Goal: Information Seeking & Learning: Learn about a topic

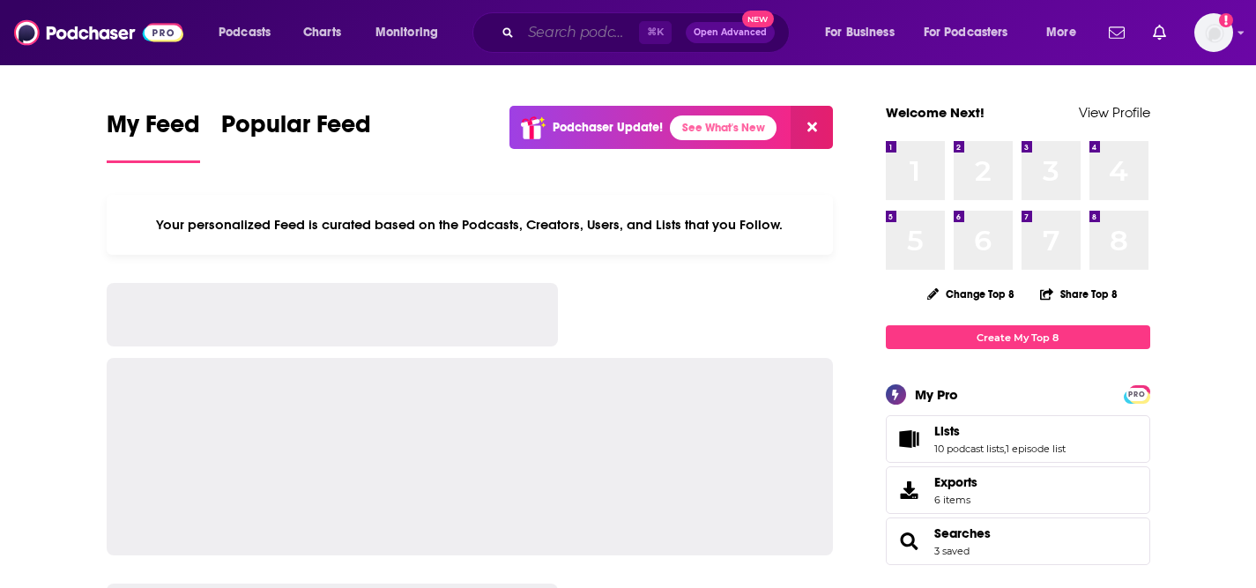
click at [548, 38] on input "Search podcasts, credits, & more..." at bounding box center [580, 33] width 118 height 28
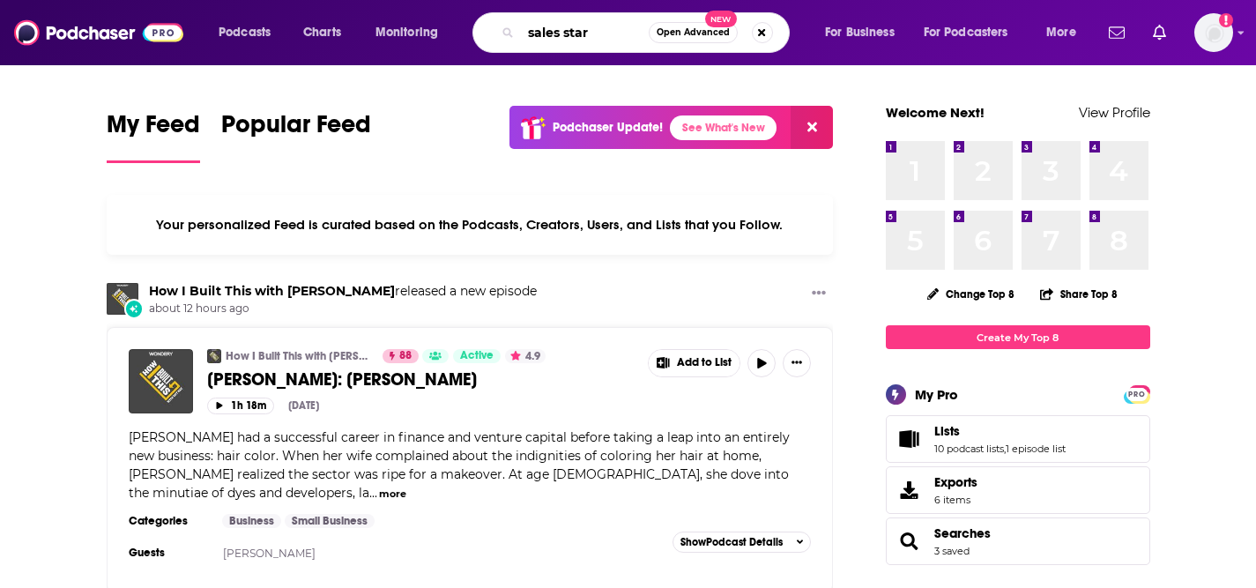
type input "sales star"
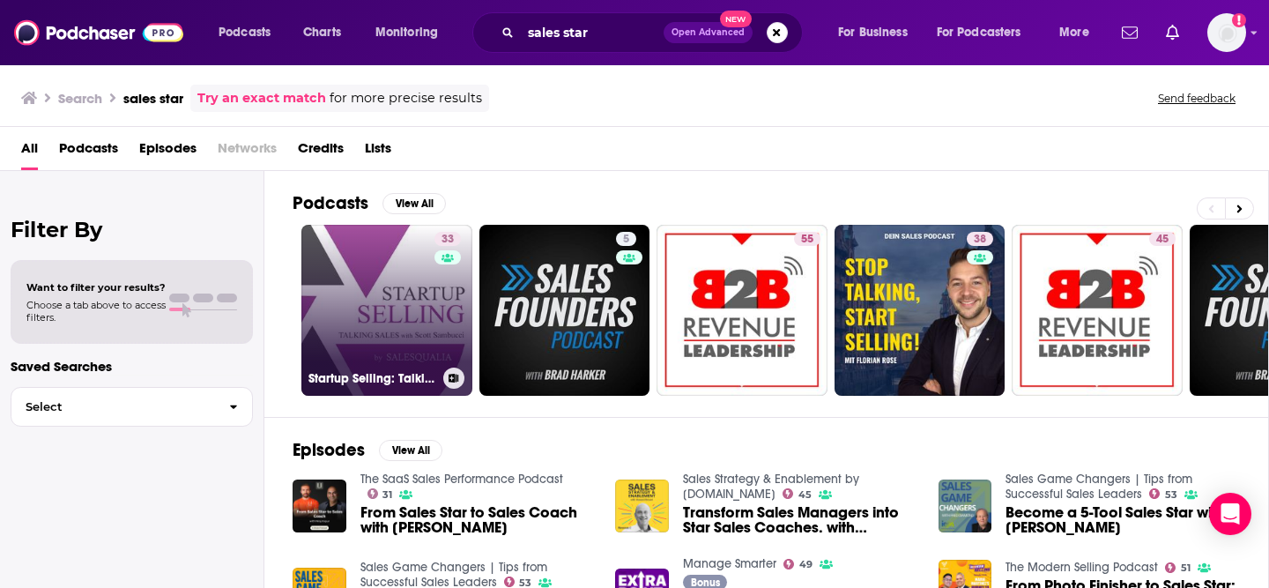
click at [413, 328] on link "33 Startup Selling: Talking Sales with [PERSON_NAME]" at bounding box center [386, 310] width 171 height 171
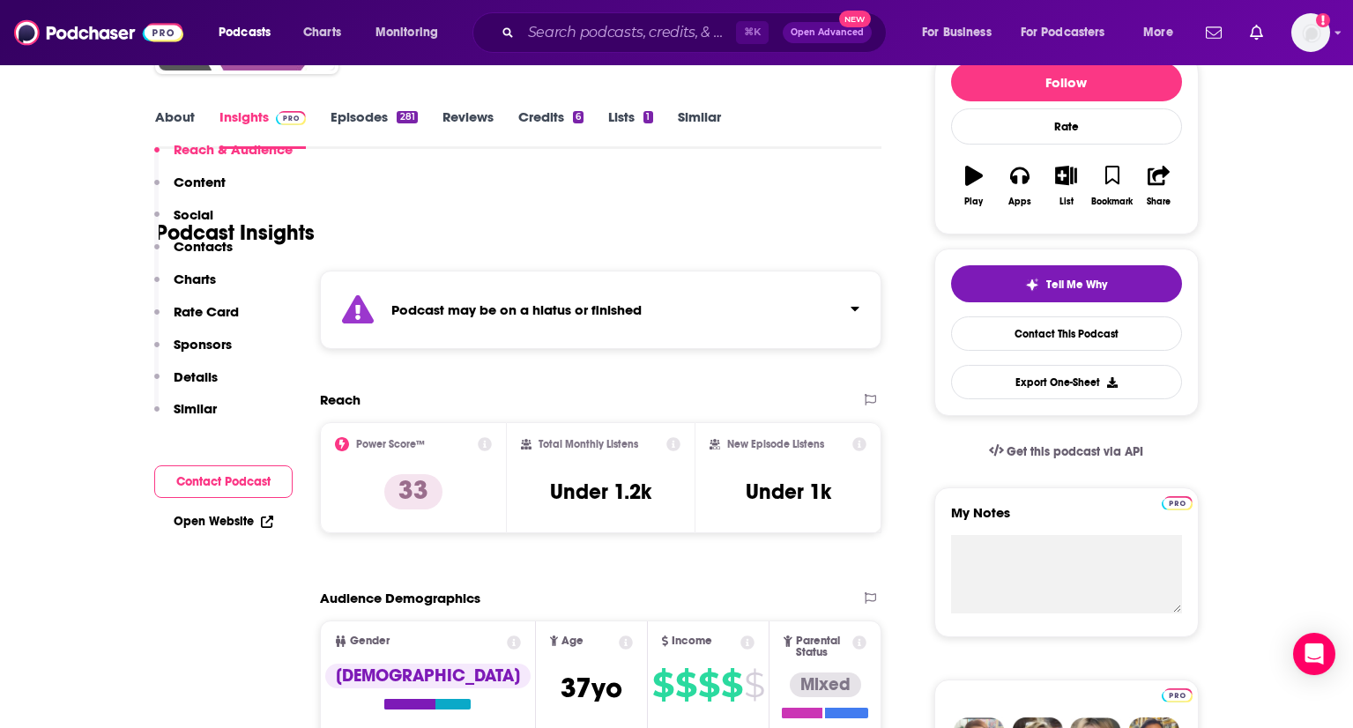
scroll to position [49, 0]
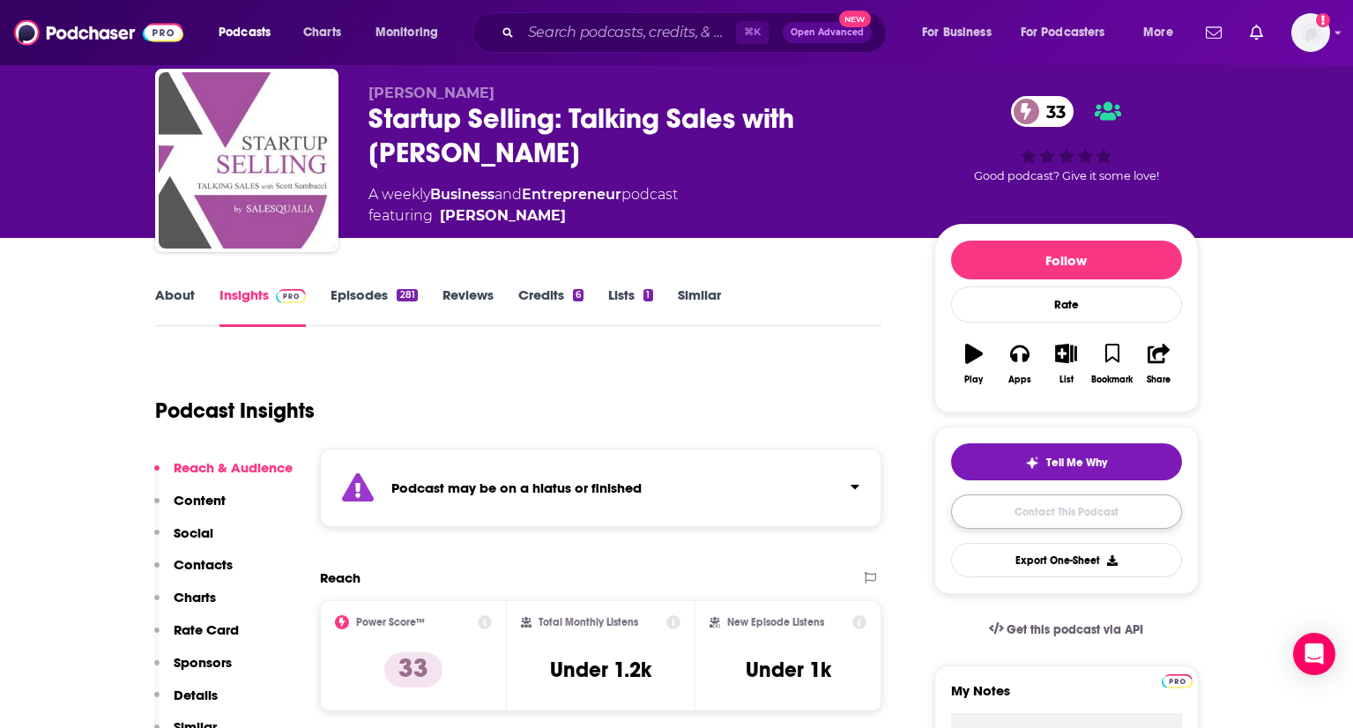
click at [1040, 515] on link "Contact This Podcast" at bounding box center [1066, 511] width 231 height 34
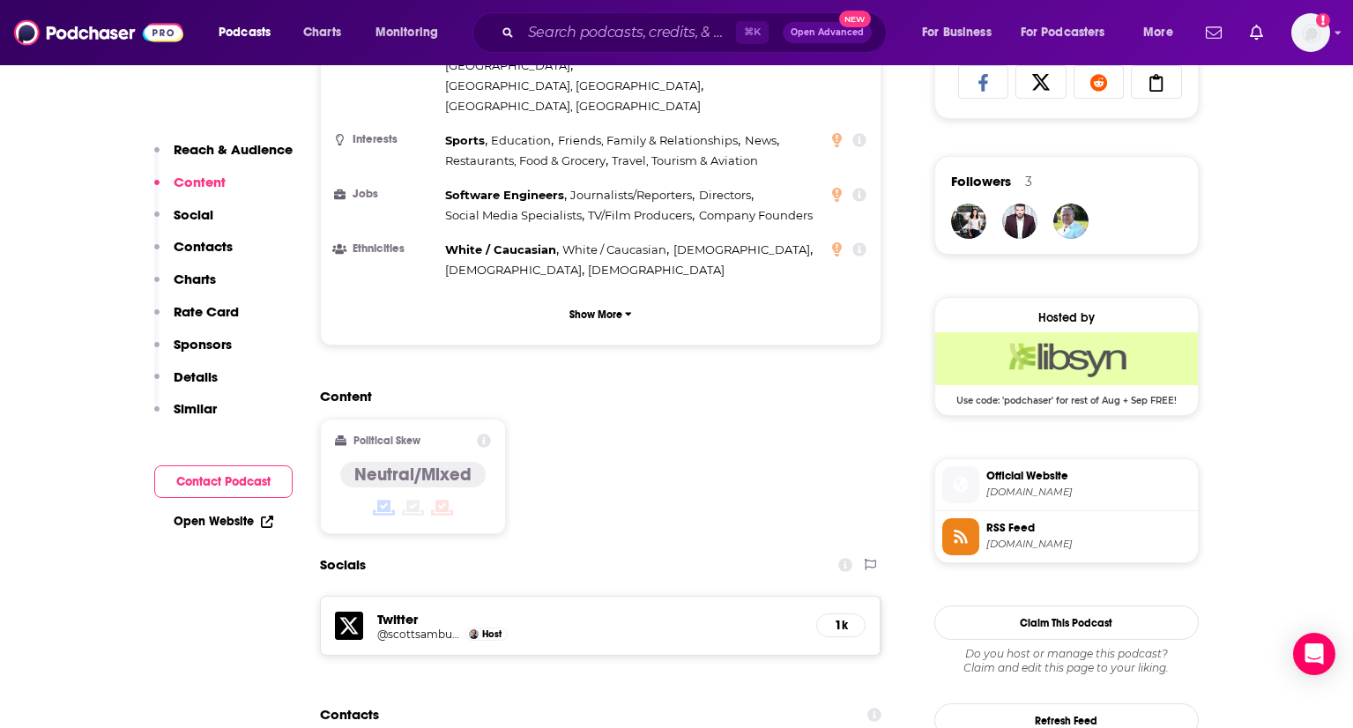
scroll to position [1008, 0]
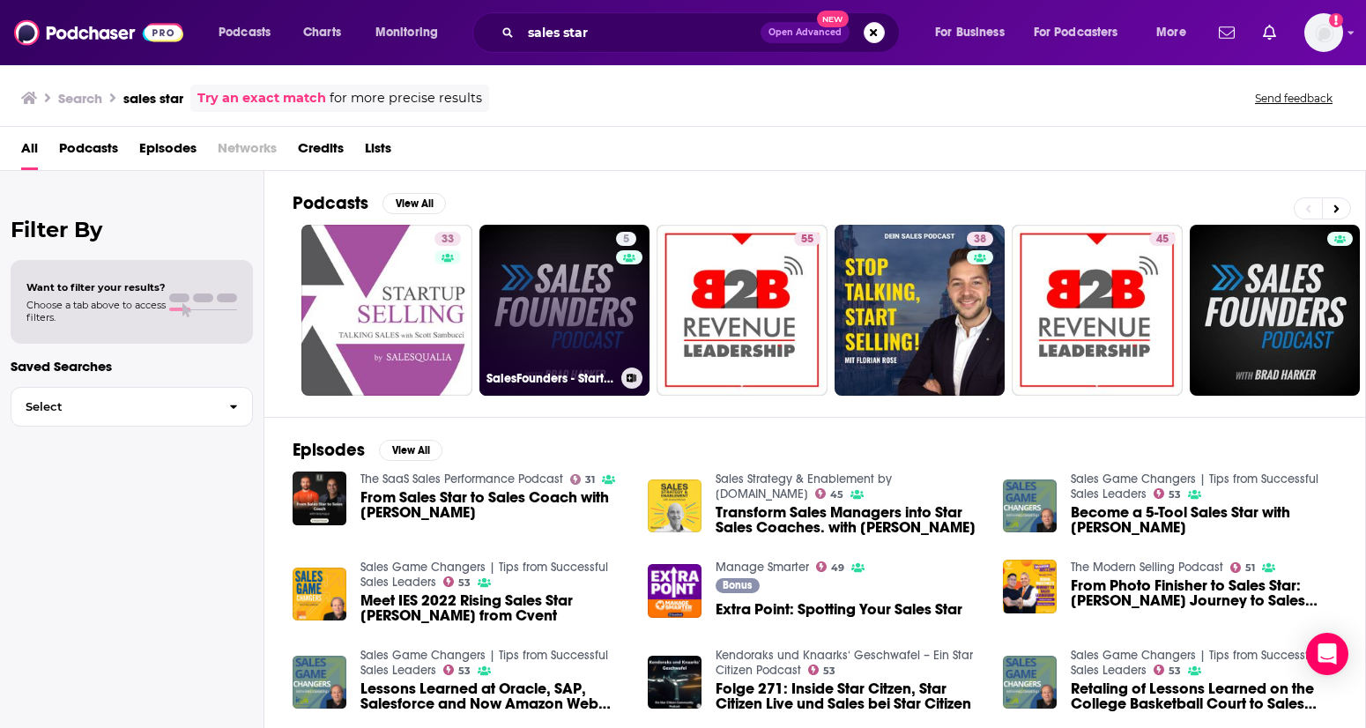
click at [541, 308] on link "5 SalesFounders - Startup Sales Strategy, Venture Capital, Entrepreneur, and Sa…" at bounding box center [564, 310] width 171 height 171
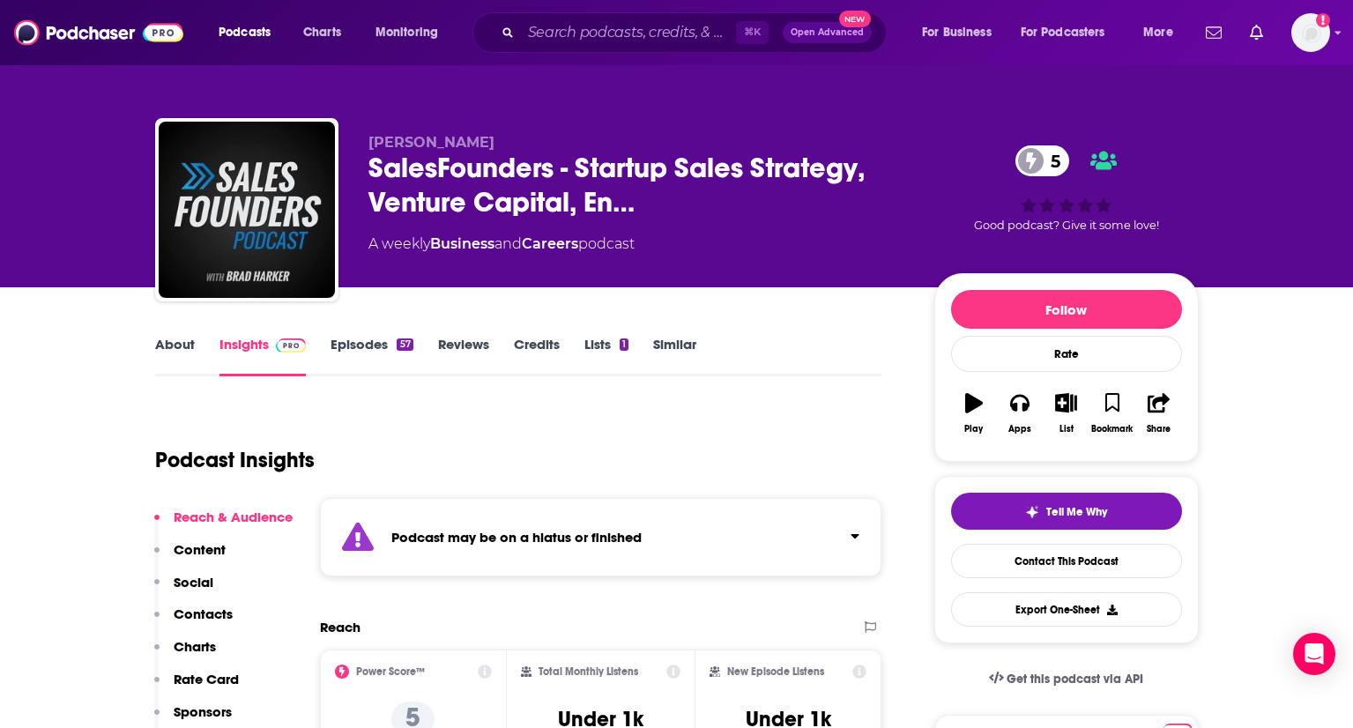
scroll to position [4, 0]
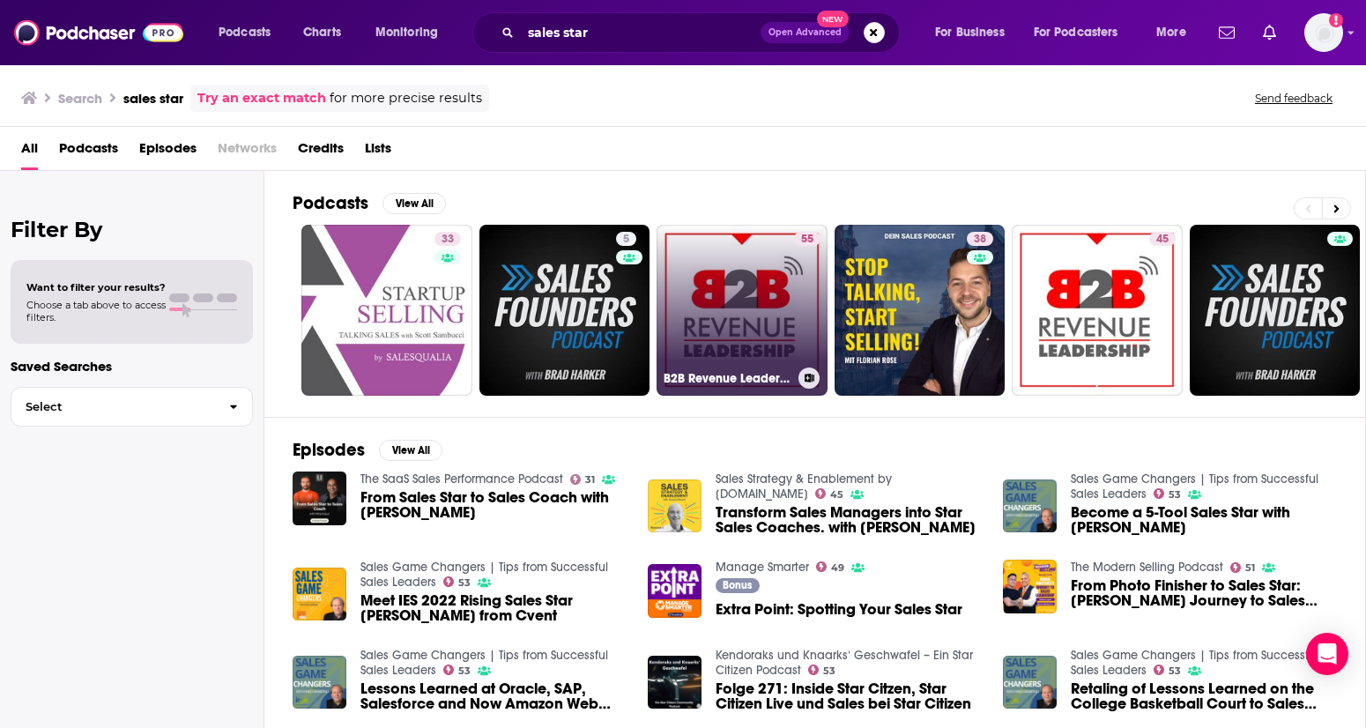
click at [735, 308] on link "55 B2B Revenue Leadership - CEO, CRO, CMO, VC, Sales and Marketing Startup SaaS" at bounding box center [742, 310] width 171 height 171
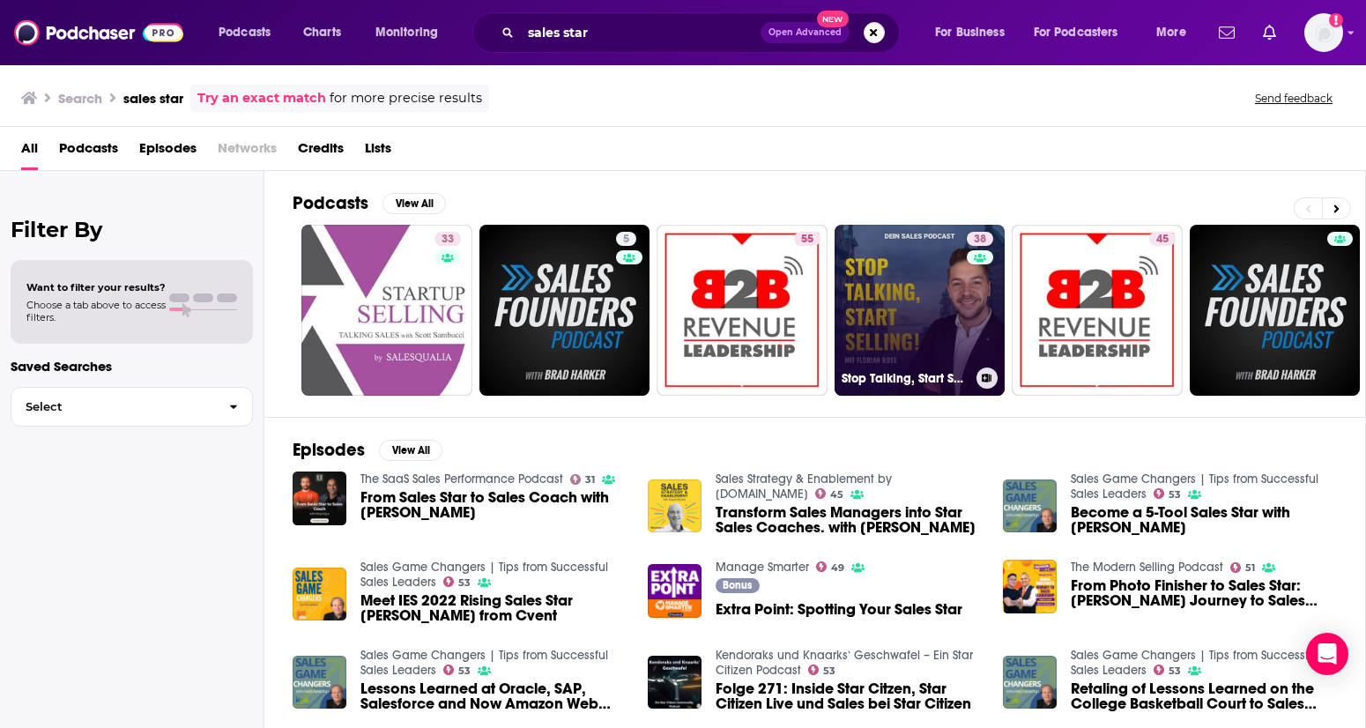
click at [943, 322] on link "38 Stop Talking, Start Selling! Dein Sales Podcast mit [PERSON_NAME]" at bounding box center [920, 310] width 171 height 171
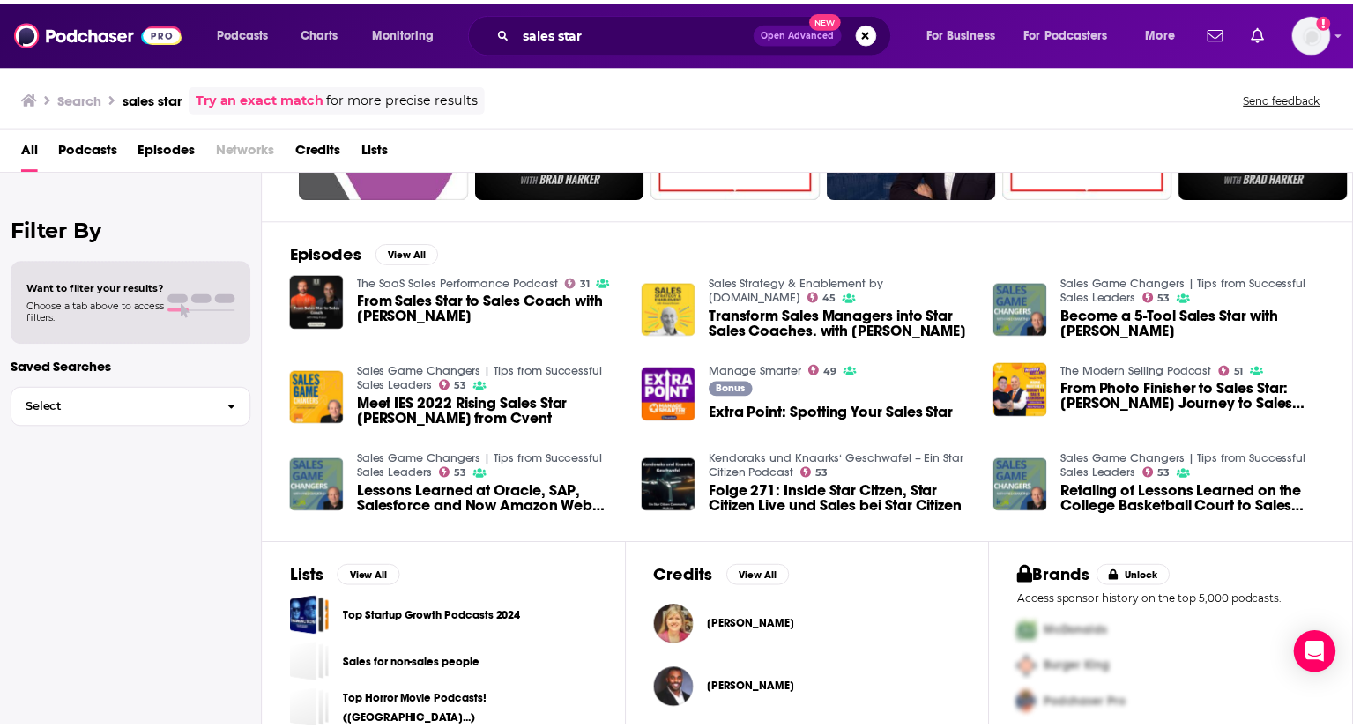
scroll to position [207, 0]
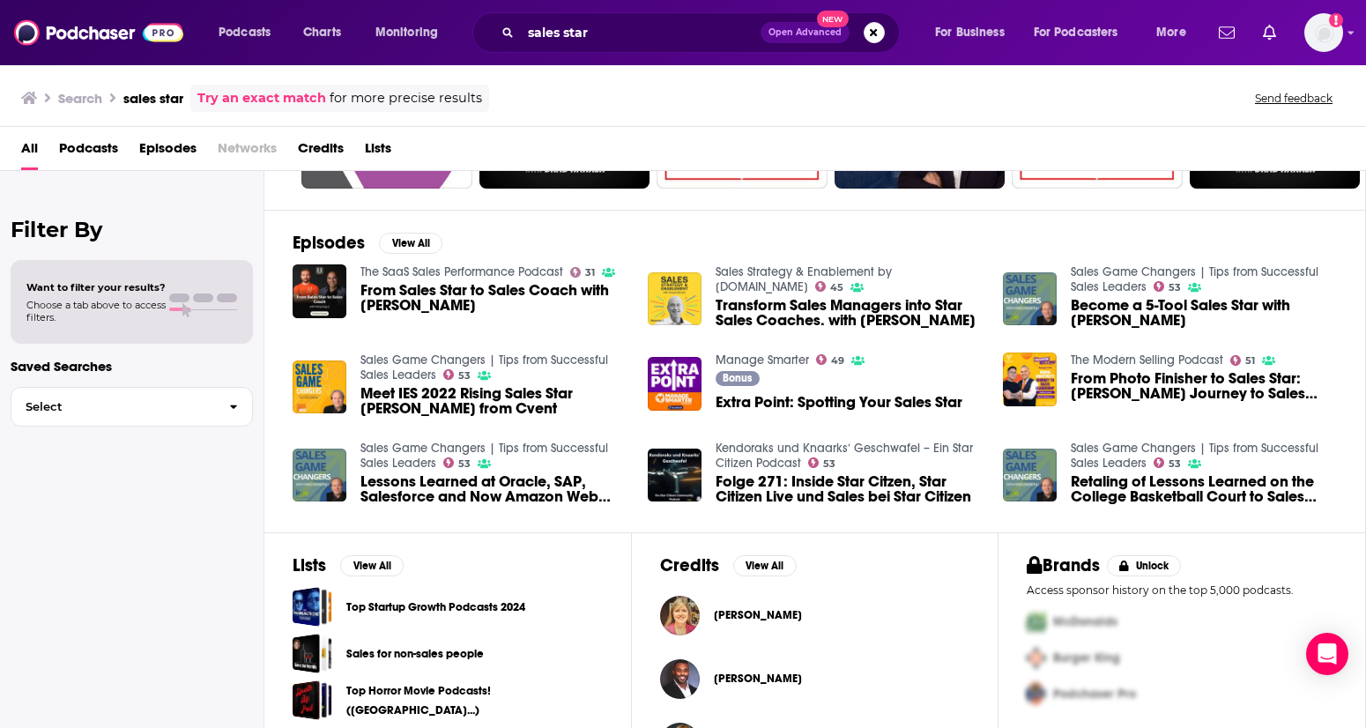
click at [407, 487] on span "Lessons Learned at Oracle, SAP, Salesforce and Now Amazon Web Services with Sal…" at bounding box center [493, 489] width 266 height 30
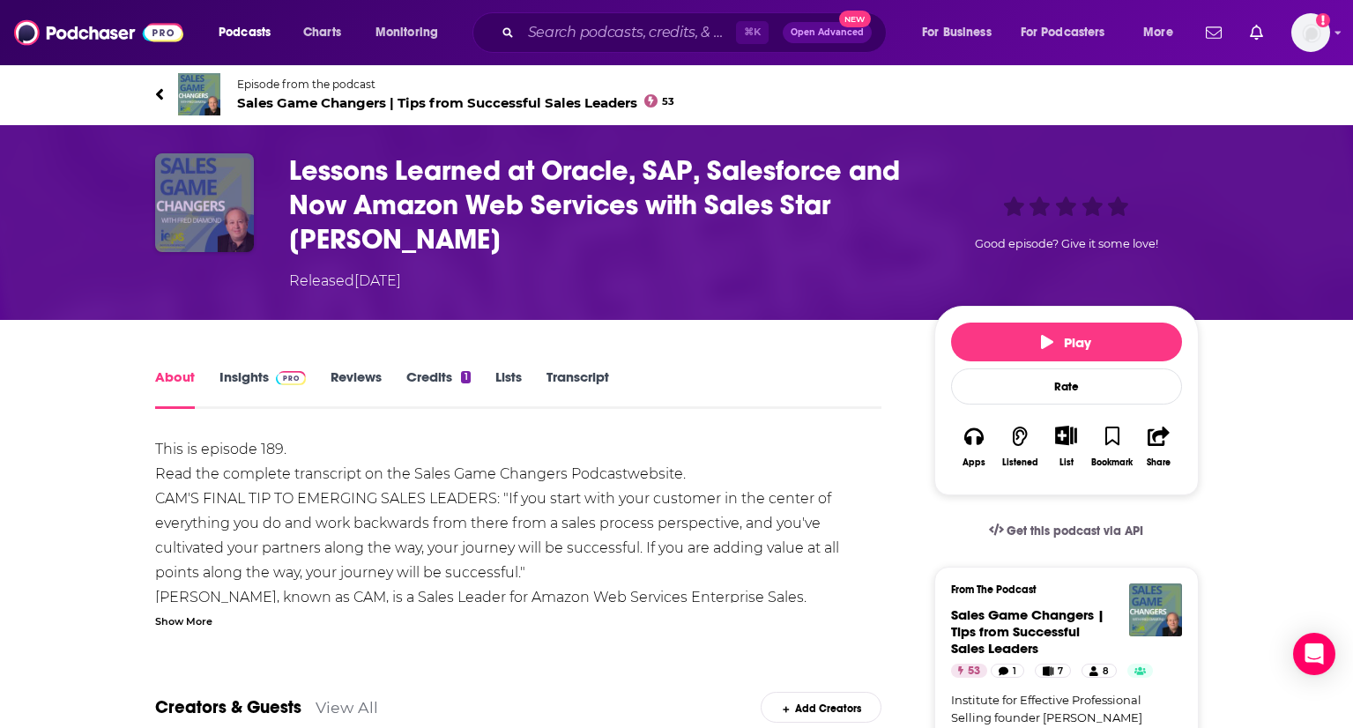
drag, startPoint x: 229, startPoint y: 220, endPoint x: 216, endPoint y: 212, distance: 15.9
click at [229, 220] on img "Lessons Learned at Oracle, SAP, Salesforce and Now Amazon Web Services with Sal…" at bounding box center [204, 202] width 99 height 99
click at [207, 210] on img "Lessons Learned at Oracle, SAP, Salesforce and Now Amazon Web Services with Sal…" at bounding box center [204, 202] width 99 height 99
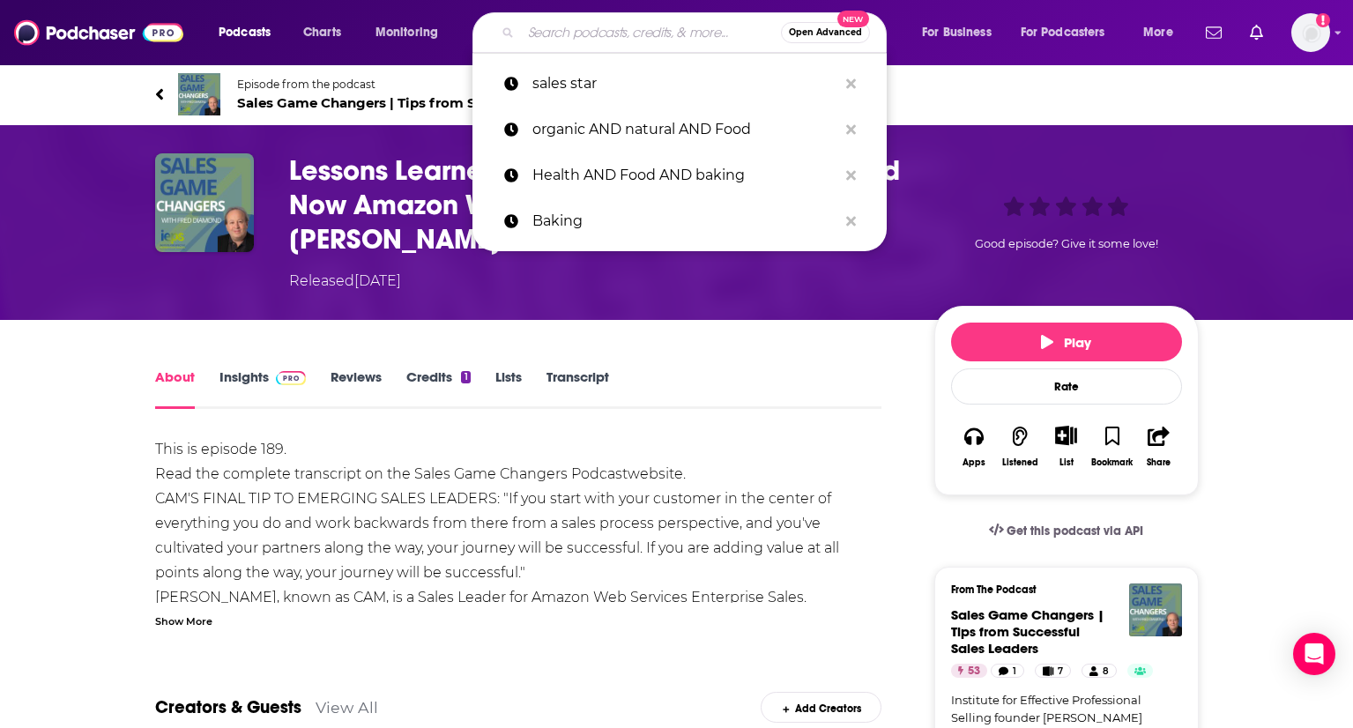
click at [569, 32] on input "Search podcasts, credits, & more..." at bounding box center [651, 33] width 260 height 28
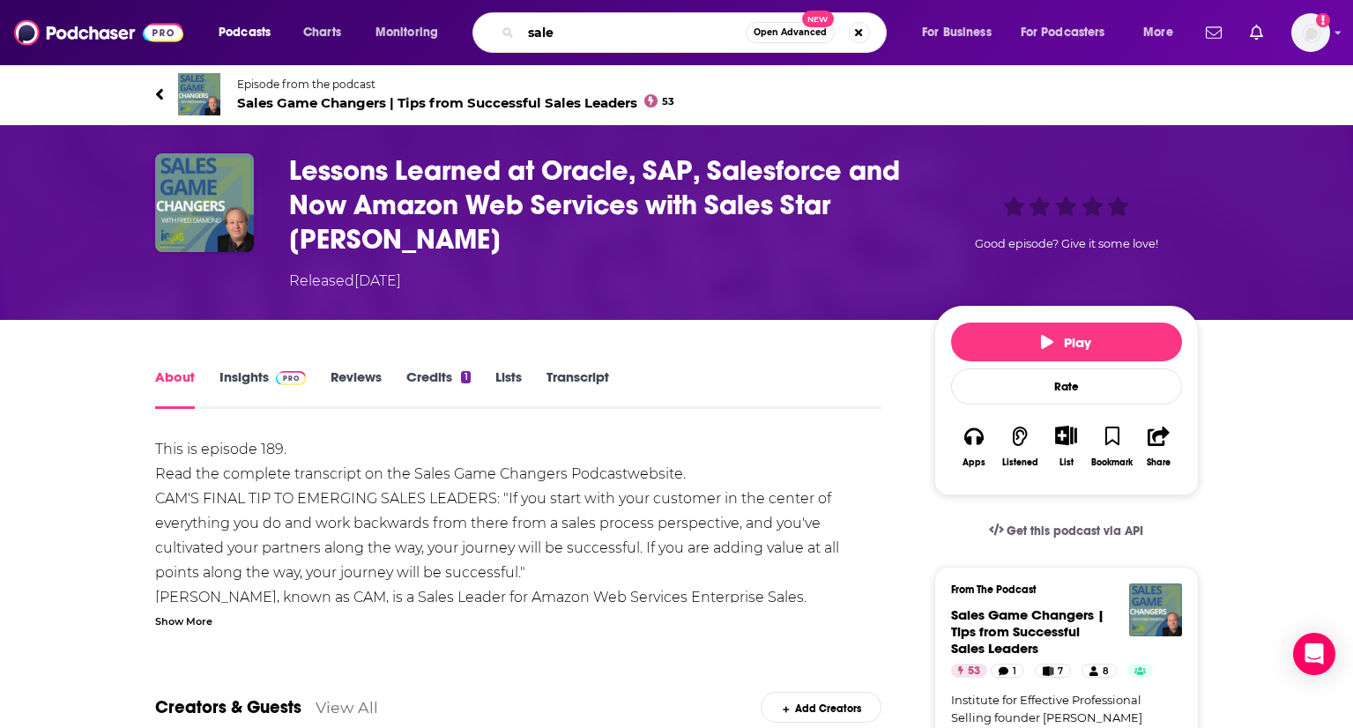
type input "sales"
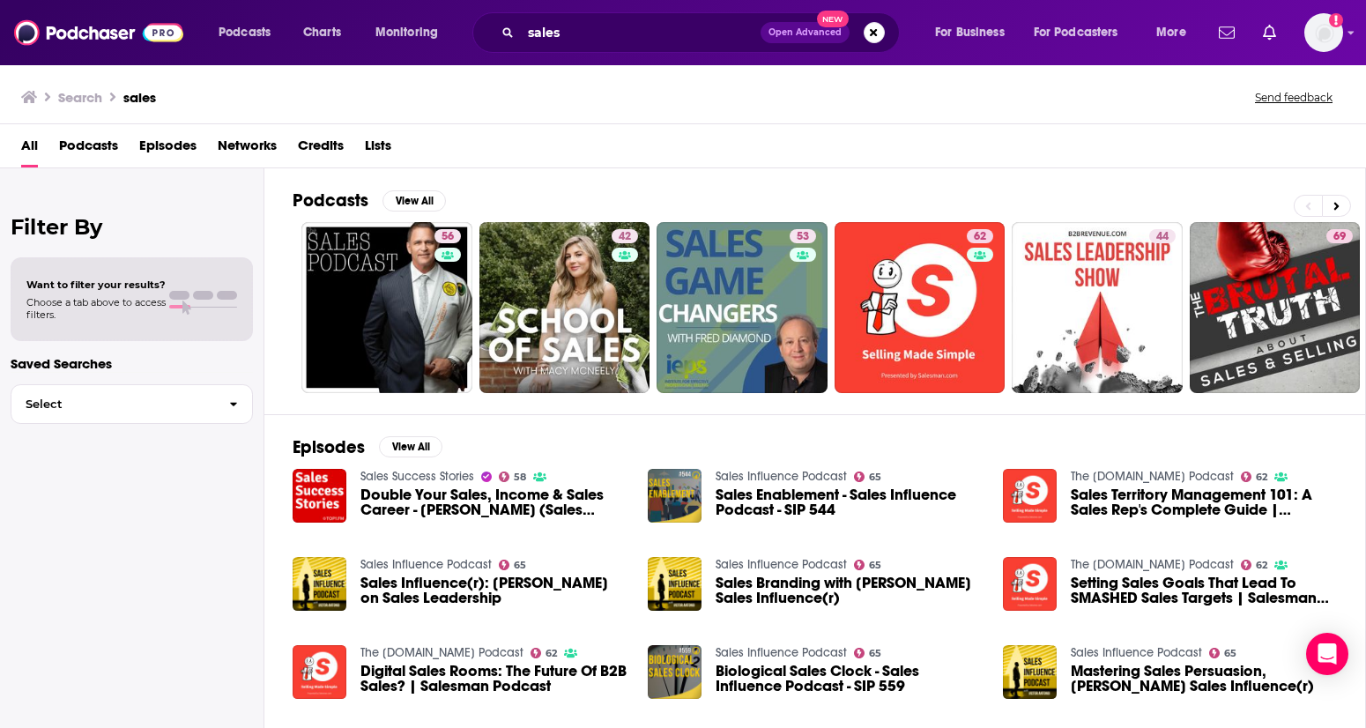
click at [87, 296] on span "Choose a tab above to access filters." at bounding box center [95, 308] width 139 height 25
click at [439, 507] on span "Double Your Sales, Income & Sales Career - [PERSON_NAME] (Sales Success Summit …" at bounding box center [493, 502] width 266 height 30
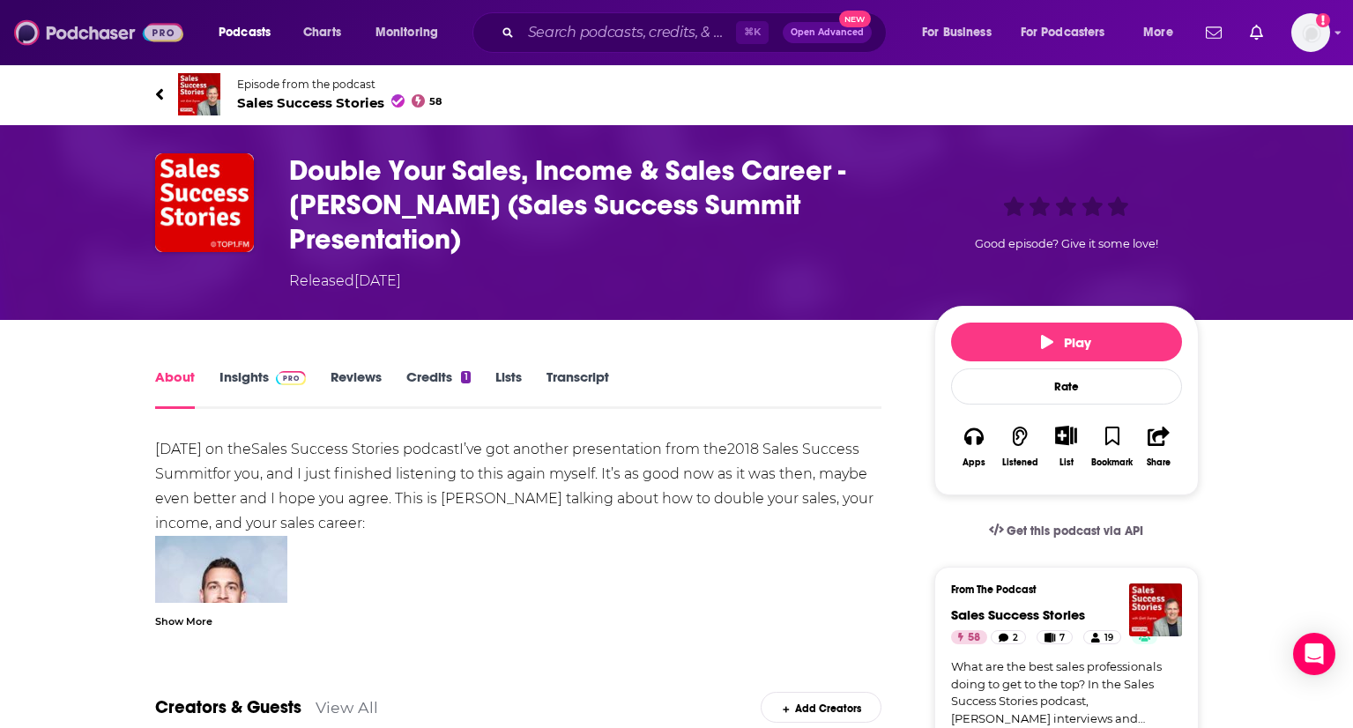
click at [133, 33] on img at bounding box center [98, 32] width 169 height 33
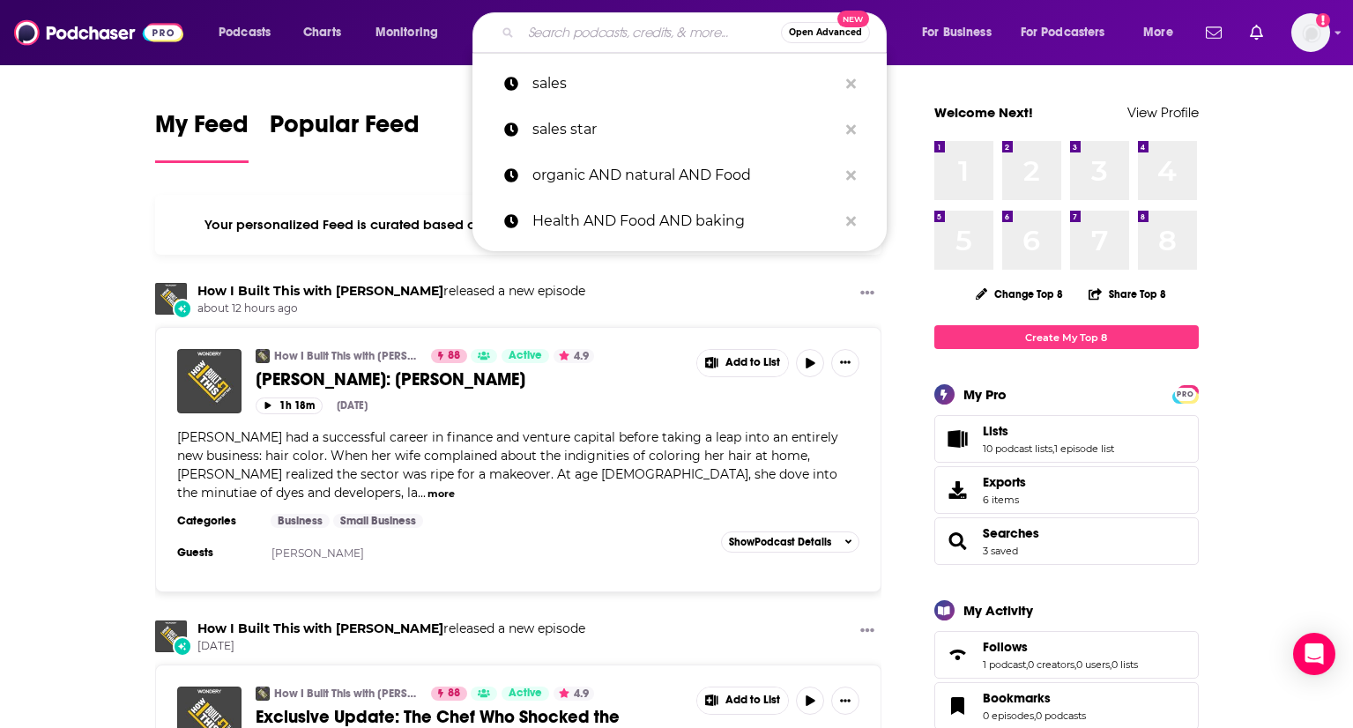
click at [634, 32] on input "Search podcasts, credits, & more..." at bounding box center [651, 33] width 260 height 28
click at [577, 85] on p "sales" at bounding box center [684, 84] width 305 height 46
type input "sales"
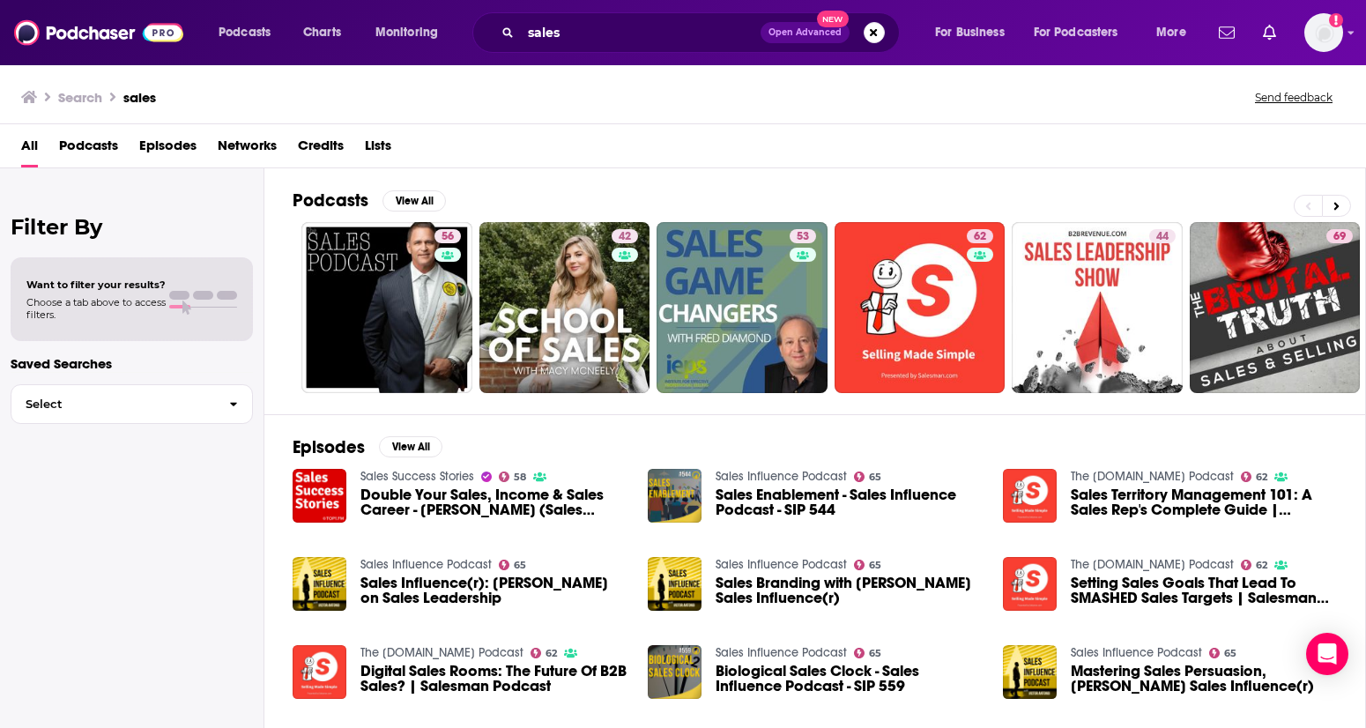
click at [95, 143] on span "Podcasts" at bounding box center [88, 149] width 59 height 36
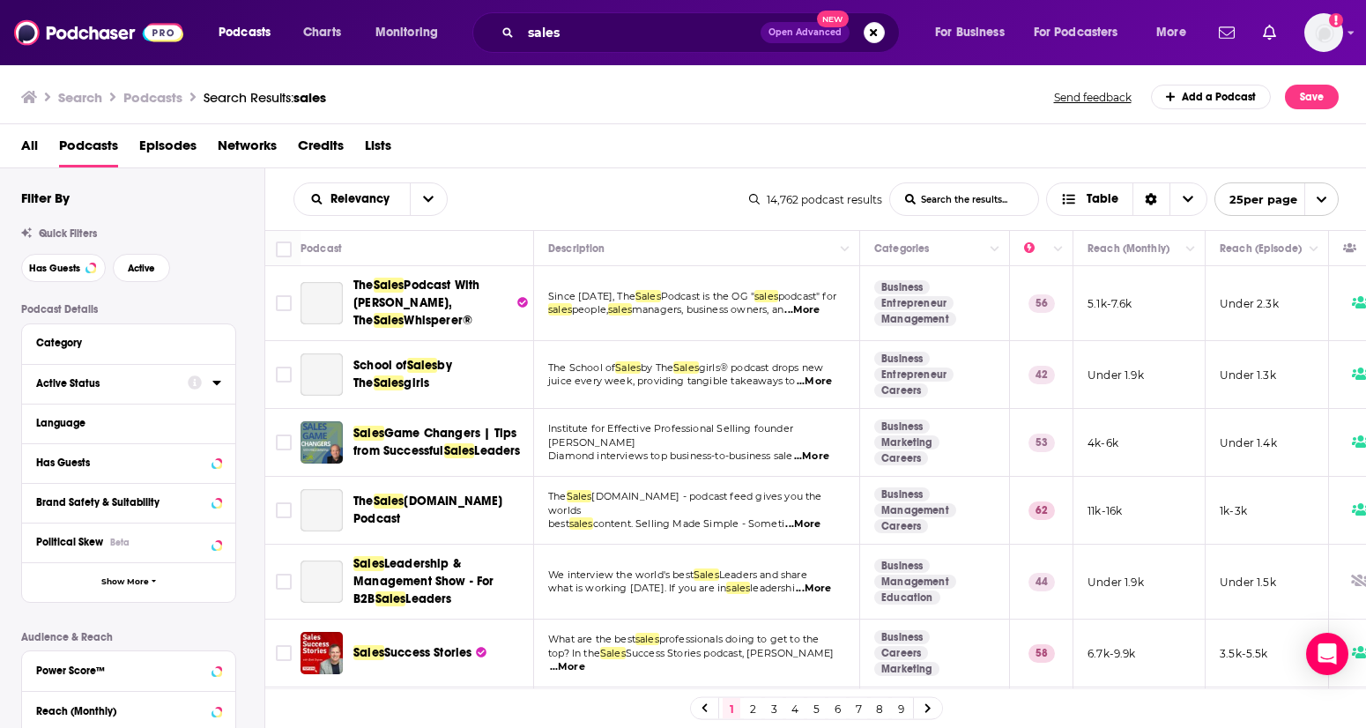
click at [100, 385] on div "Active Status" at bounding box center [106, 383] width 140 height 12
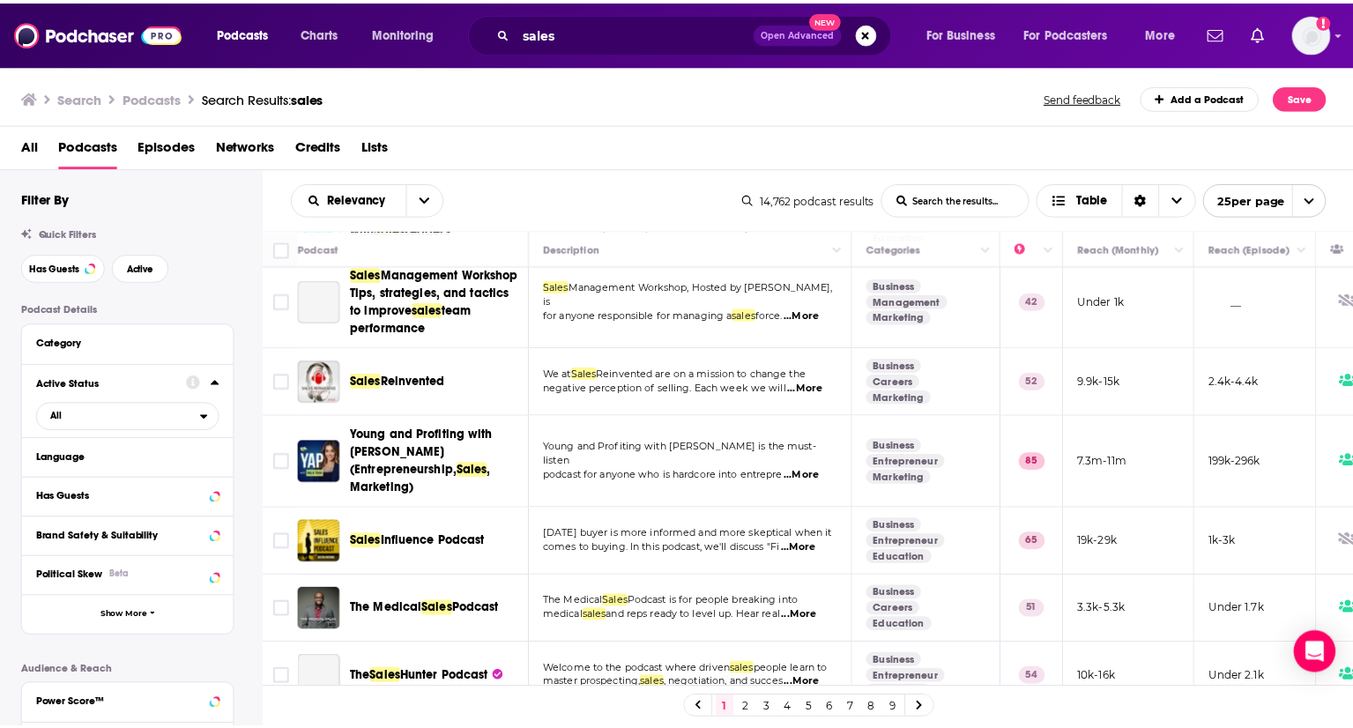
scroll to position [1409, 0]
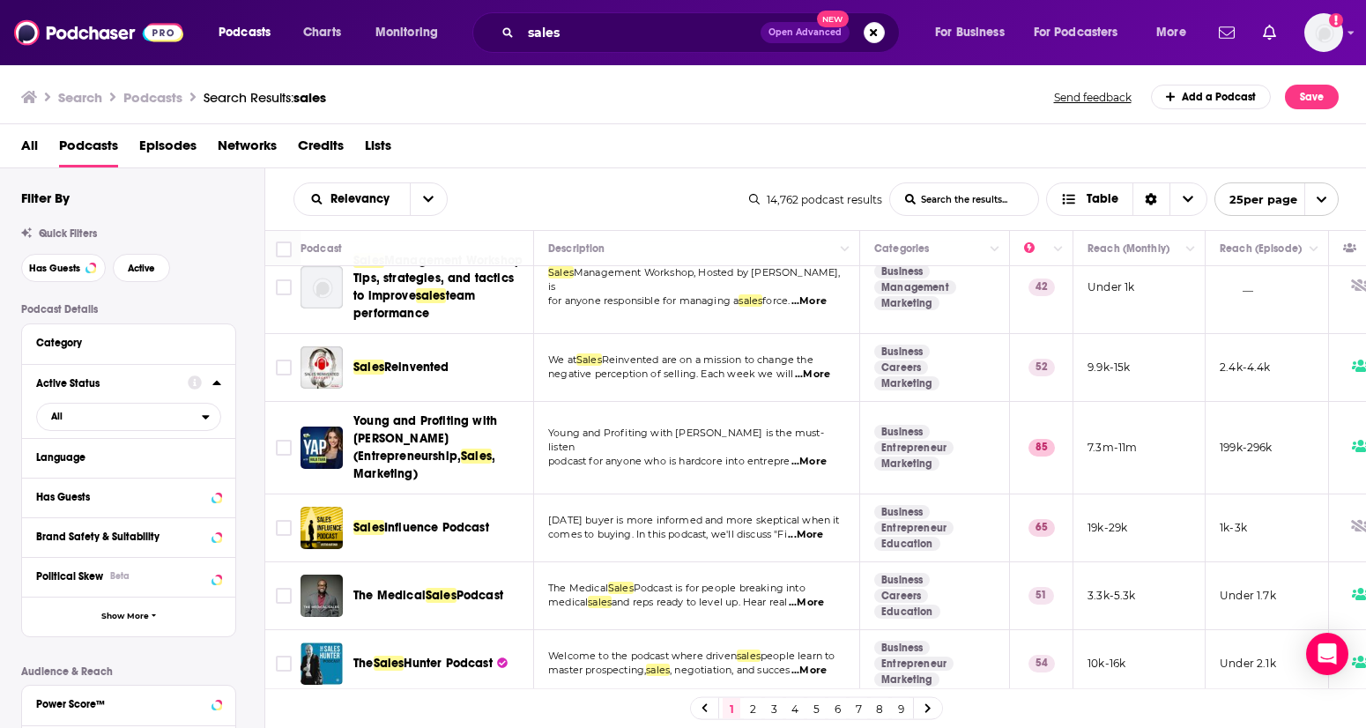
click at [447, 587] on span "Hunter Podcast" at bounding box center [448, 663] width 88 height 15
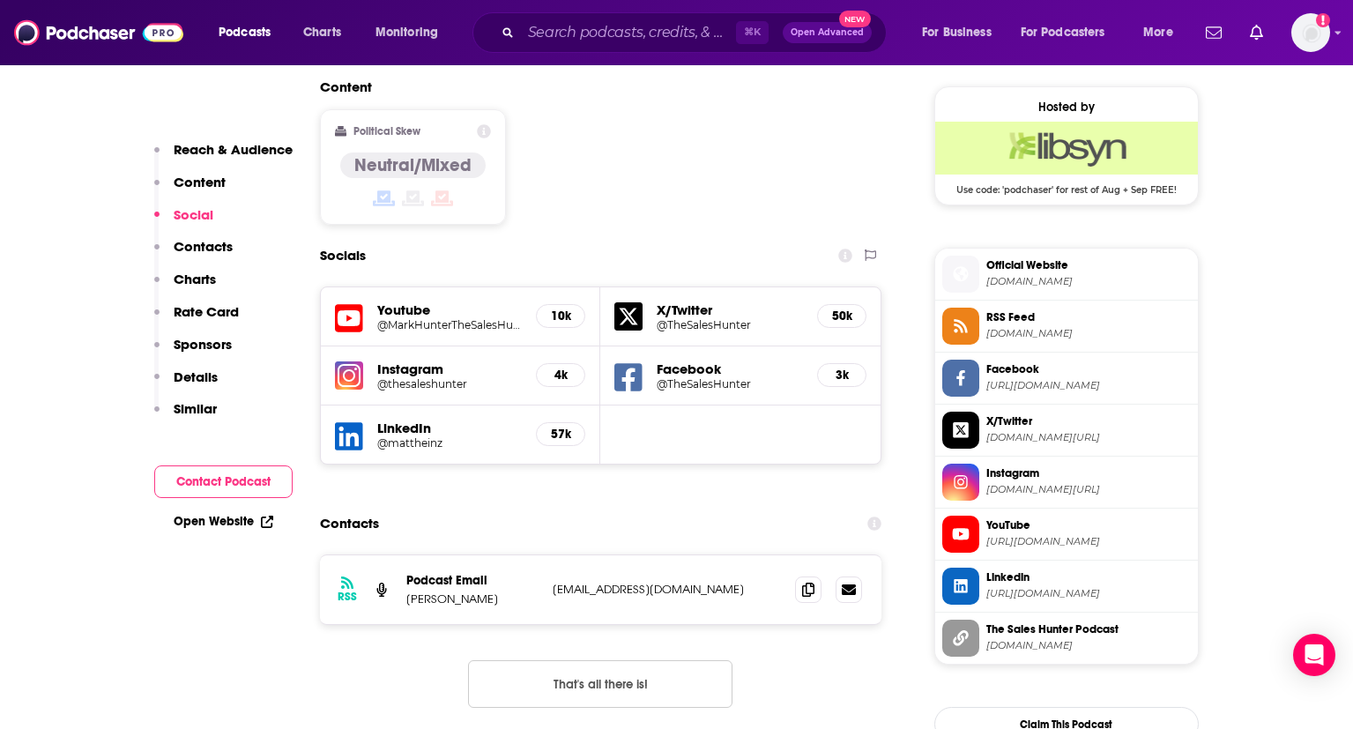
scroll to position [1477, 0]
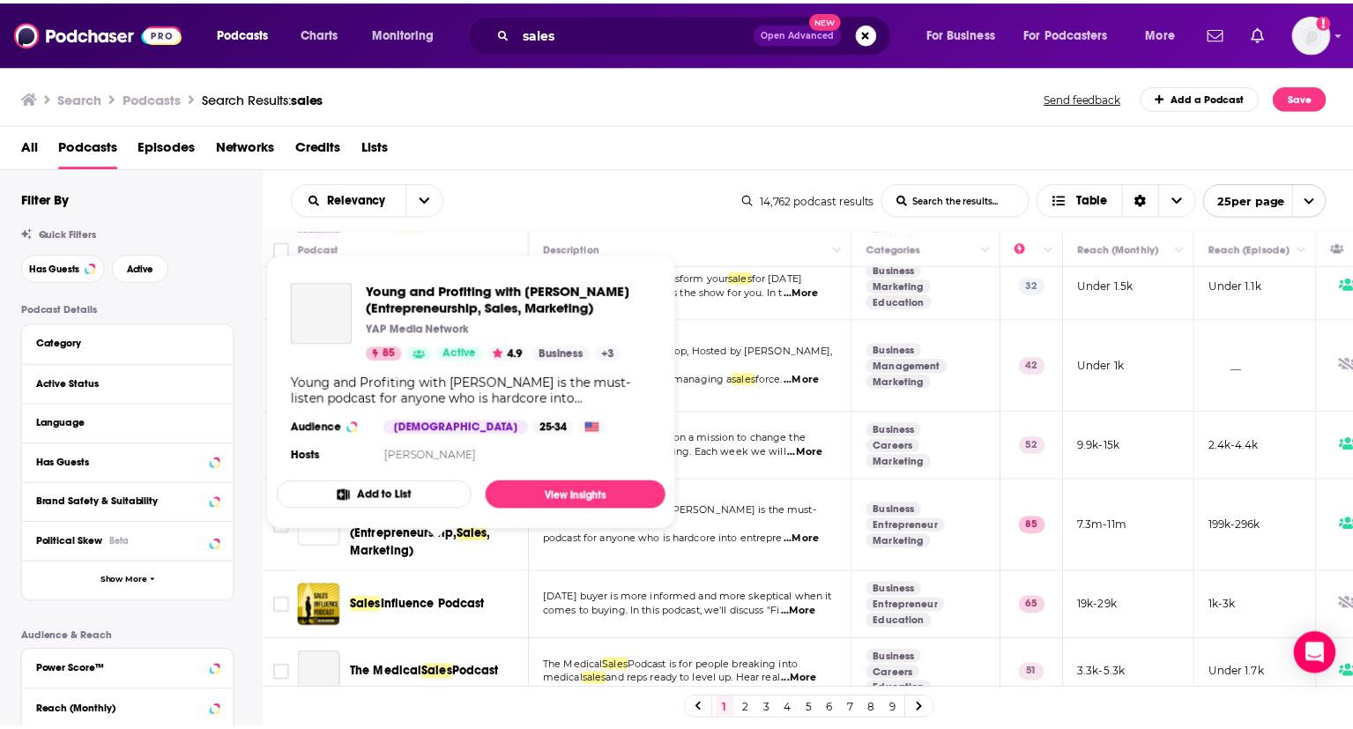
scroll to position [1408, 0]
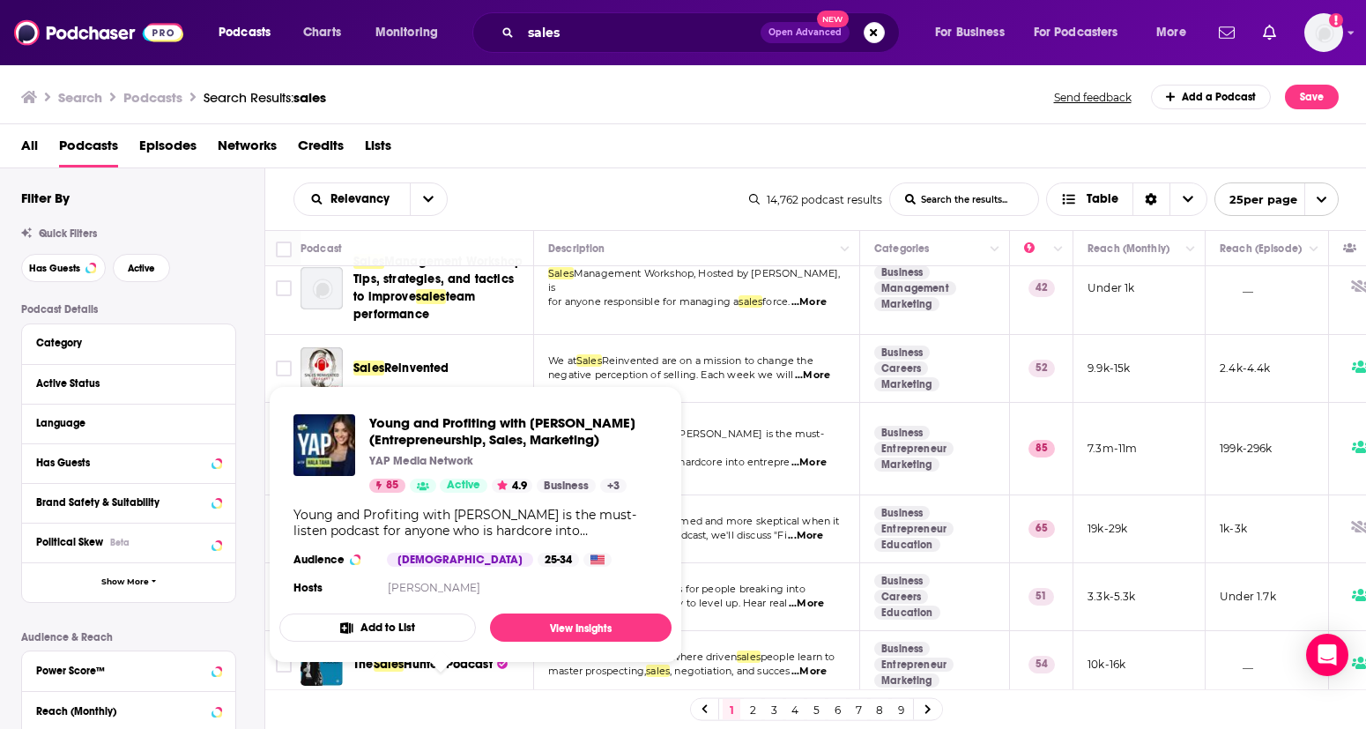
click at [717, 193] on div "Relevancy List Search Input Search the results... Table" at bounding box center [521, 198] width 456 height 33
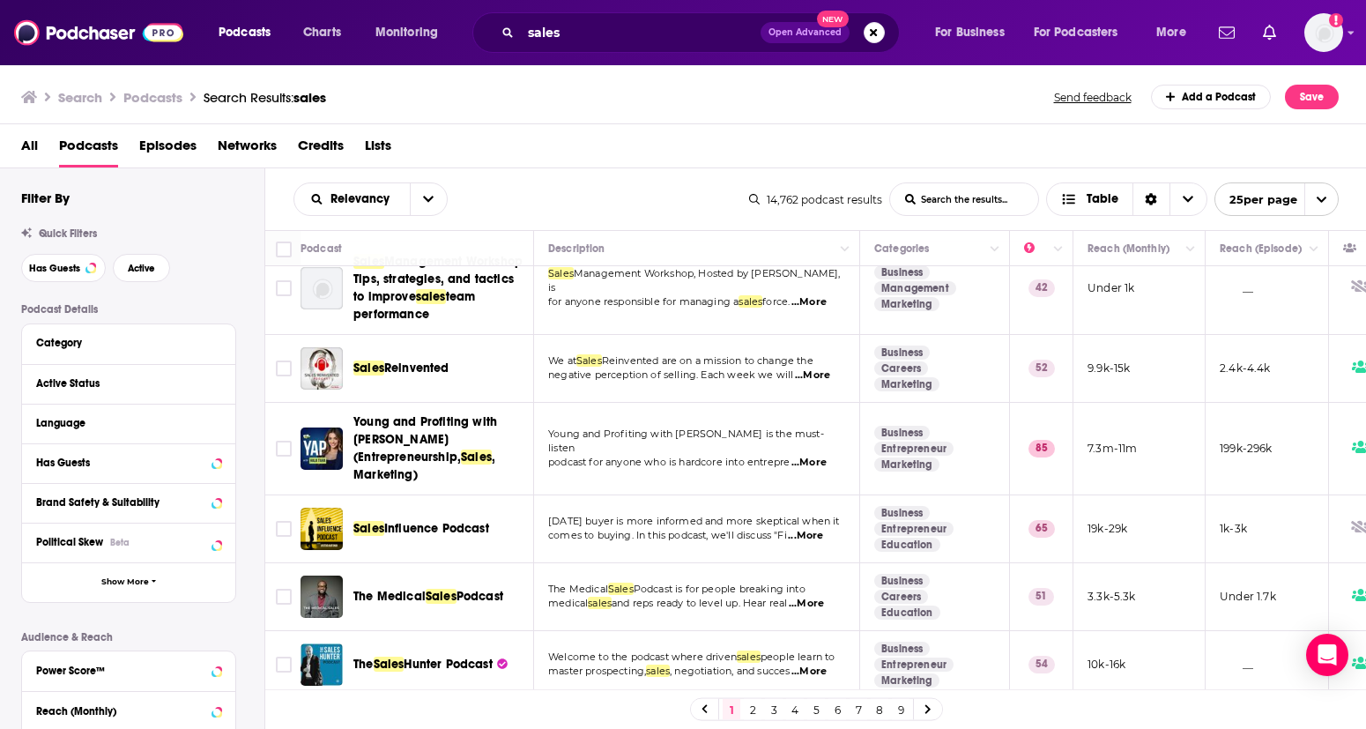
click at [786, 527] on td "[DATE] buyer is more informed and more skeptical when it comes to buying. In th…" at bounding box center [697, 529] width 326 height 68
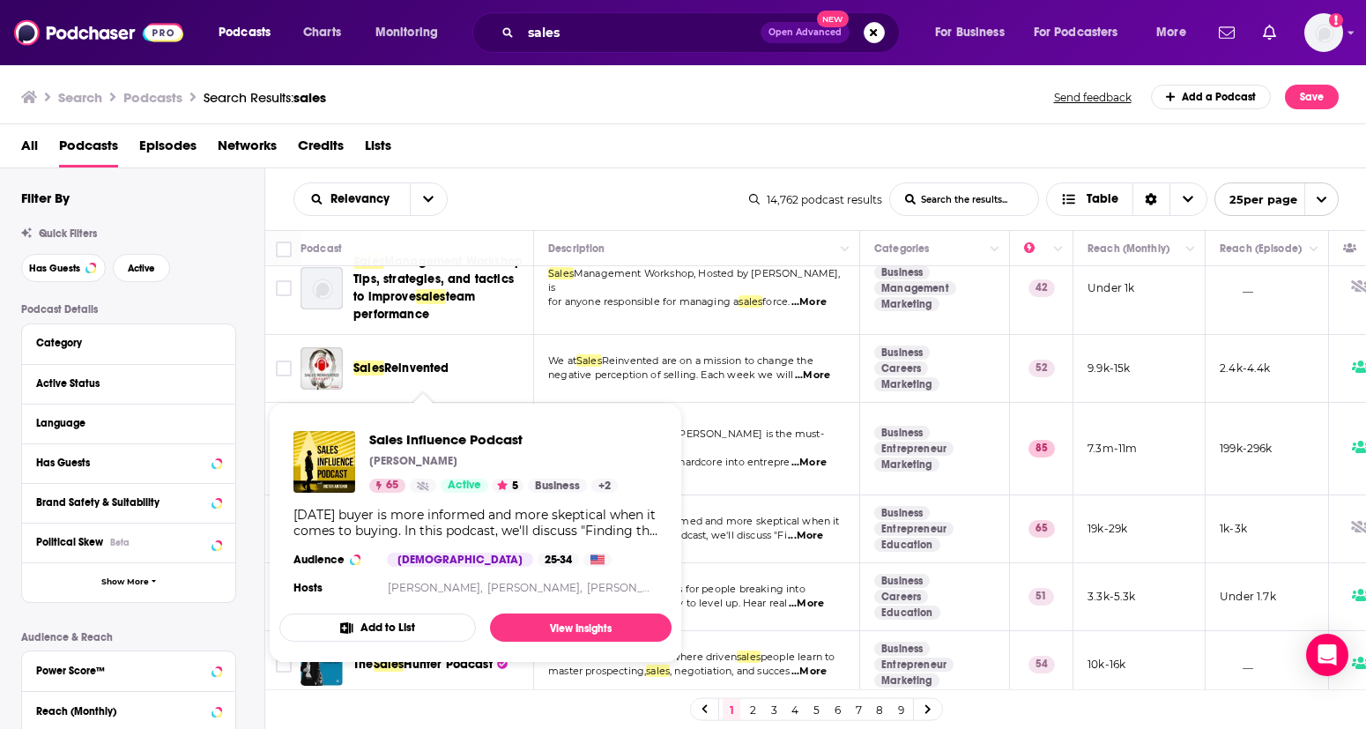
click at [411, 503] on div "Sales Influence Podcast [PERSON_NAME] 65 Active 5 Business + 2 [DATE] buyer is …" at bounding box center [475, 515] width 392 height 197
click at [571, 587] on link "View Insights" at bounding box center [581, 627] width 182 height 28
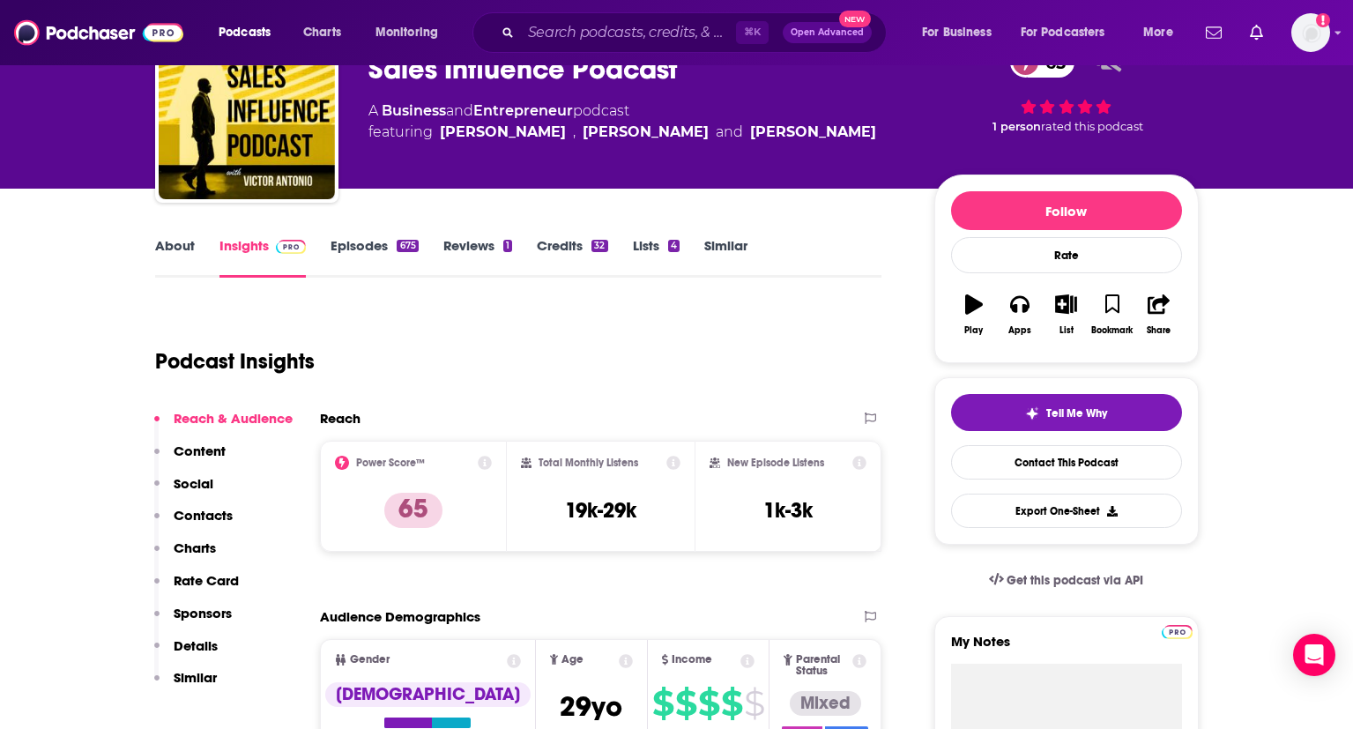
scroll to position [109, 0]
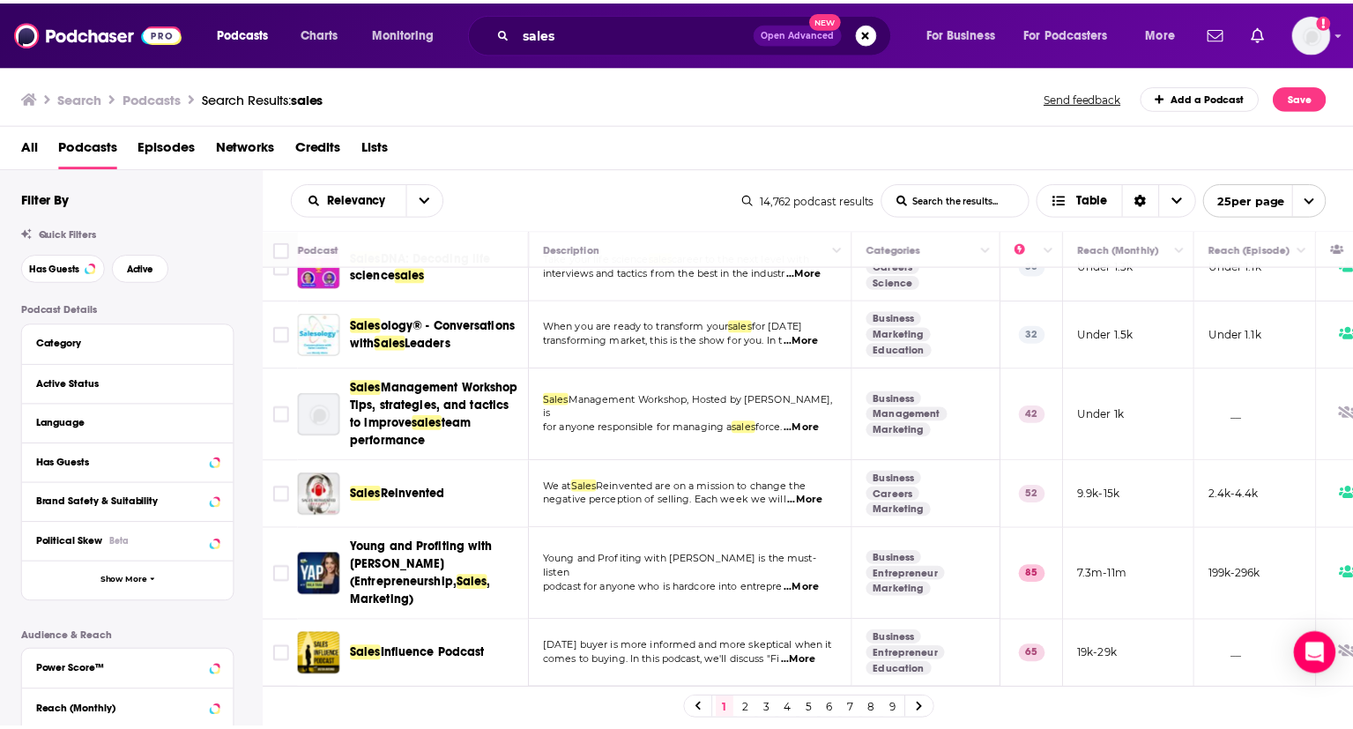
scroll to position [1133, 0]
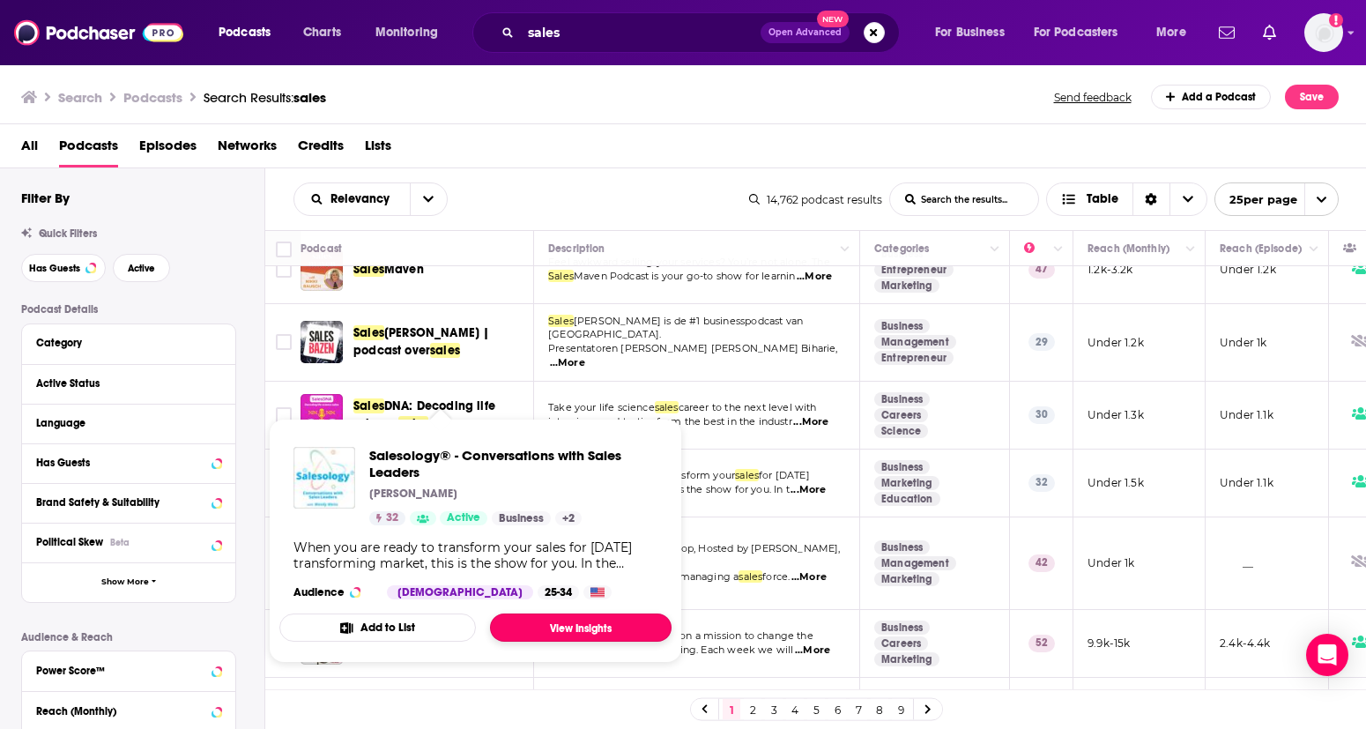
click at [538, 587] on link "View Insights" at bounding box center [581, 627] width 182 height 28
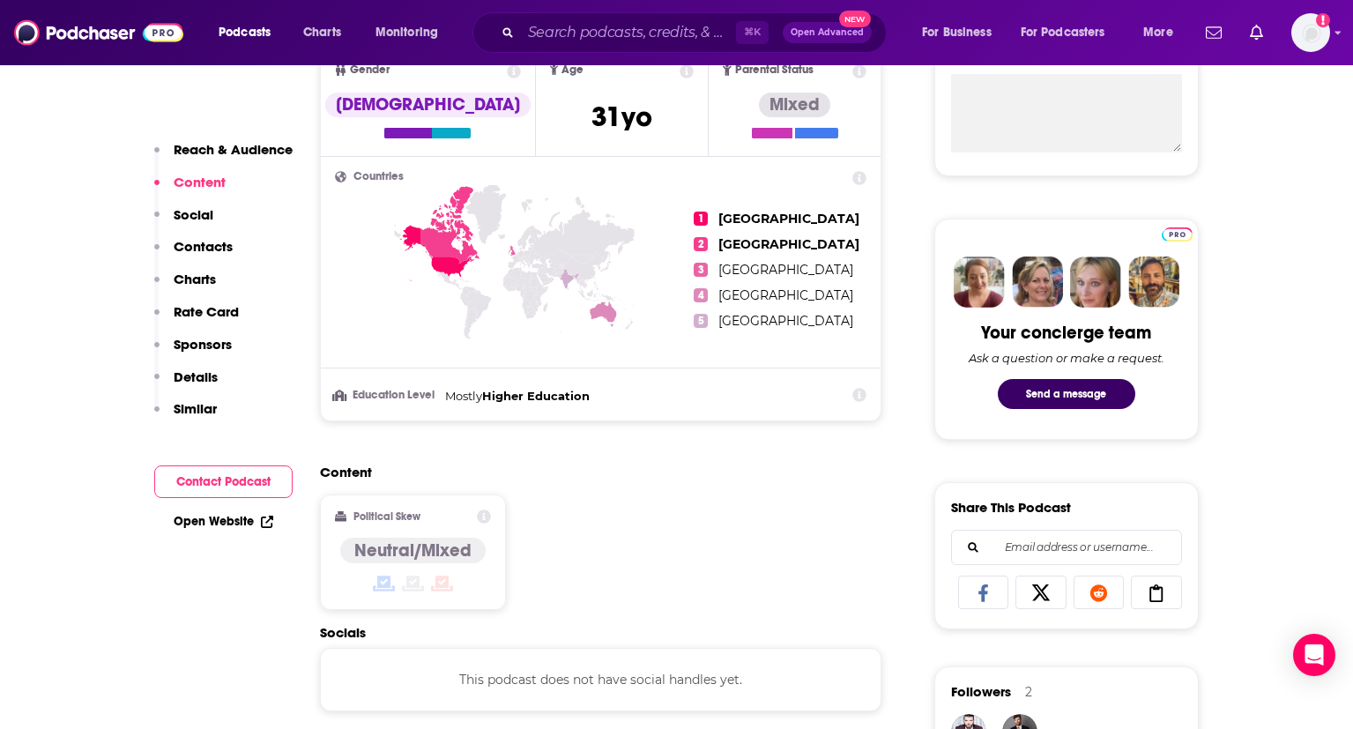
scroll to position [886, 0]
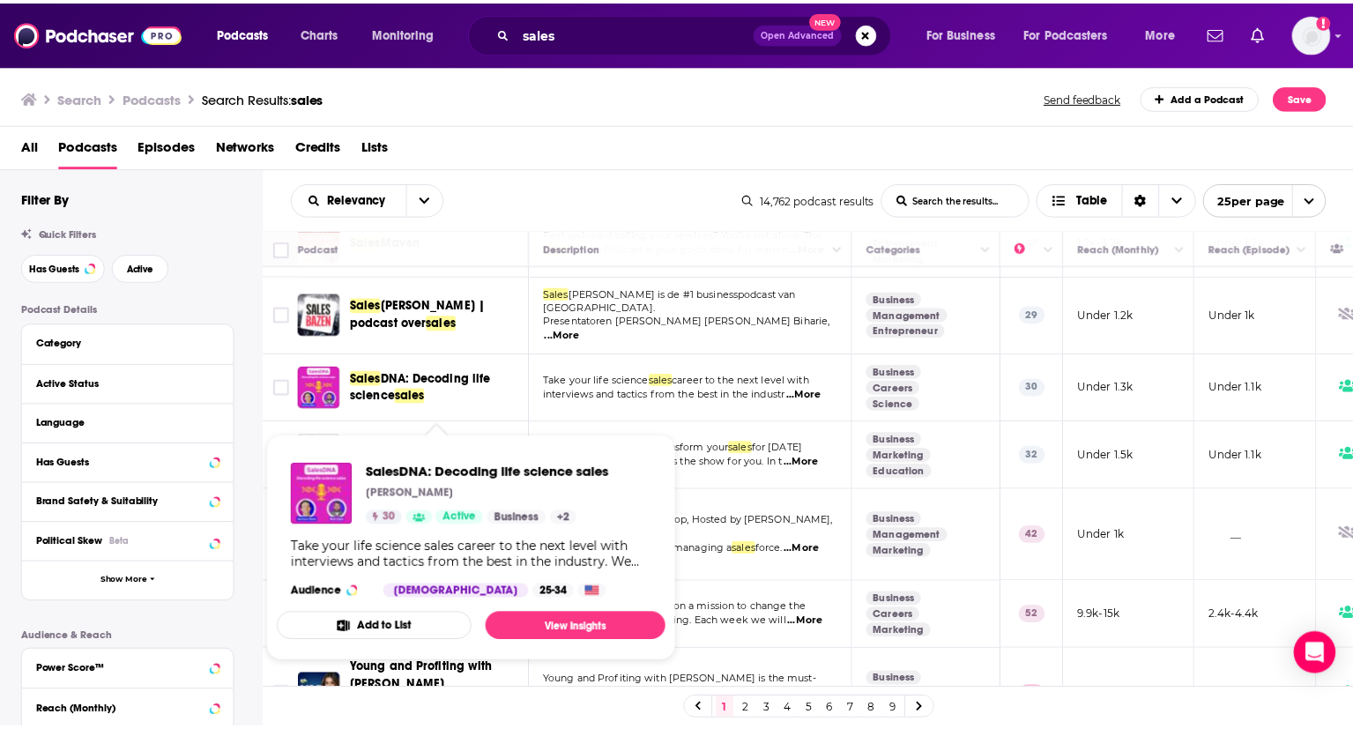
scroll to position [1043, 0]
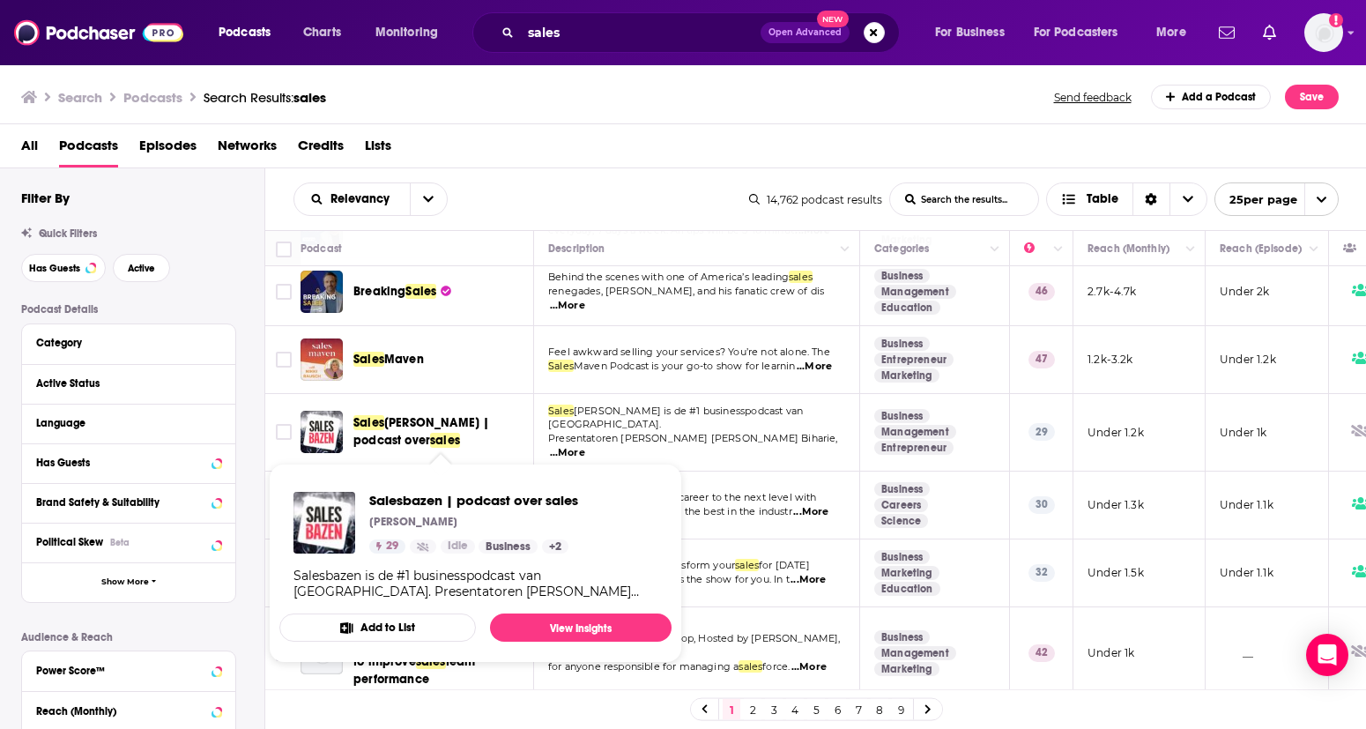
click at [433, 420] on span "[PERSON_NAME] | podcast over" at bounding box center [421, 431] width 136 height 33
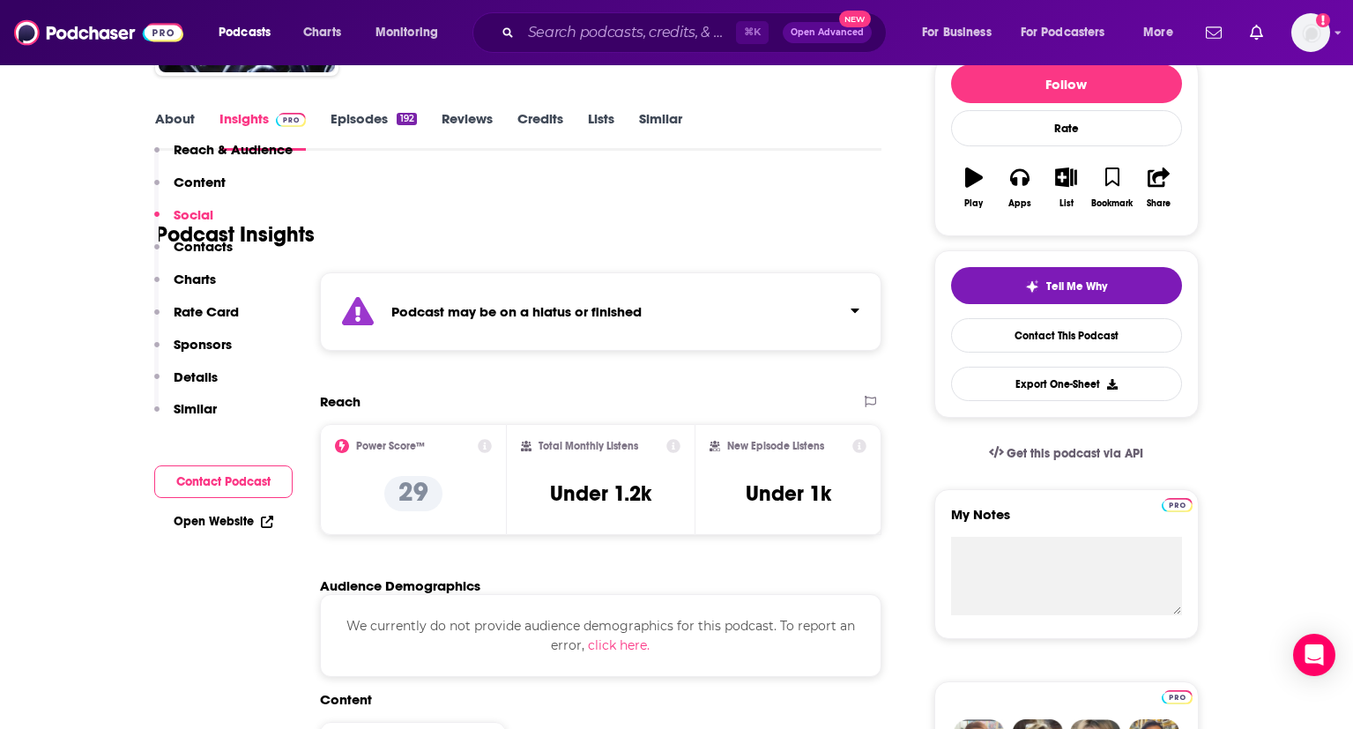
scroll to position [198, 0]
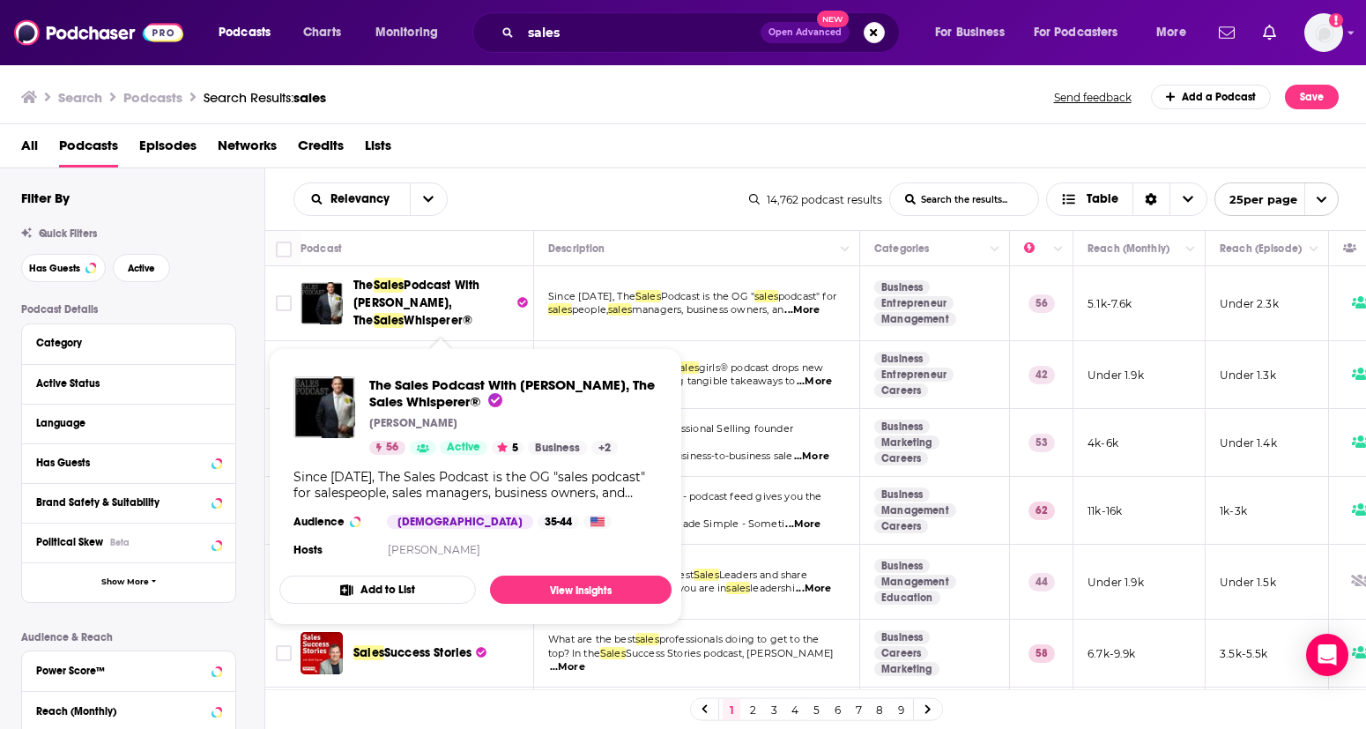
click at [410, 314] on span "Whisperer®" at bounding box center [438, 320] width 69 height 15
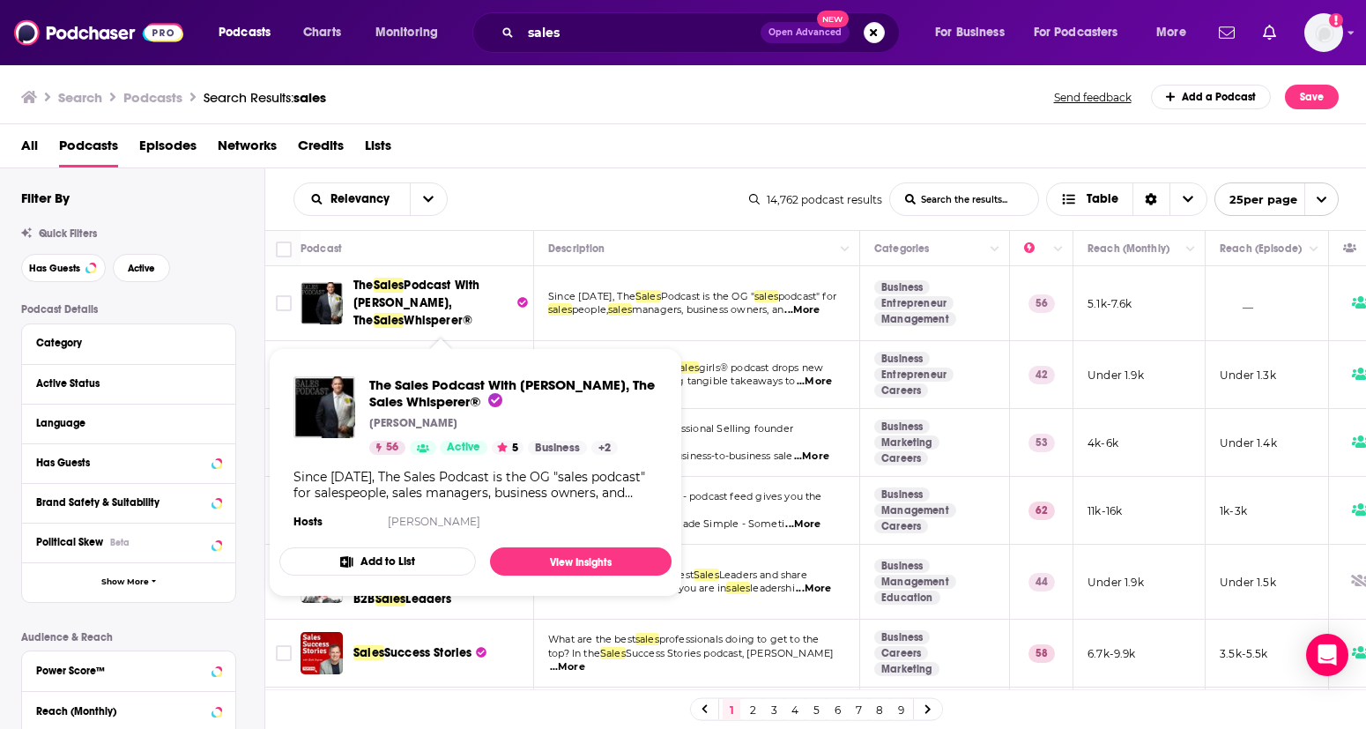
click at [451, 291] on span "Podcast With [PERSON_NAME], The" at bounding box center [416, 303] width 126 height 50
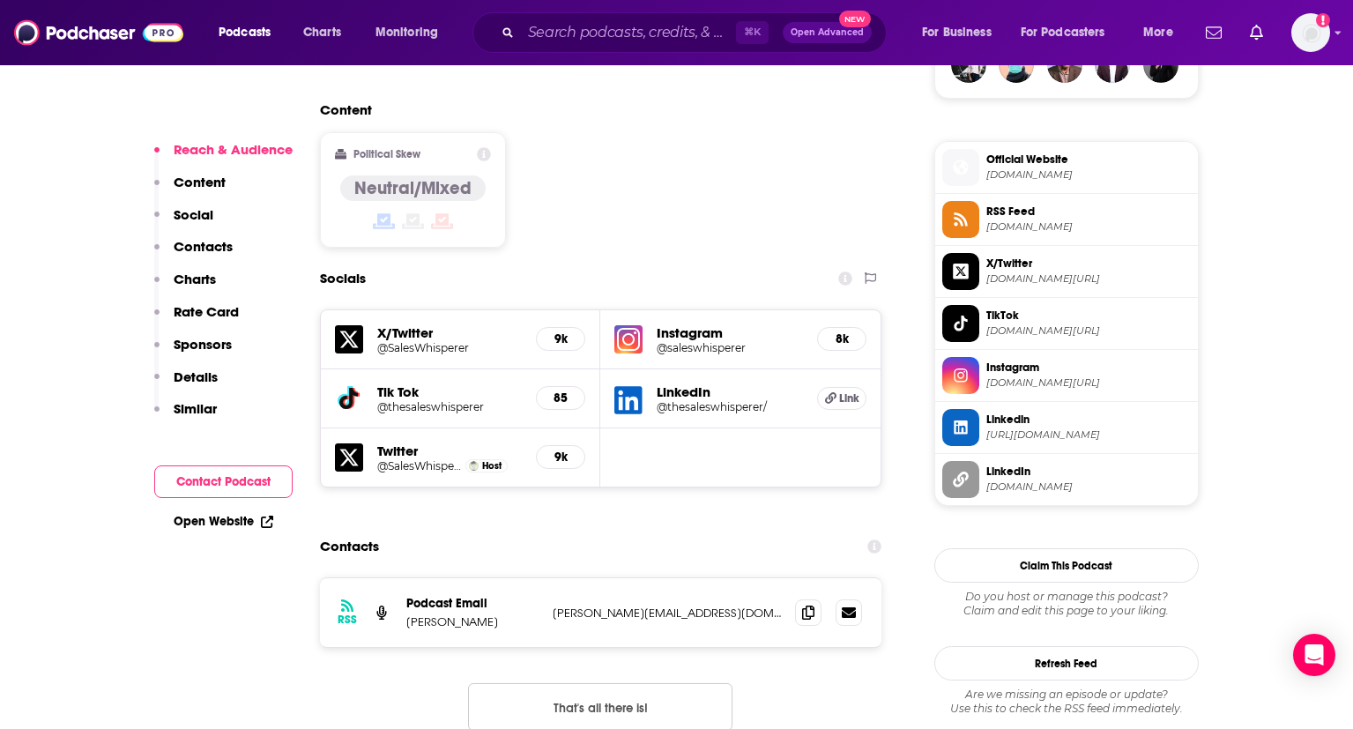
scroll to position [1384, 0]
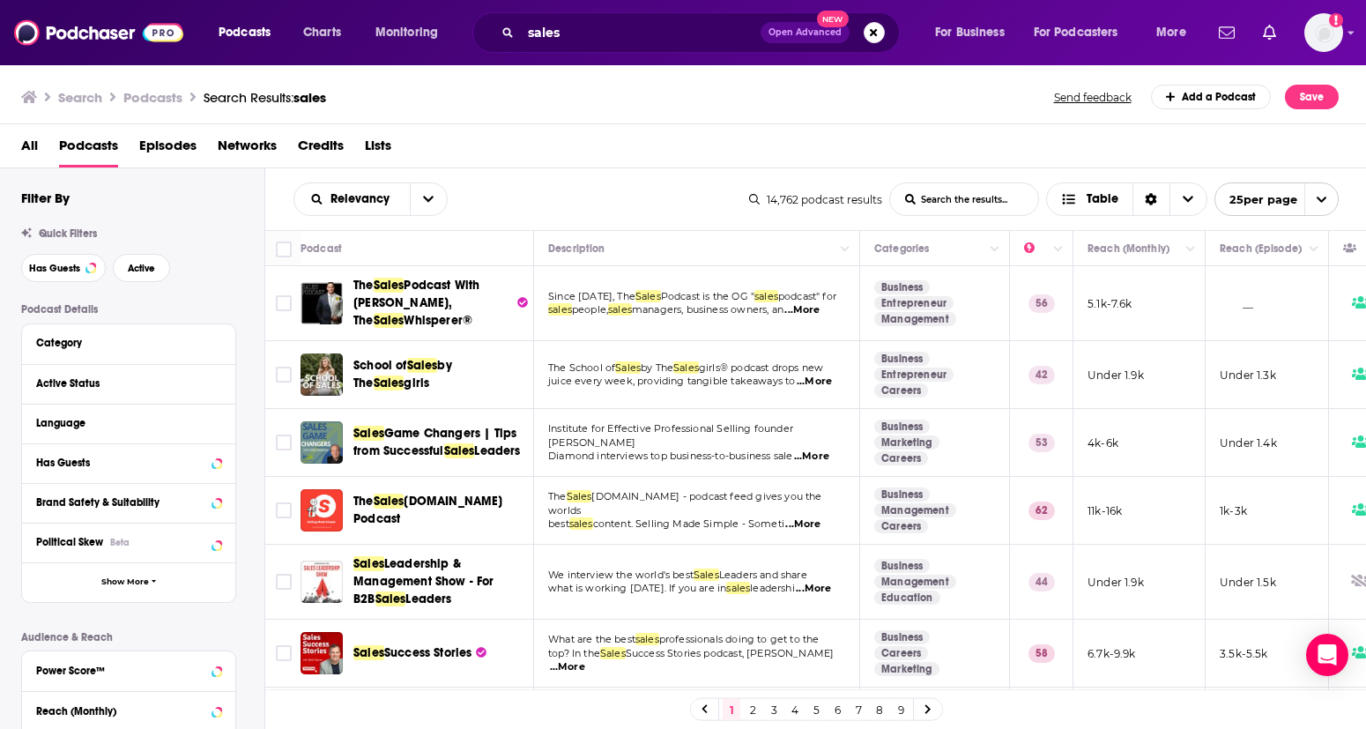
click at [637, 451] on span "Diamond interviews top business-to-business sale" at bounding box center [670, 455] width 244 height 12
click at [603, 464] on td "Institute for Effective Professional Selling founder [PERSON_NAME] interviews t…" at bounding box center [697, 443] width 326 height 68
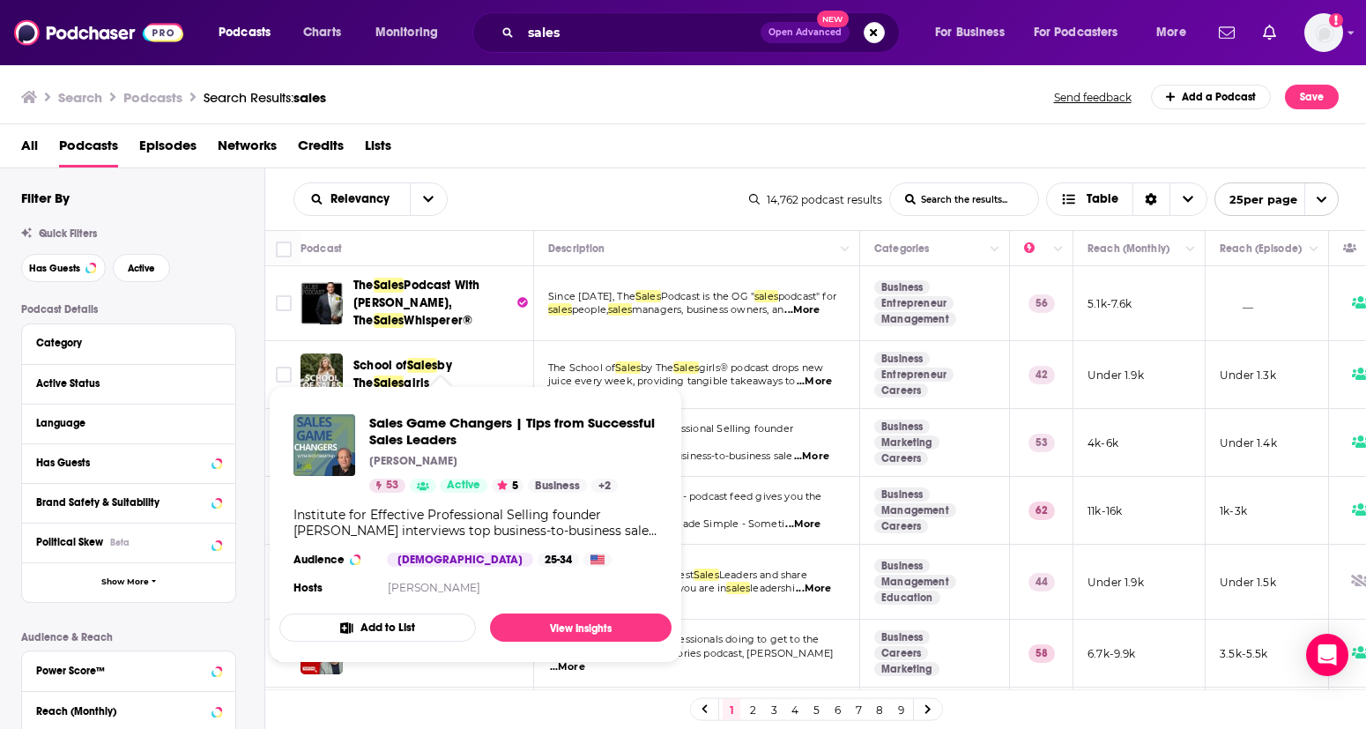
drag, startPoint x: 748, startPoint y: 487, endPoint x: 783, endPoint y: 464, distance: 42.0
click at [748, 487] on td "The Sales [DOMAIN_NAME] - podcast feed gives you the worlds best sales content.…" at bounding box center [697, 511] width 326 height 68
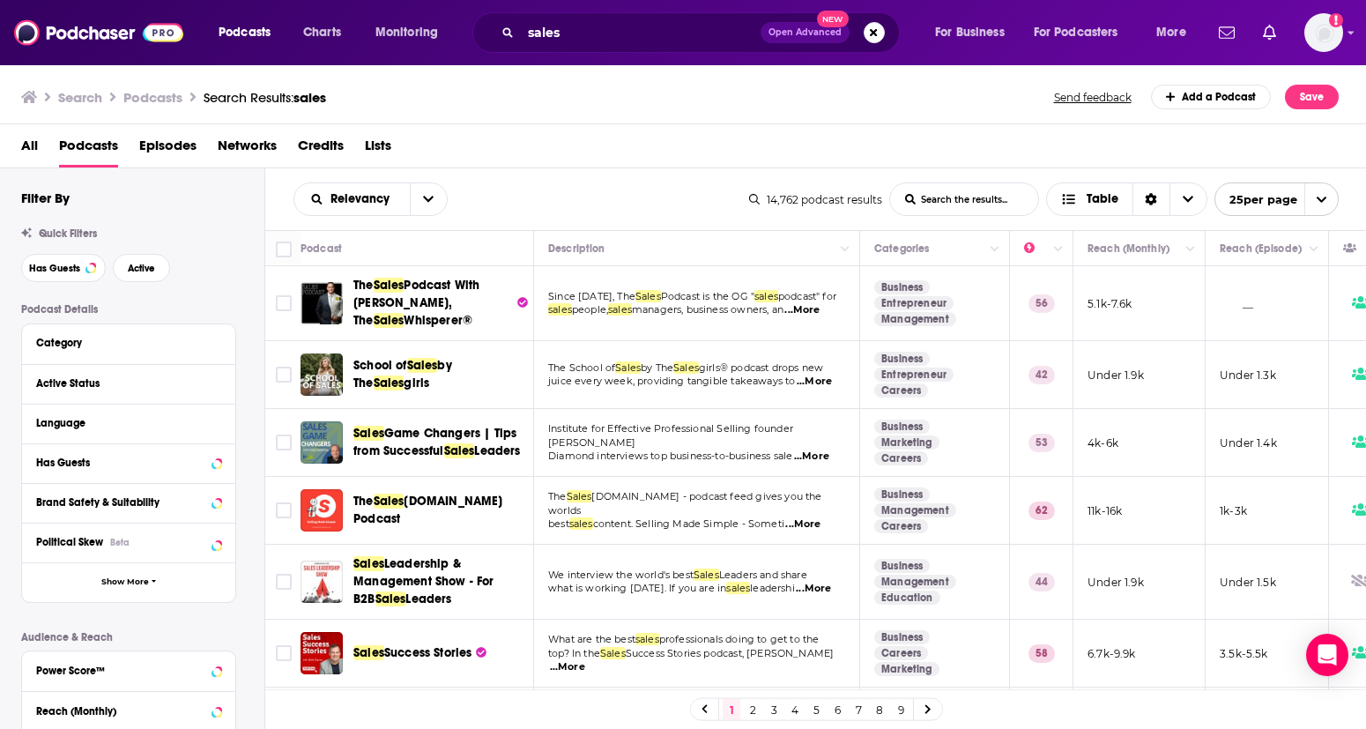
click at [829, 455] on span "...More" at bounding box center [811, 456] width 35 height 14
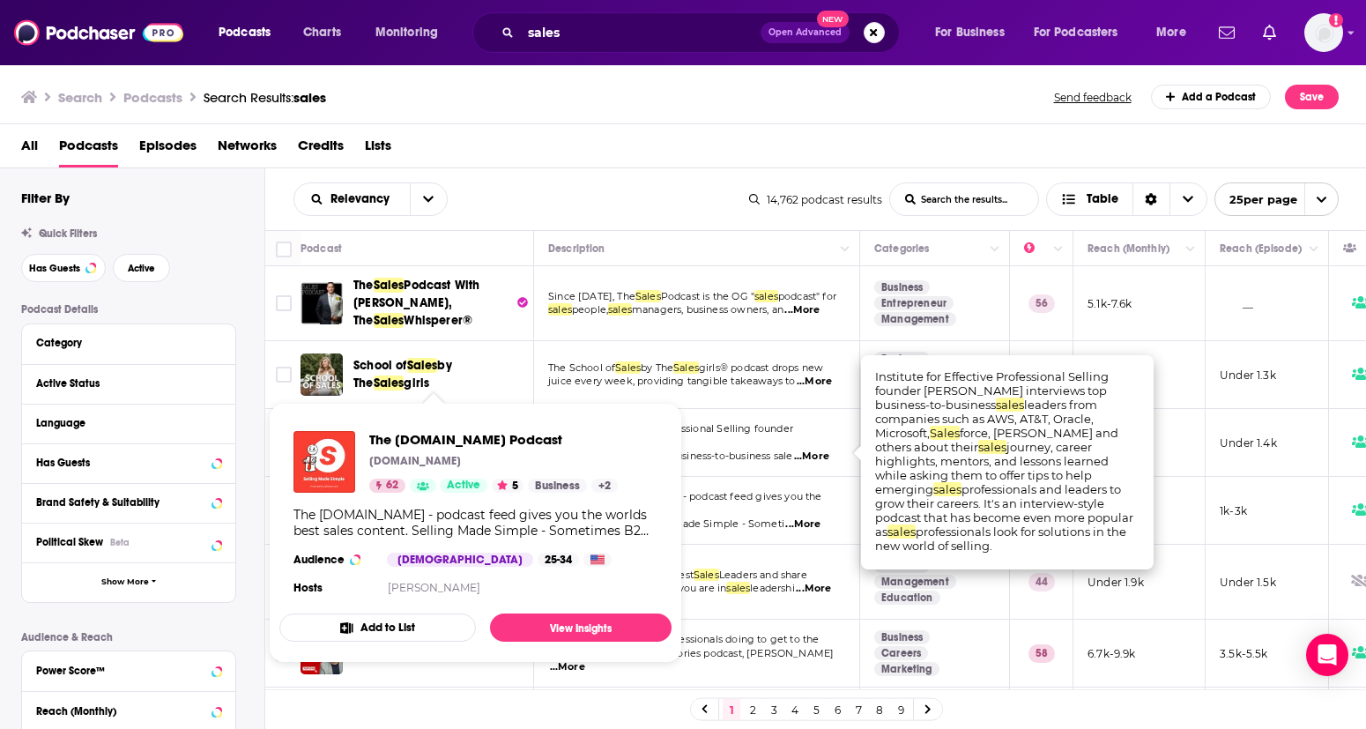
click at [819, 523] on span "...More" at bounding box center [802, 524] width 35 height 14
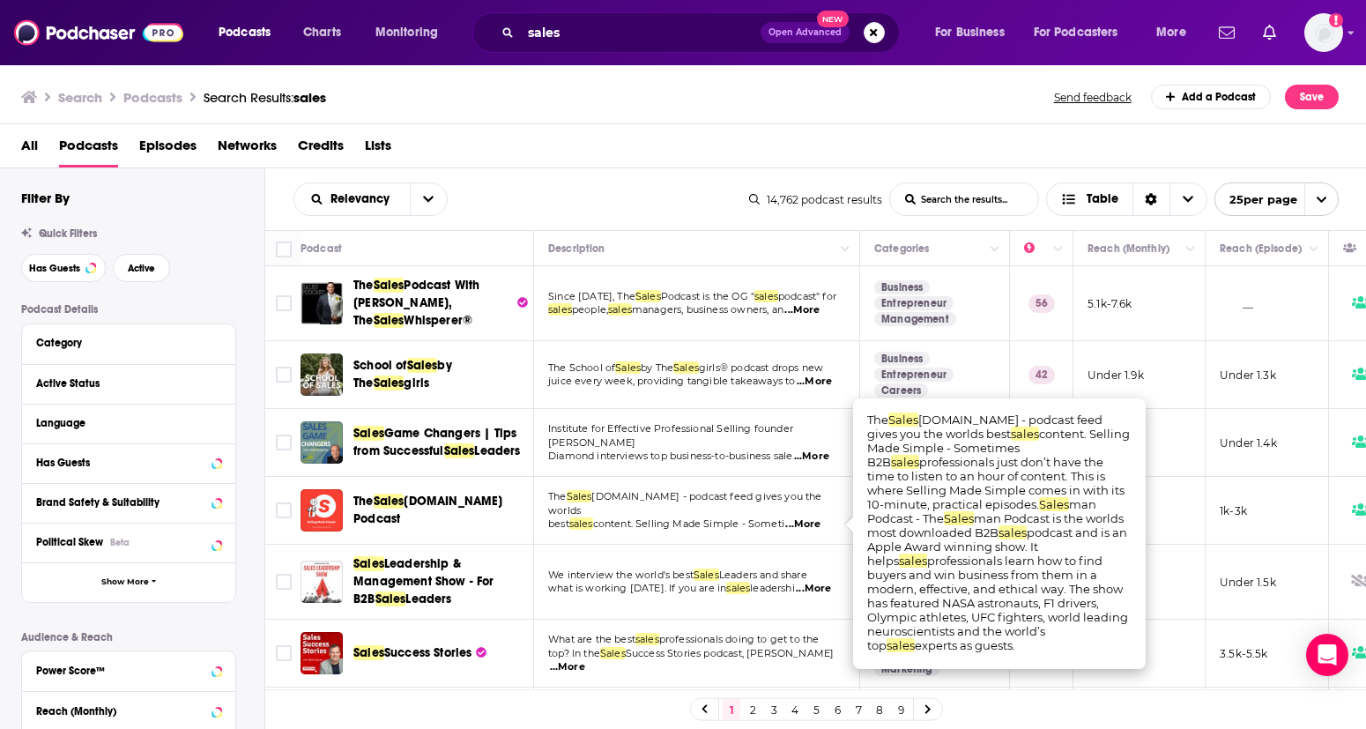
click at [477, 531] on div "The Sales [DOMAIN_NAME] Podcast" at bounding box center [444, 510] width 183 height 42
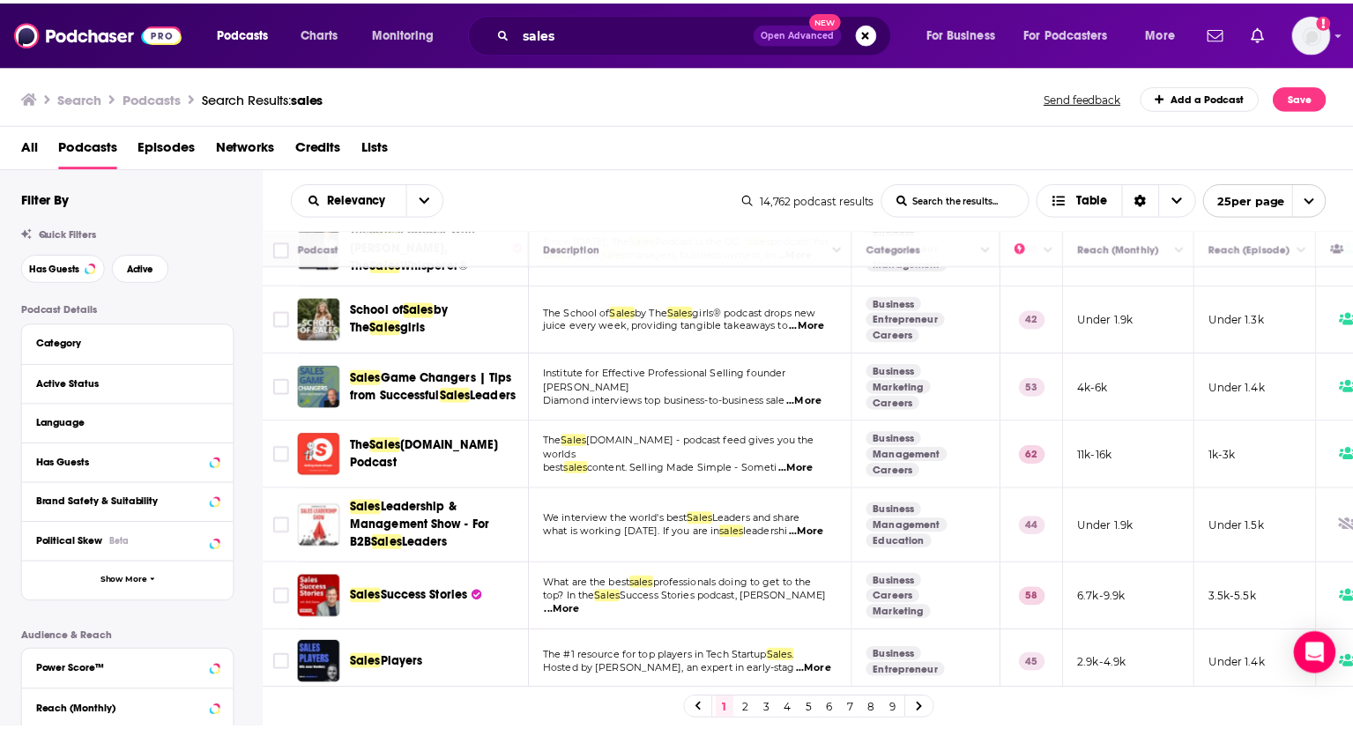
scroll to position [100, 0]
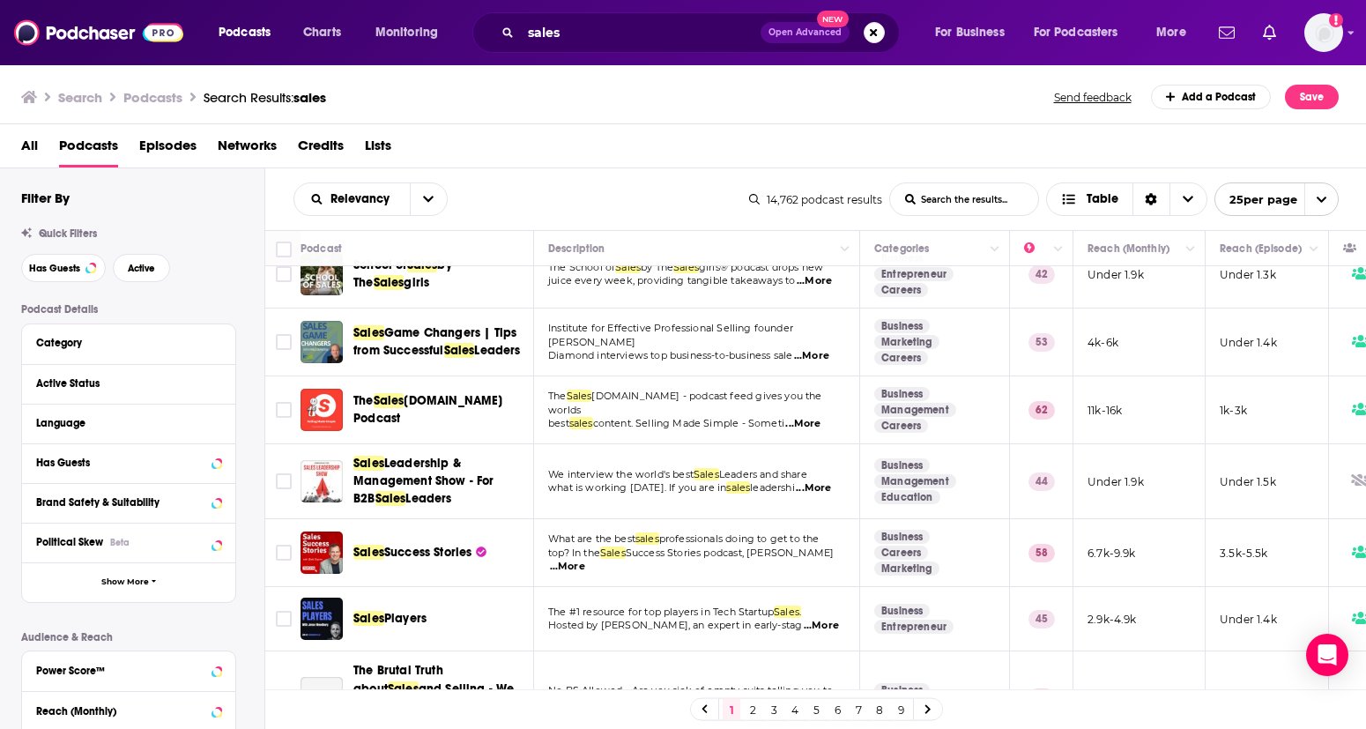
click at [437, 413] on div "Podcasts Charts Monitoring sales Open Advanced New For Business For Podcasters …" at bounding box center [683, 364] width 1366 height 729
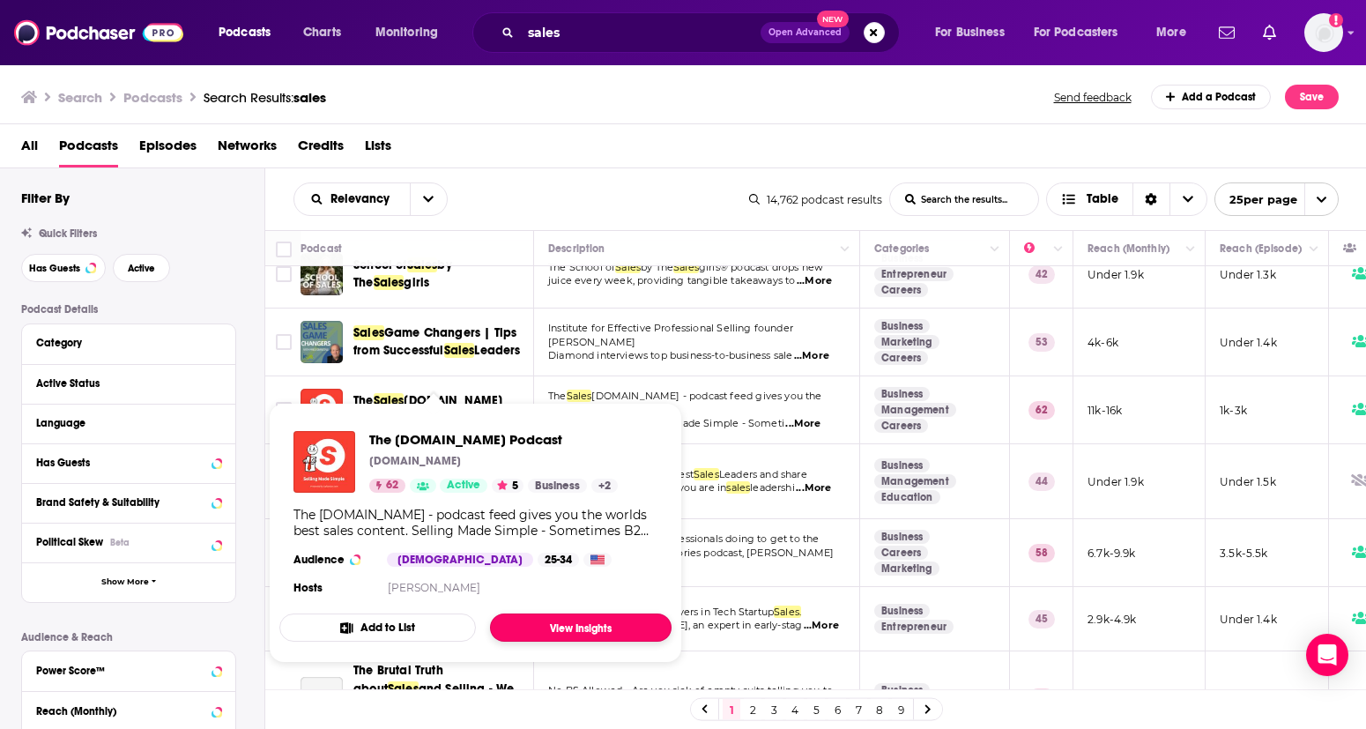
click at [549, 587] on link "View Insights" at bounding box center [581, 627] width 182 height 28
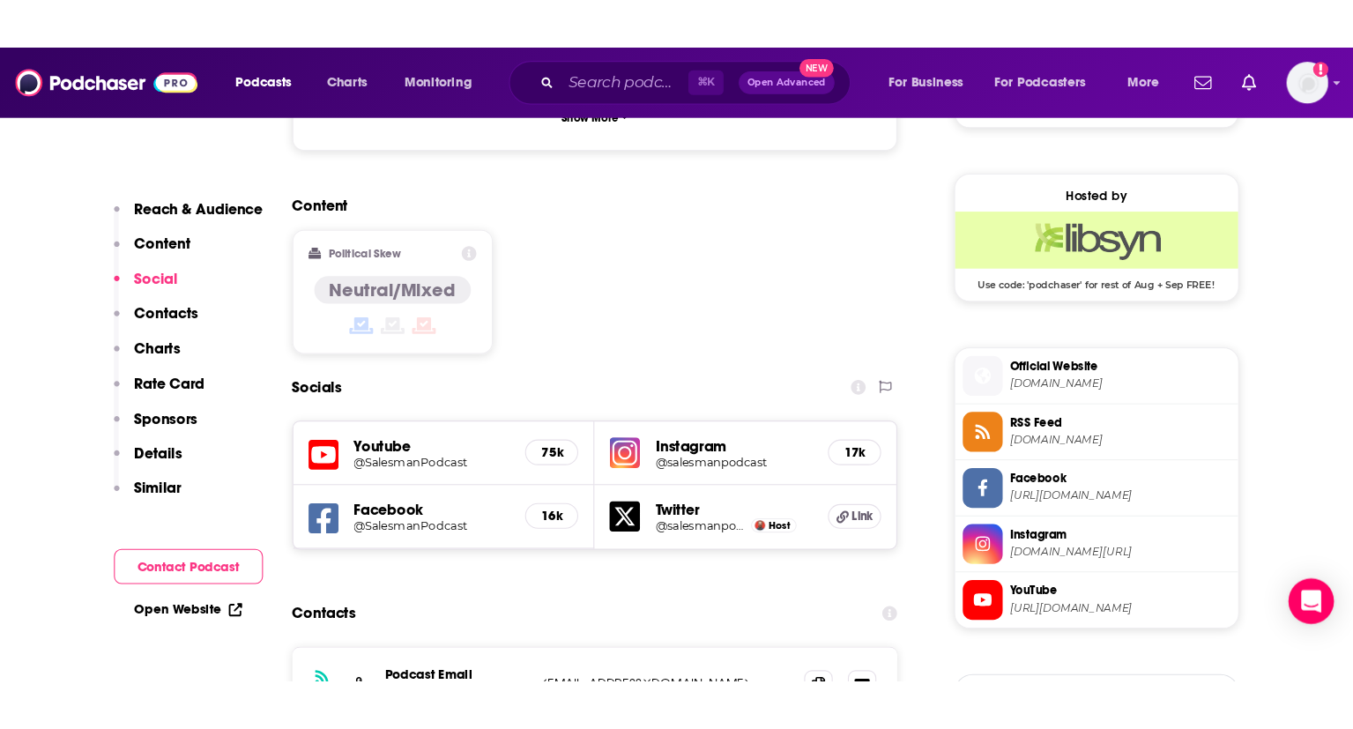
scroll to position [1431, 0]
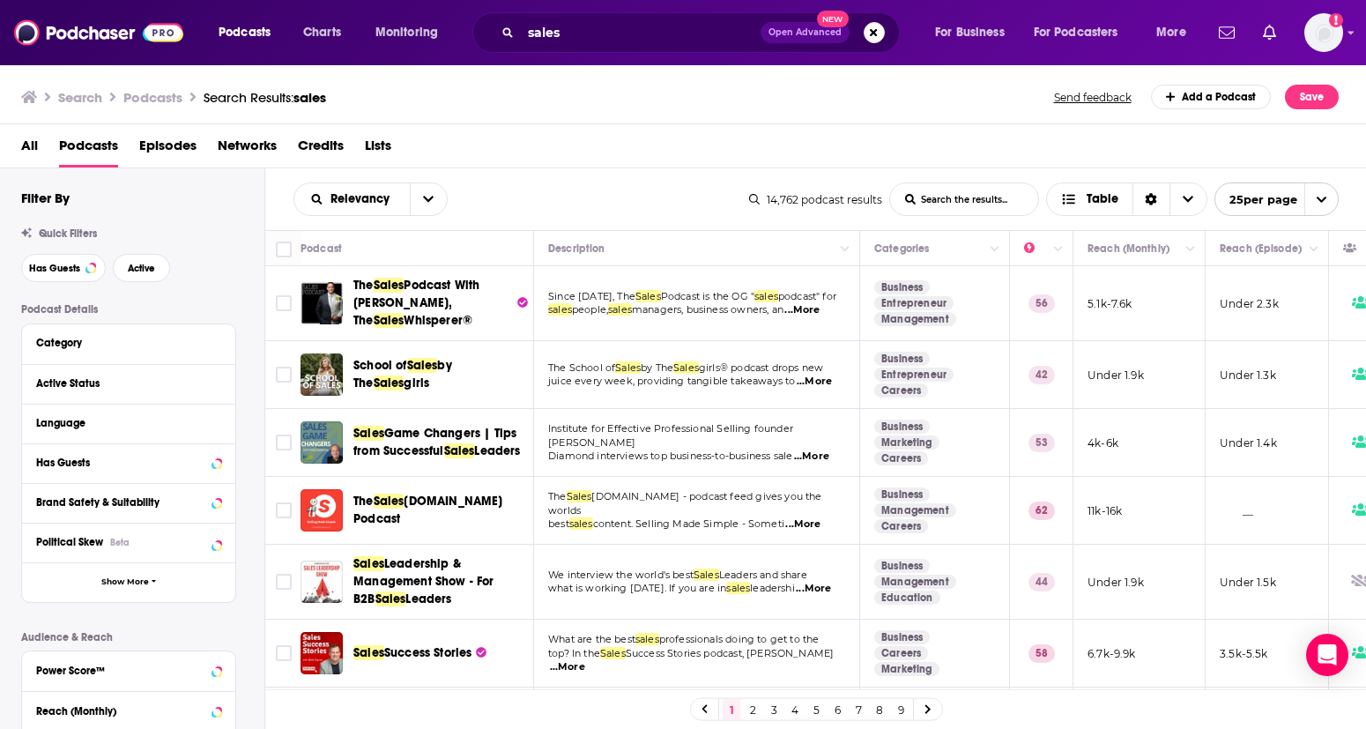
click at [813, 587] on td "We interview the world's best Sales Leaders and share what is working [DATE]. I…" at bounding box center [697, 582] width 326 height 75
click at [419, 587] on span "Leadership & Management Show - For B2B" at bounding box center [423, 581] width 141 height 50
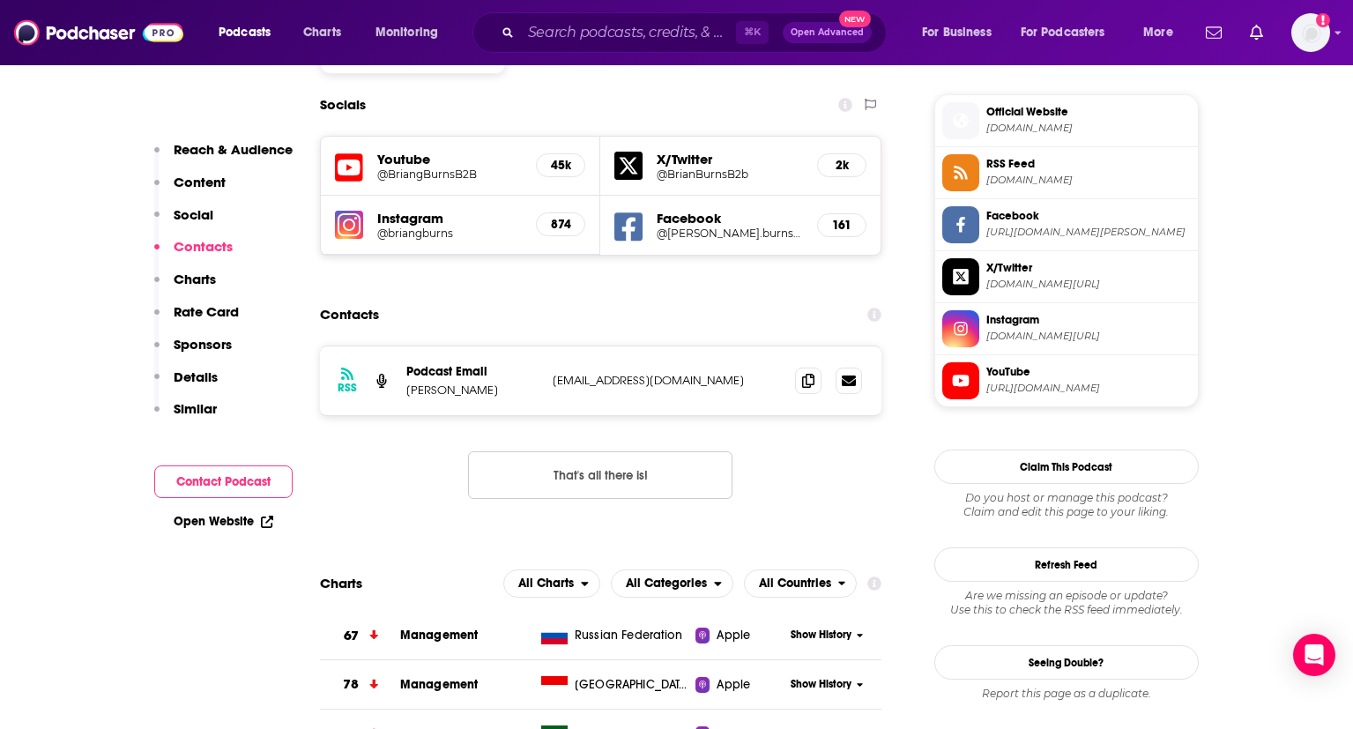
scroll to position [1585, 0]
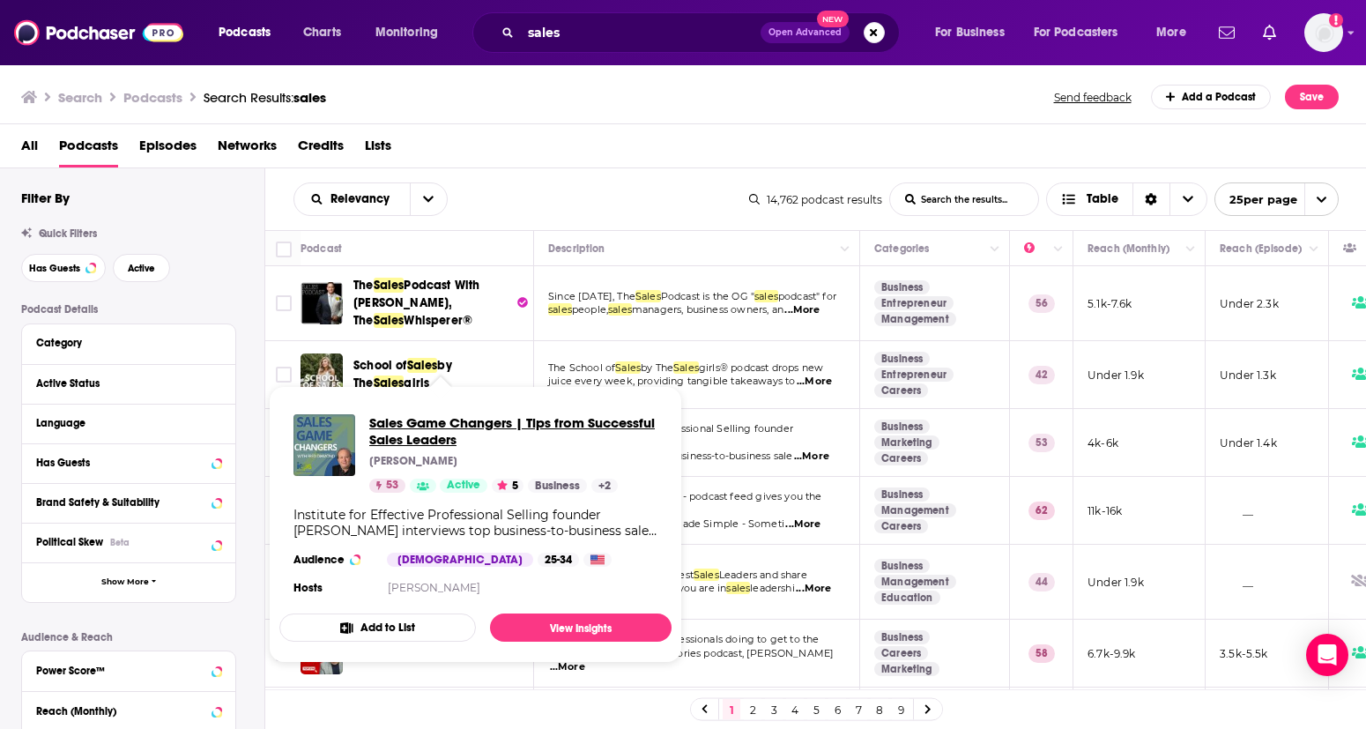
click at [440, 422] on span "Sales Game Changers | Tips from Successful Sales Leaders" at bounding box center [513, 430] width 288 height 33
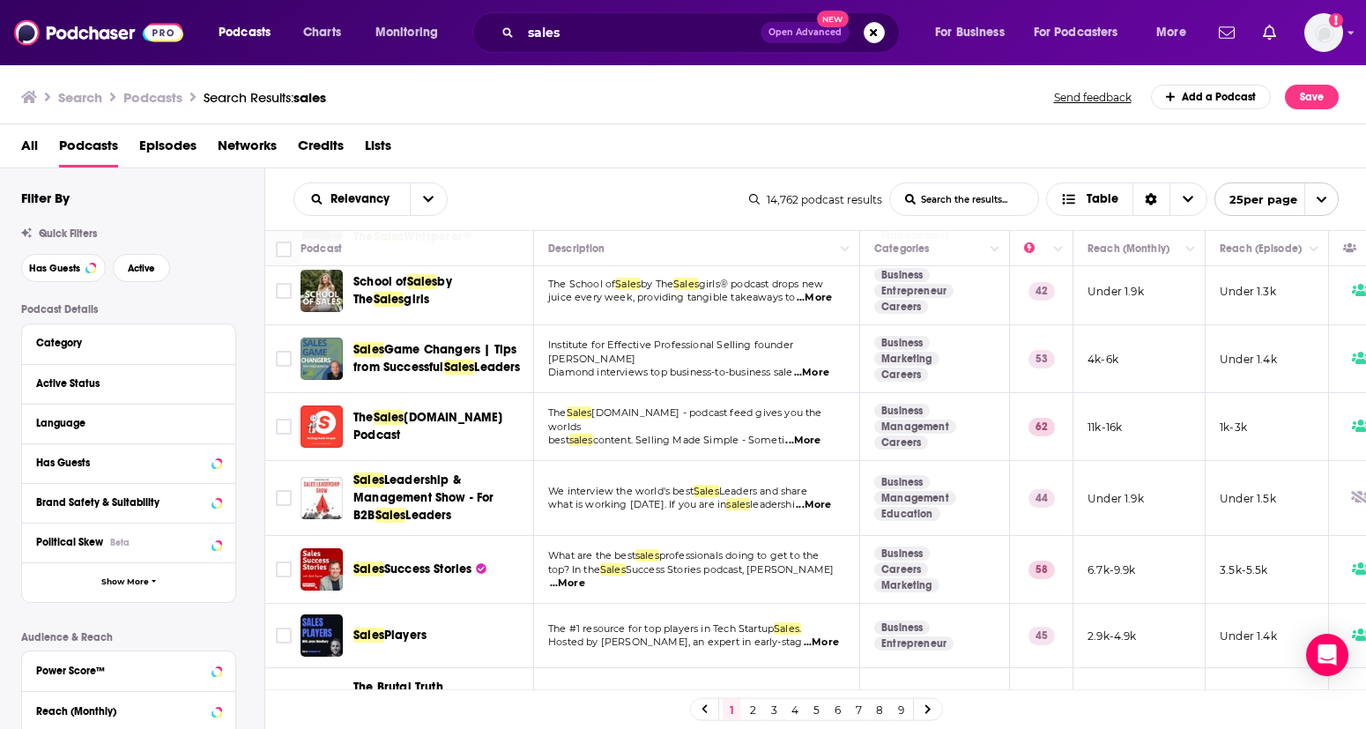
scroll to position [106, 0]
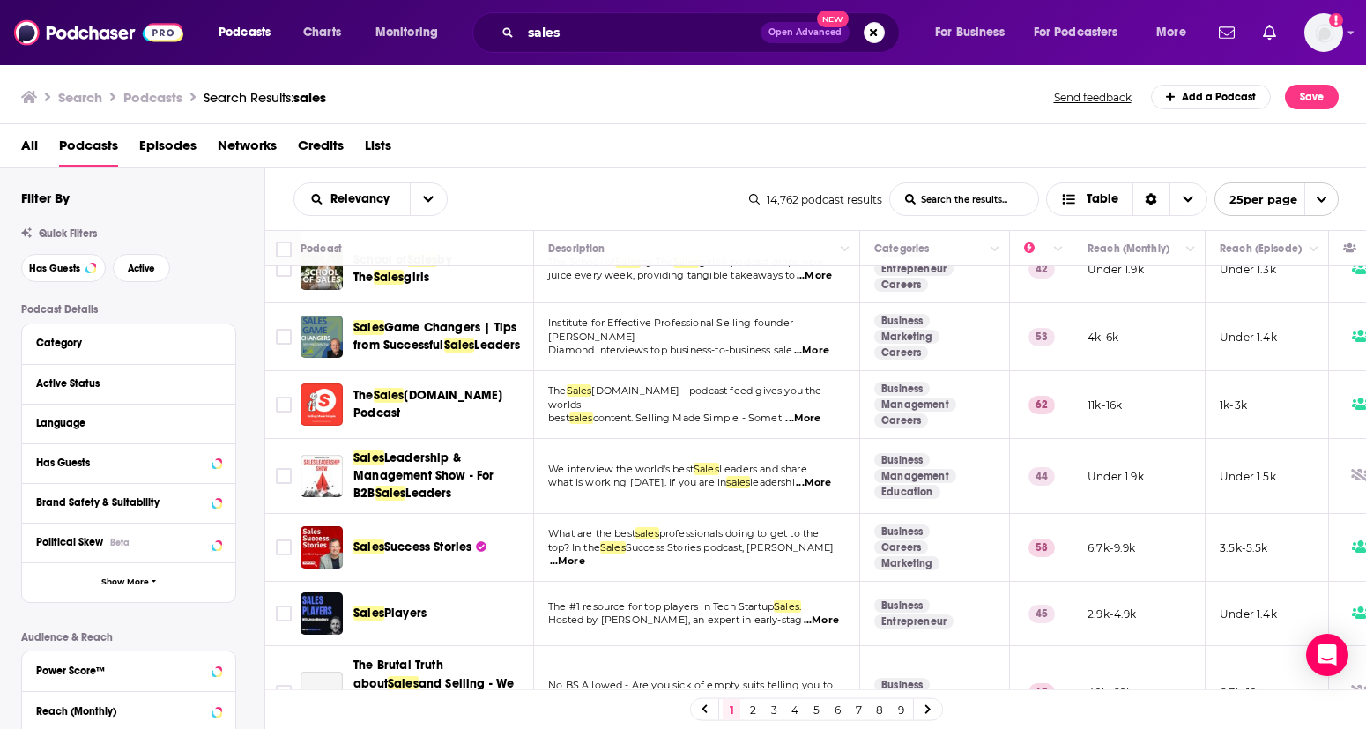
click at [585, 562] on span "...More" at bounding box center [567, 561] width 35 height 14
click at [446, 587] on div "Sales Players" at bounding box center [444, 613] width 183 height 42
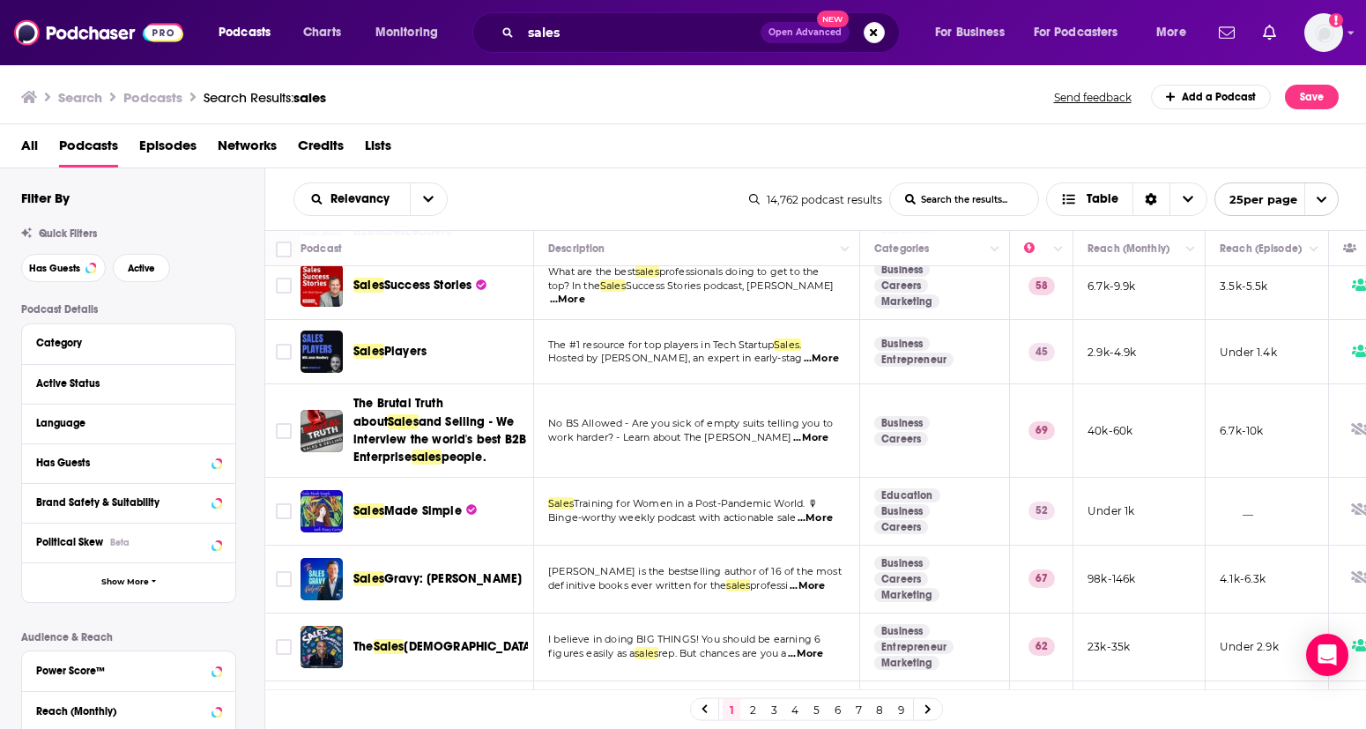
scroll to position [387, 0]
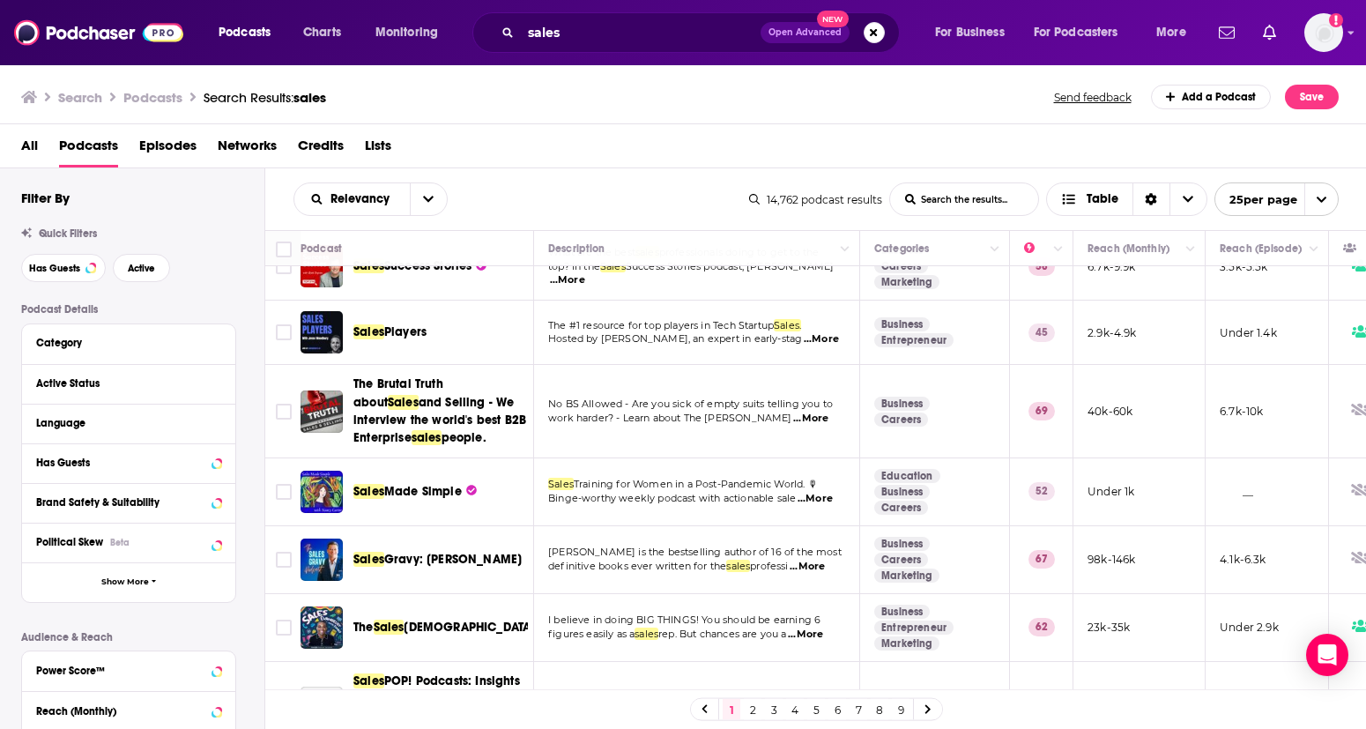
click at [833, 503] on span "...More" at bounding box center [815, 499] width 35 height 14
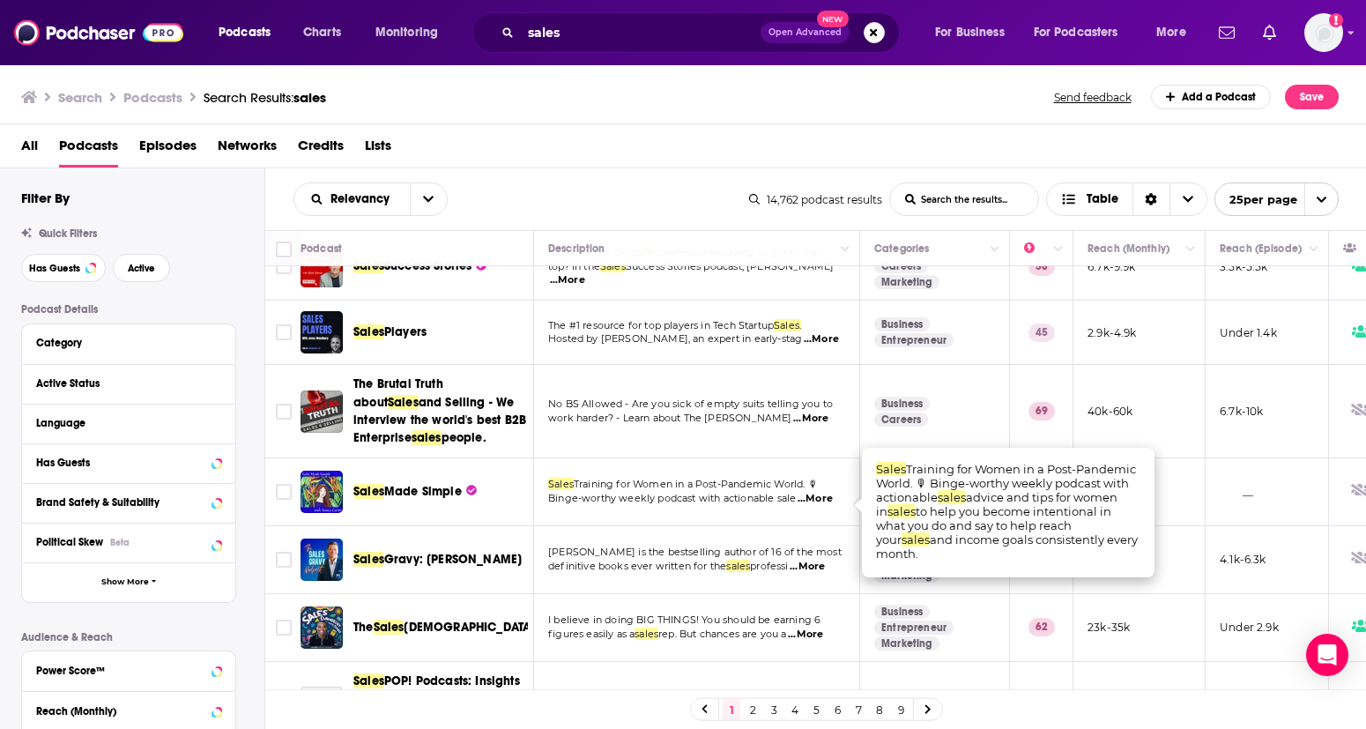
click at [402, 494] on span "Made Simple" at bounding box center [423, 491] width 78 height 15
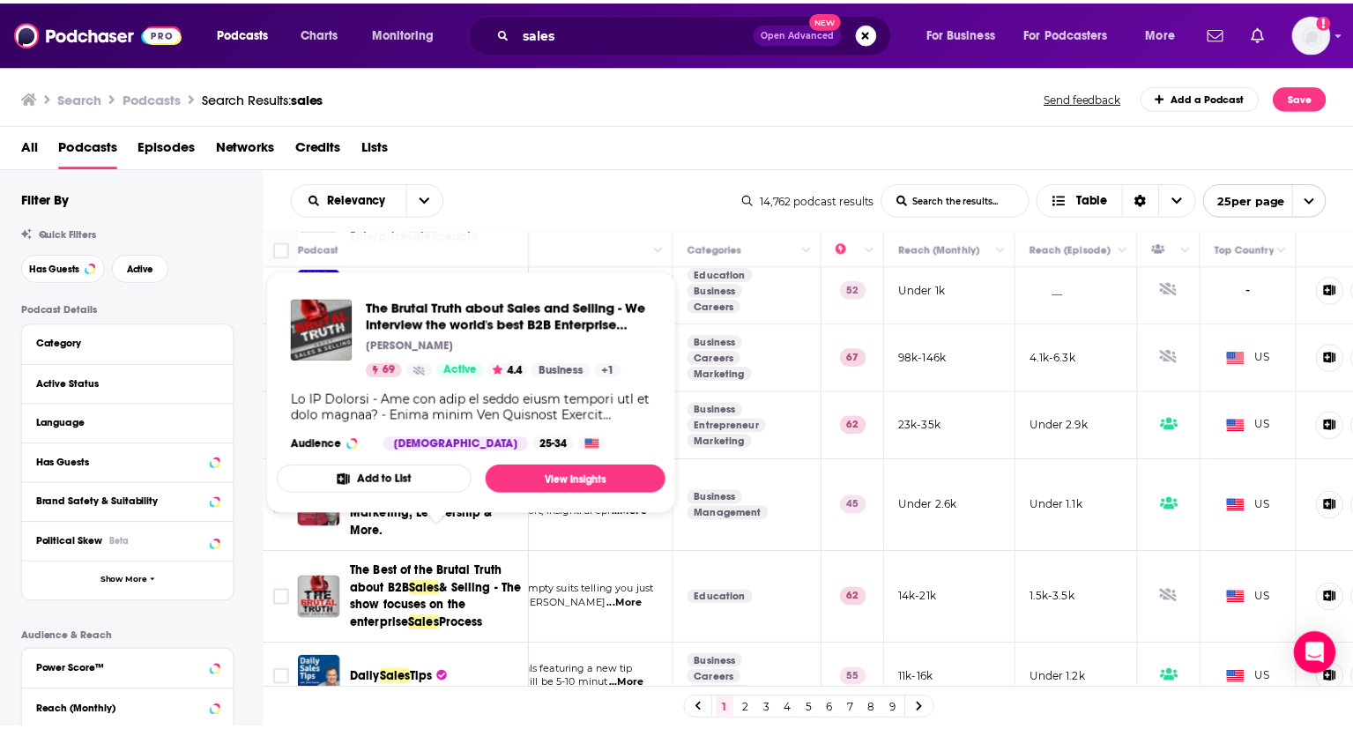
scroll to position [592, 181]
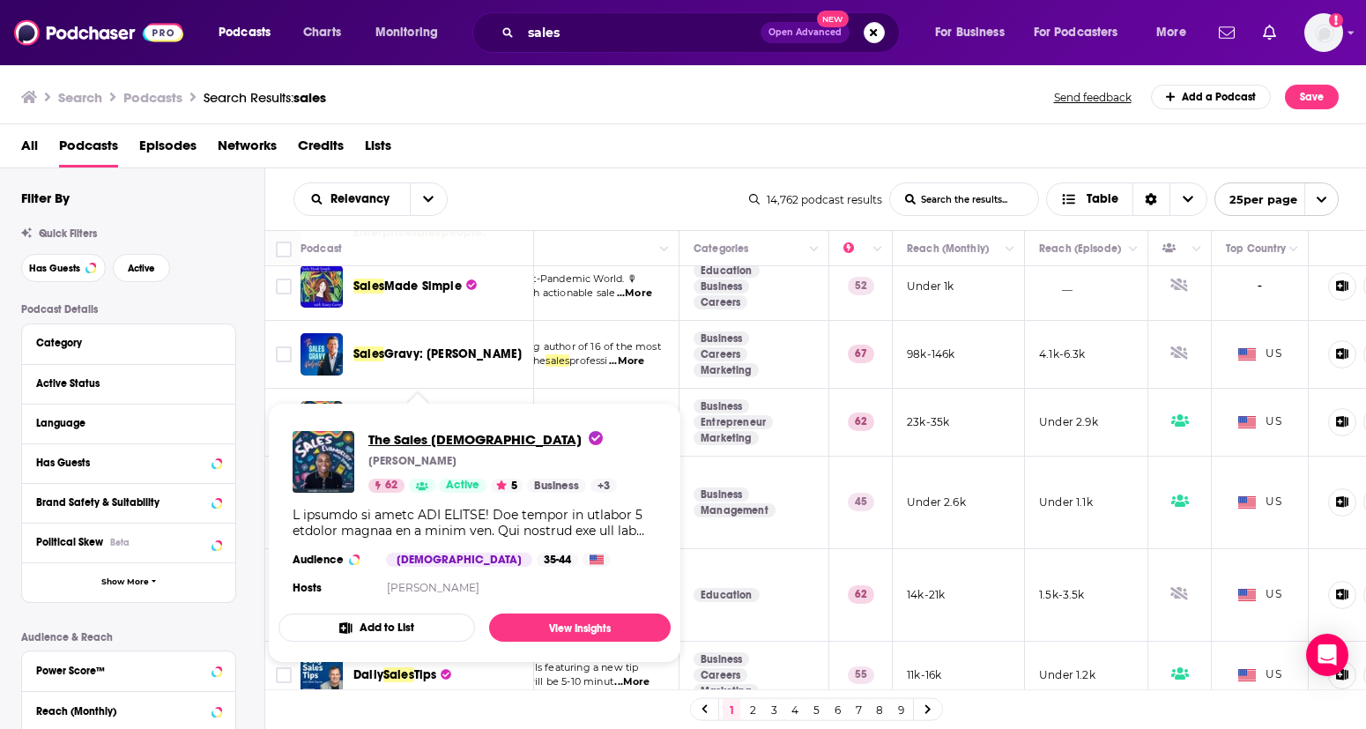
click at [449, 437] on span "The Sales [DEMOGRAPHIC_DATA]" at bounding box center [485, 439] width 234 height 17
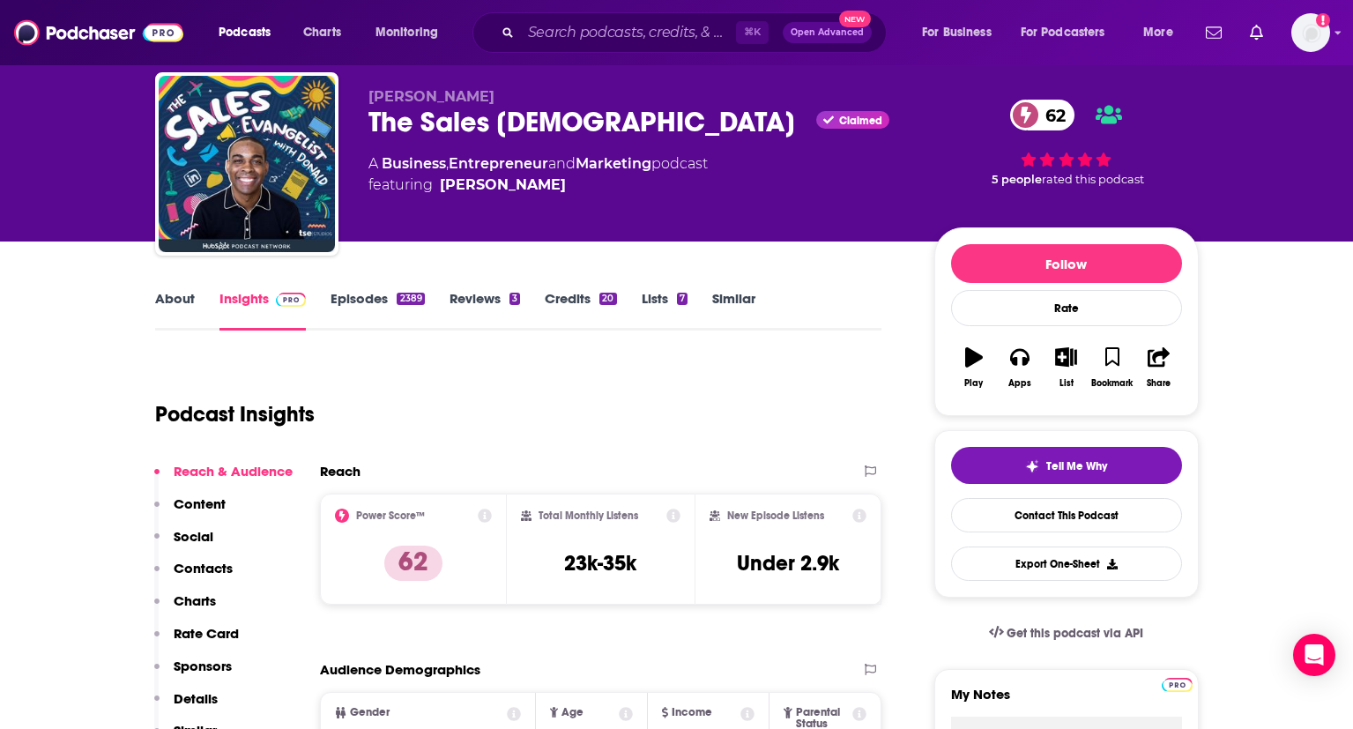
scroll to position [47, 0]
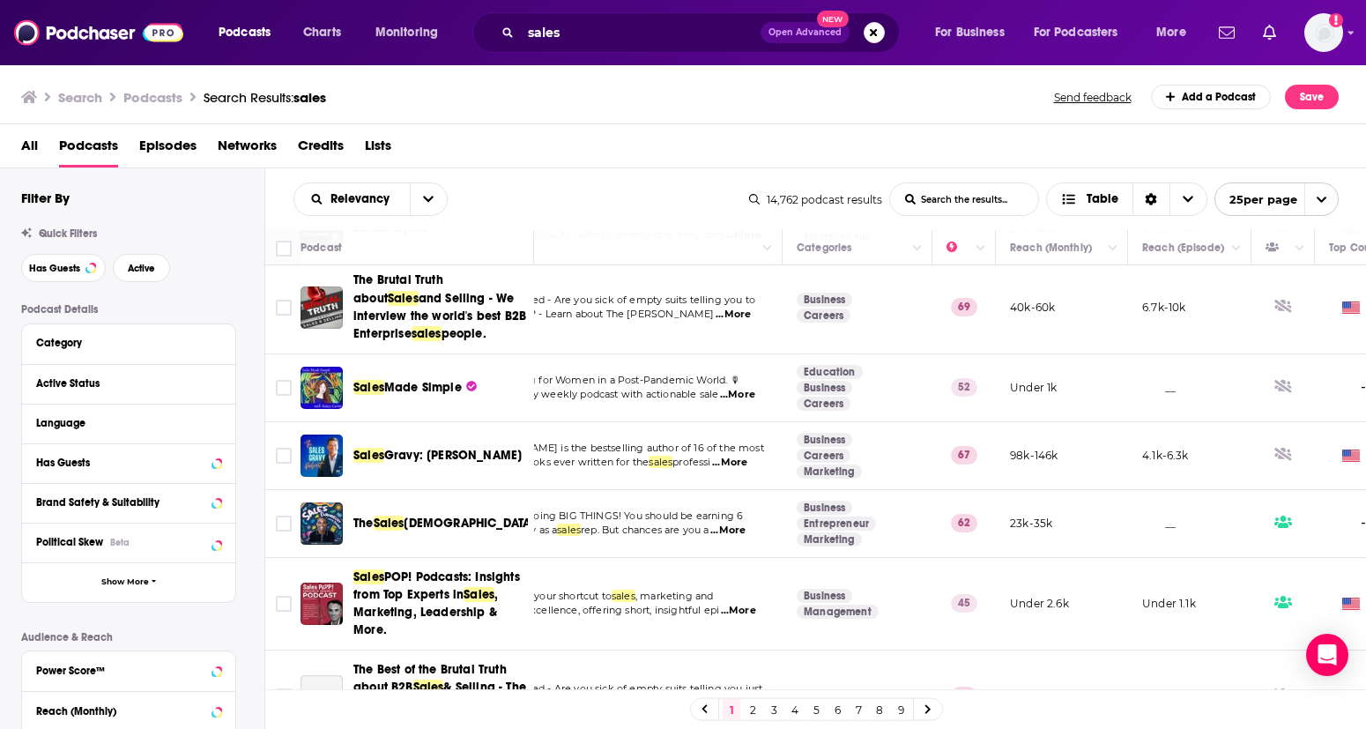
scroll to position [490, 104]
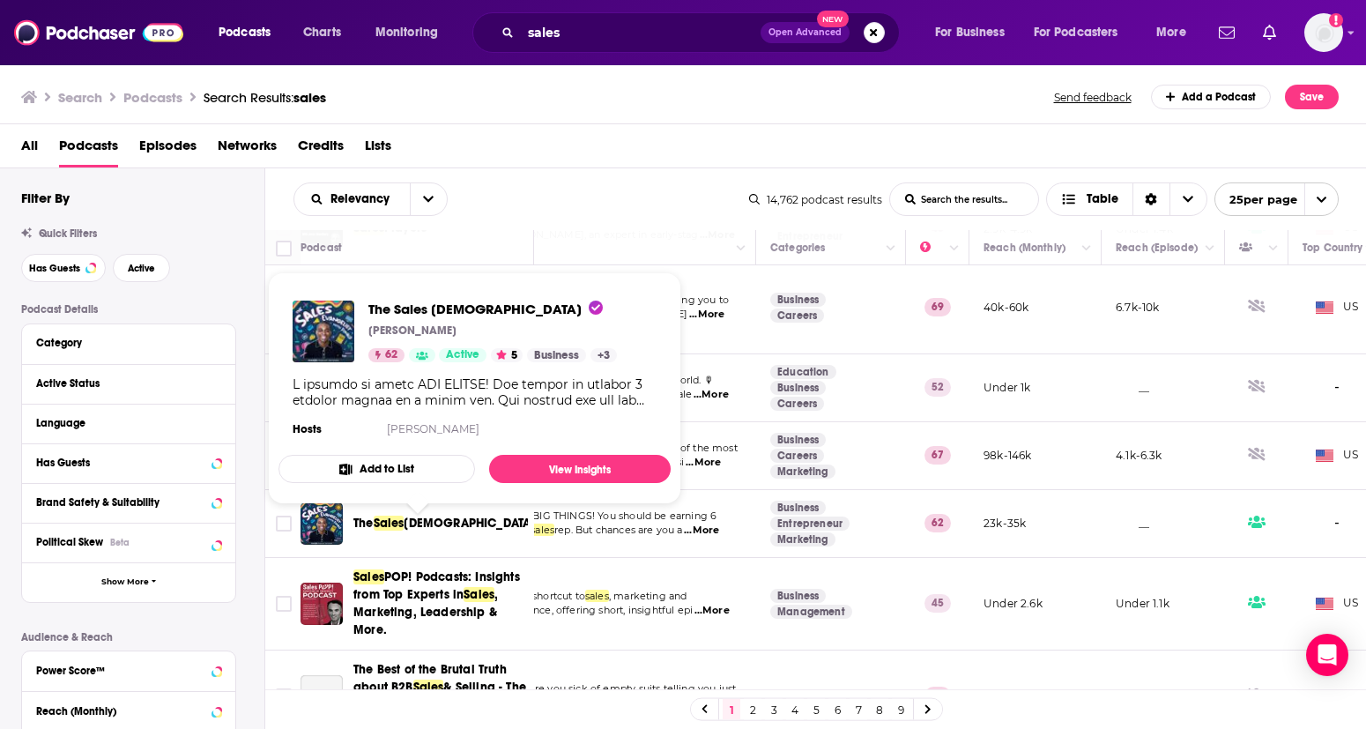
click at [449, 530] on span "[DEMOGRAPHIC_DATA]" at bounding box center [469, 523] width 131 height 15
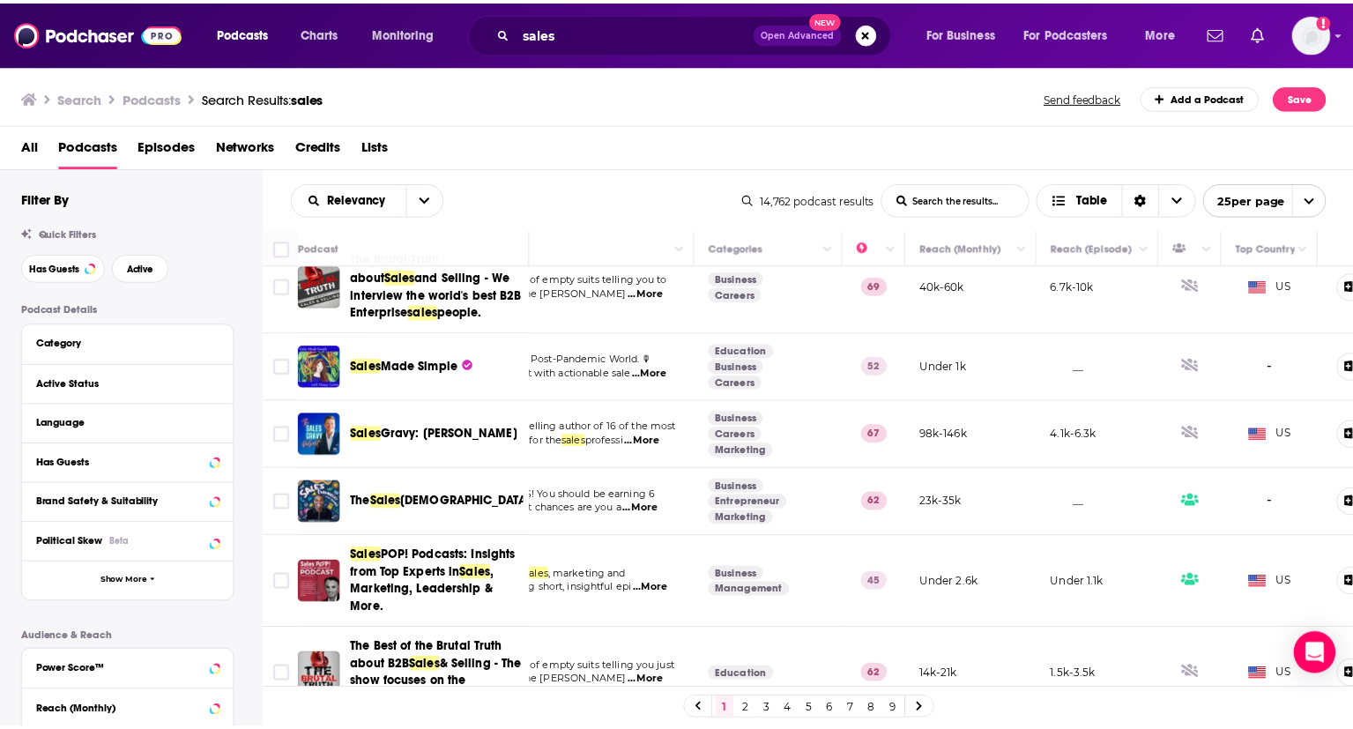
scroll to position [528, 160]
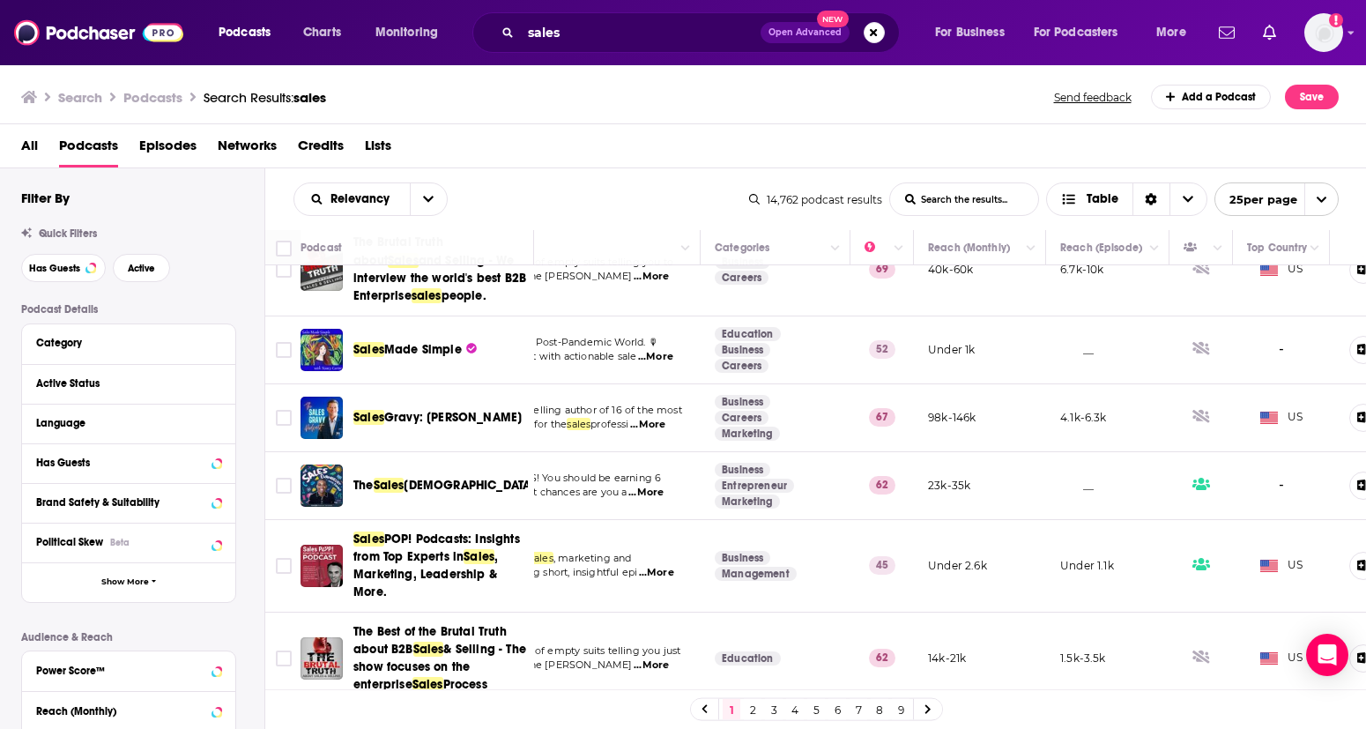
click at [654, 500] on span "...More" at bounding box center [645, 493] width 35 height 14
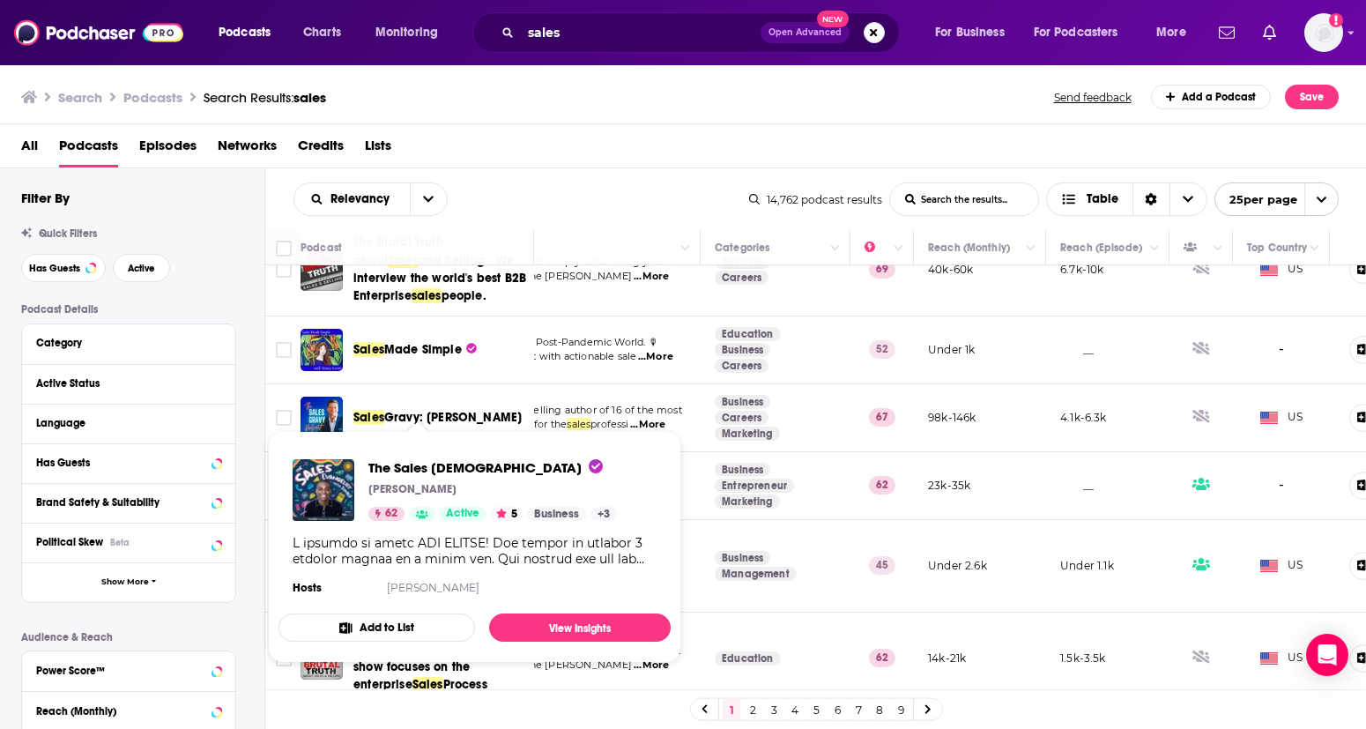
click at [417, 496] on div "The Sales Evangelist Donald C. Kelly 62 Active 5 Business + 3" at bounding box center [492, 490] width 249 height 62
click at [561, 619] on link "View Insights" at bounding box center [580, 627] width 182 height 28
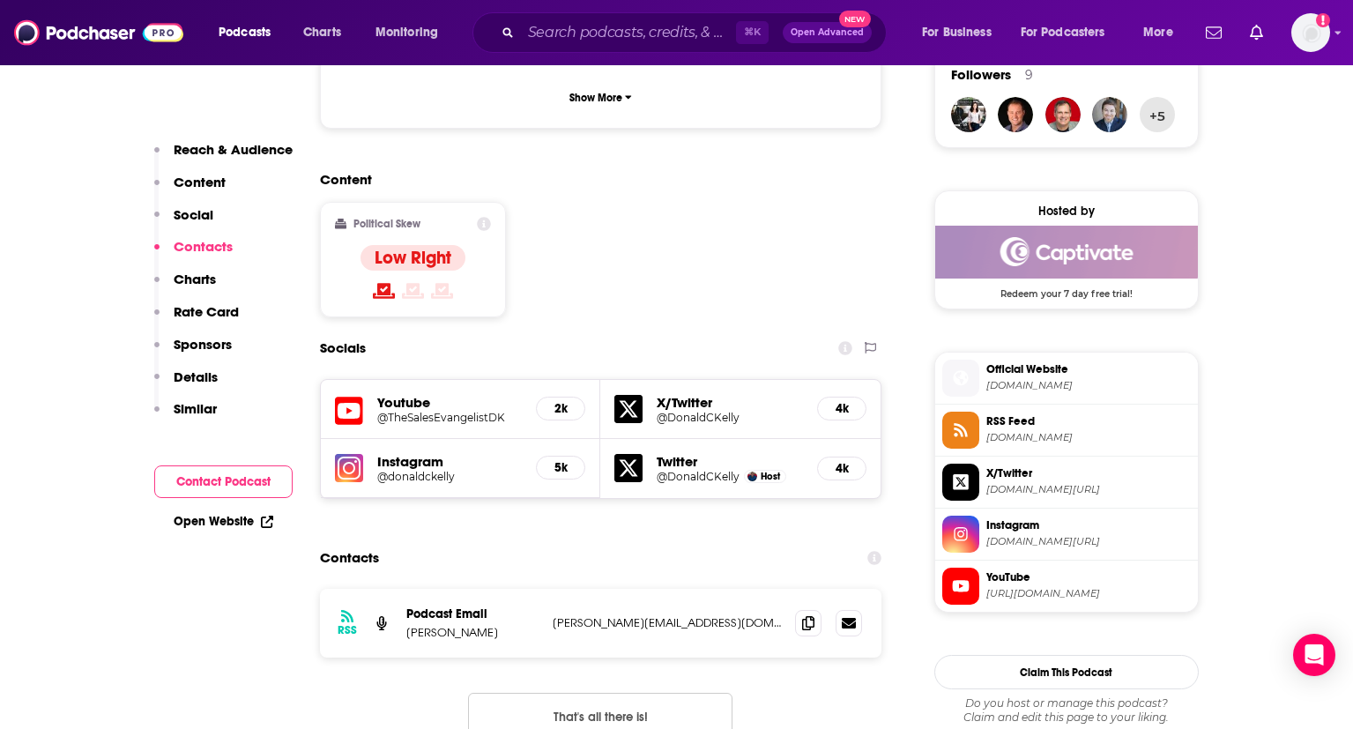
scroll to position [1476, 0]
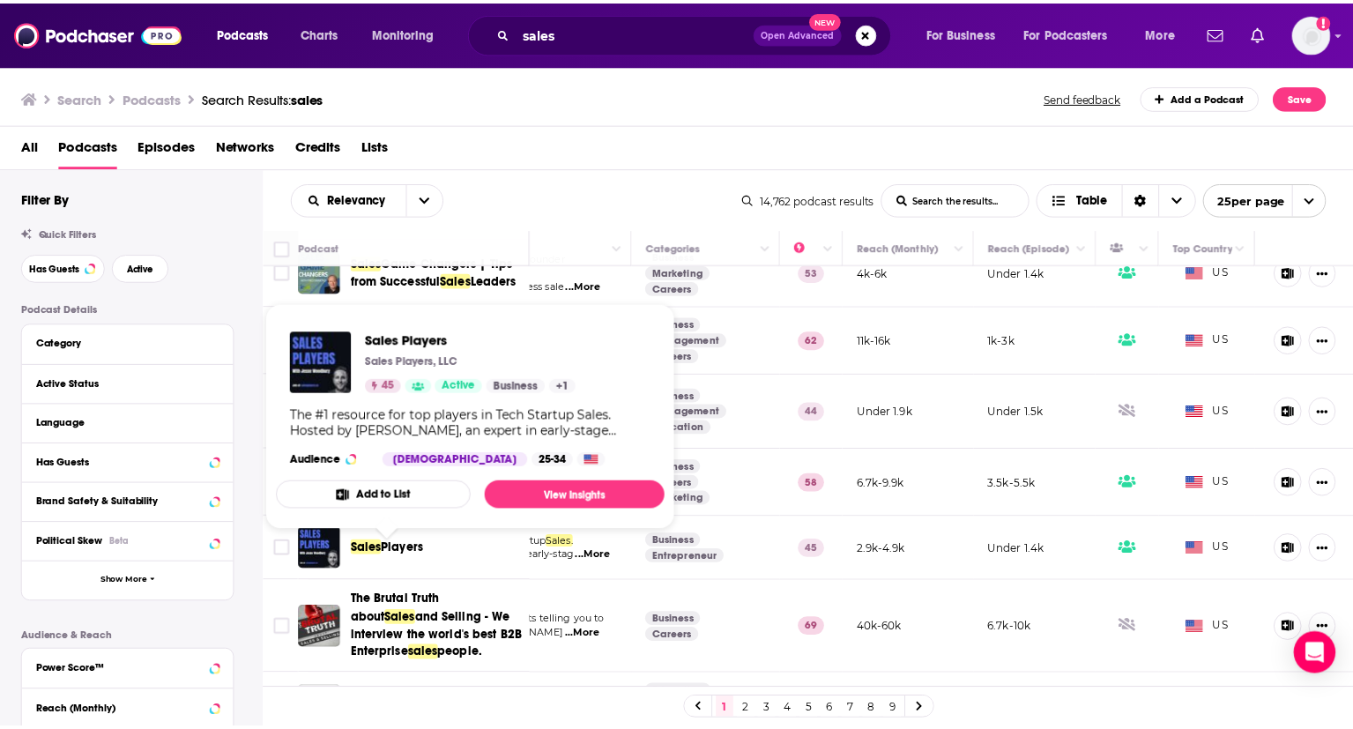
scroll to position [173, 223]
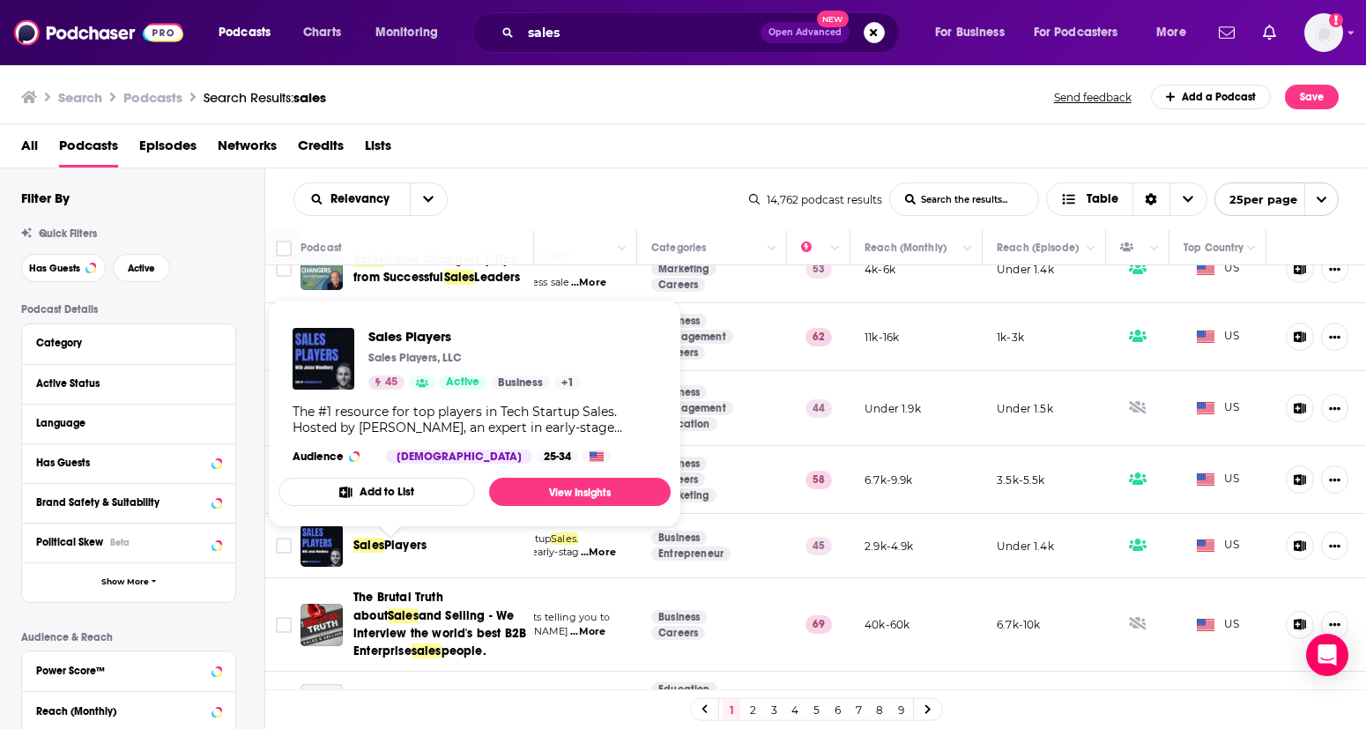
click at [401, 553] on span "Players" at bounding box center [405, 545] width 42 height 15
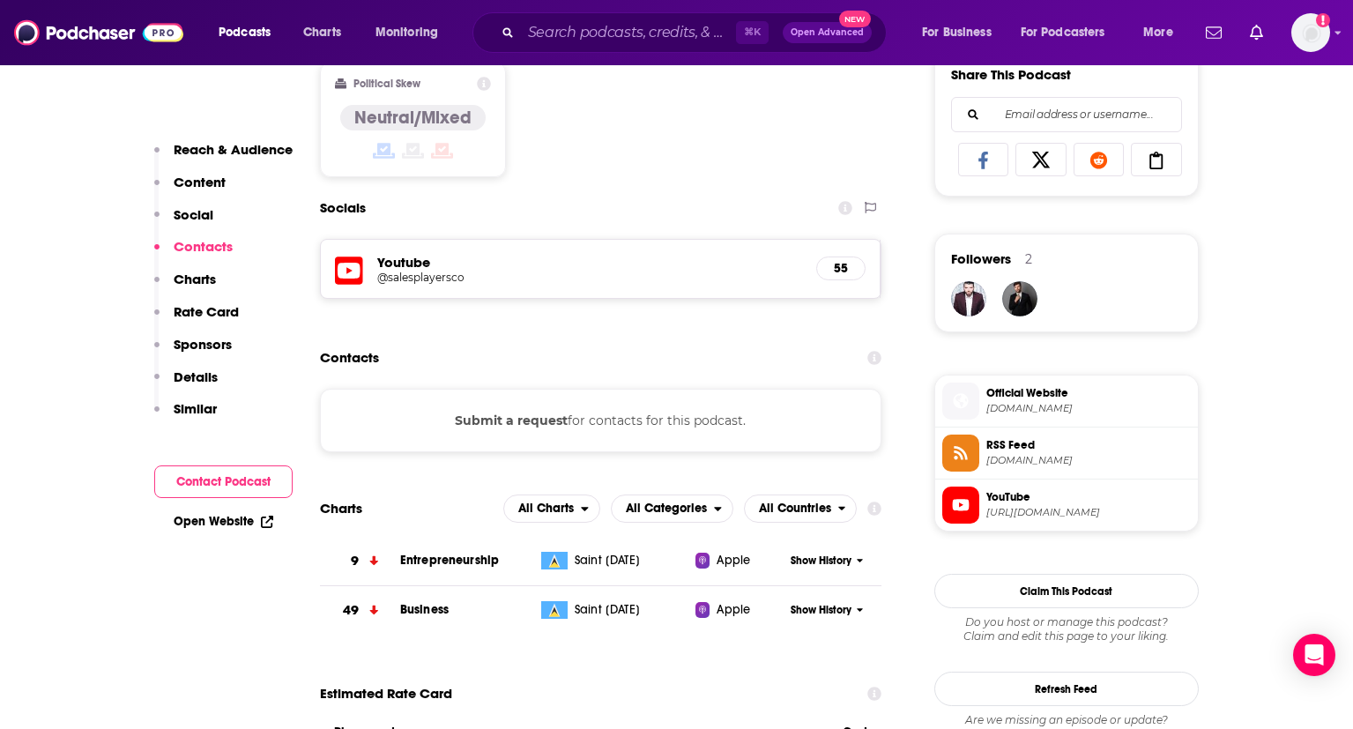
scroll to position [1146, 0]
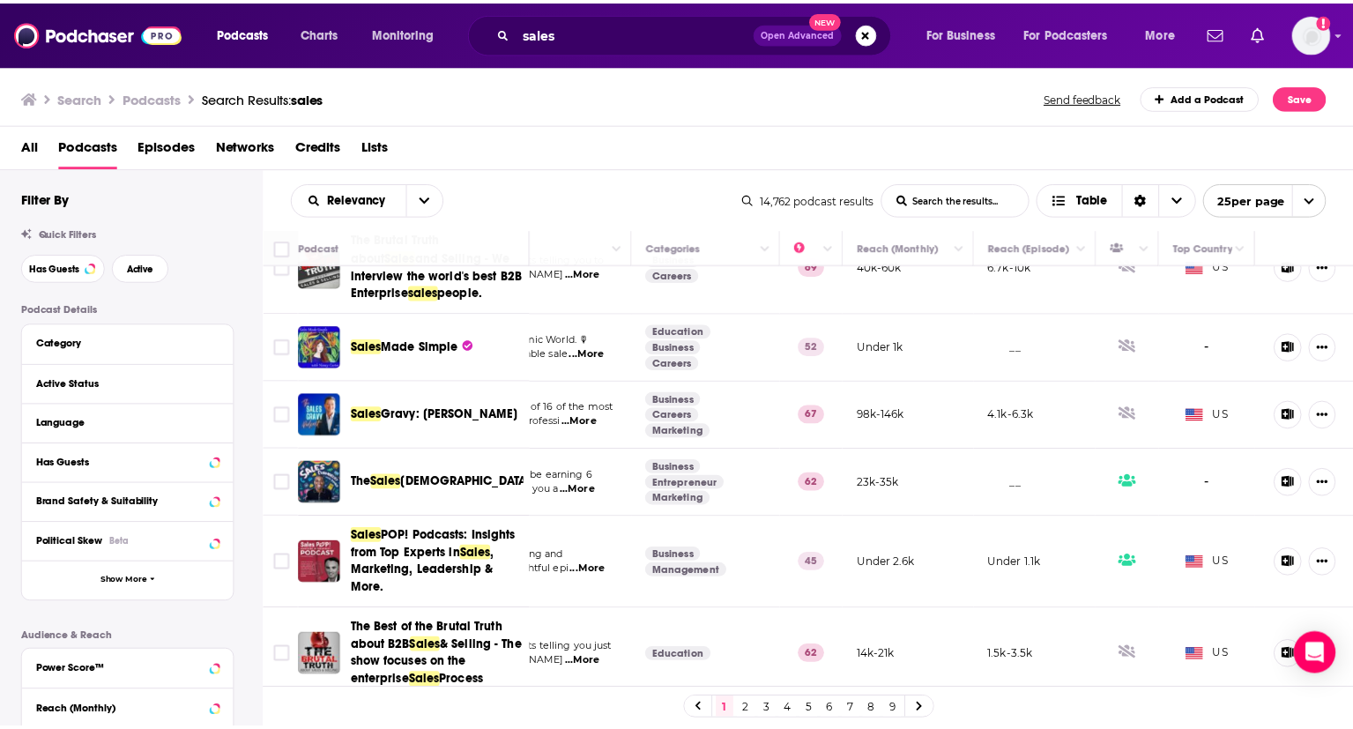
scroll to position [672, 223]
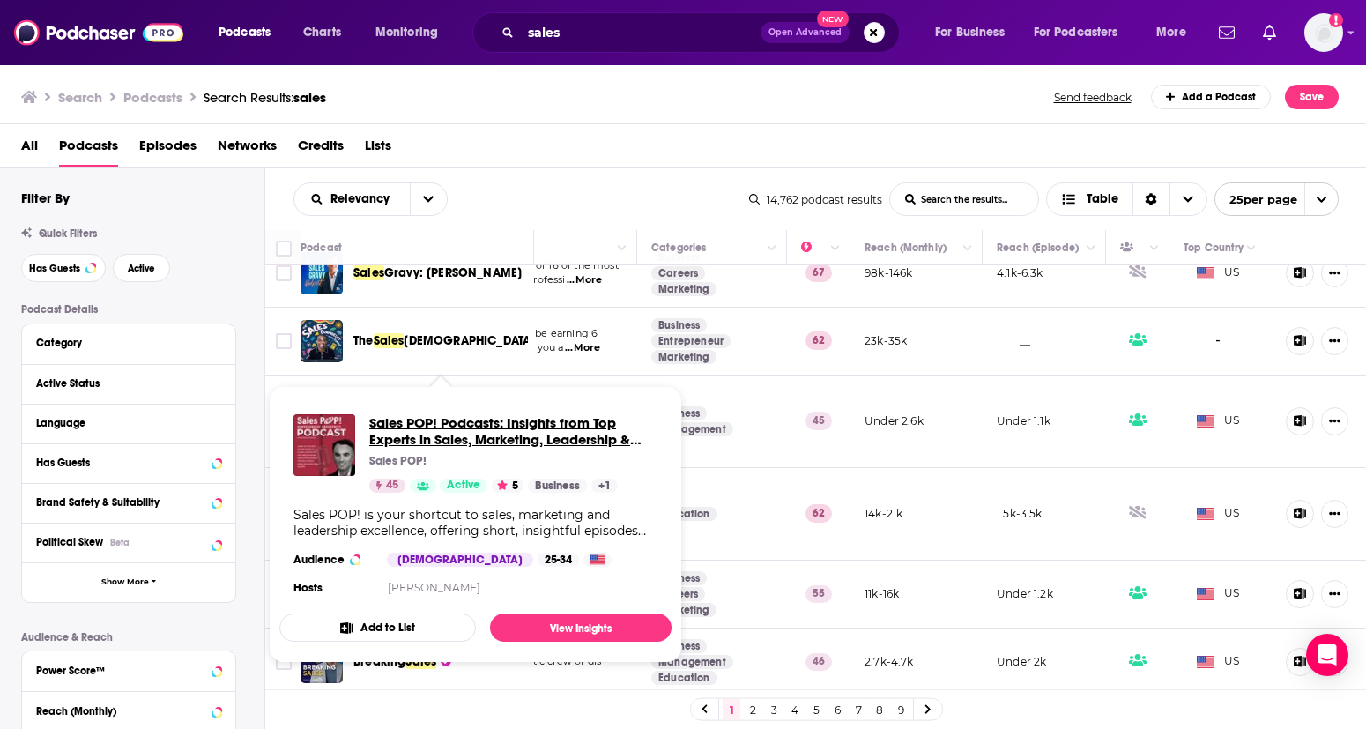
click at [442, 429] on span "Sales POP! Podcasts: Insights from Top Experts in Sales, Marketing, Leadership …" at bounding box center [513, 430] width 288 height 33
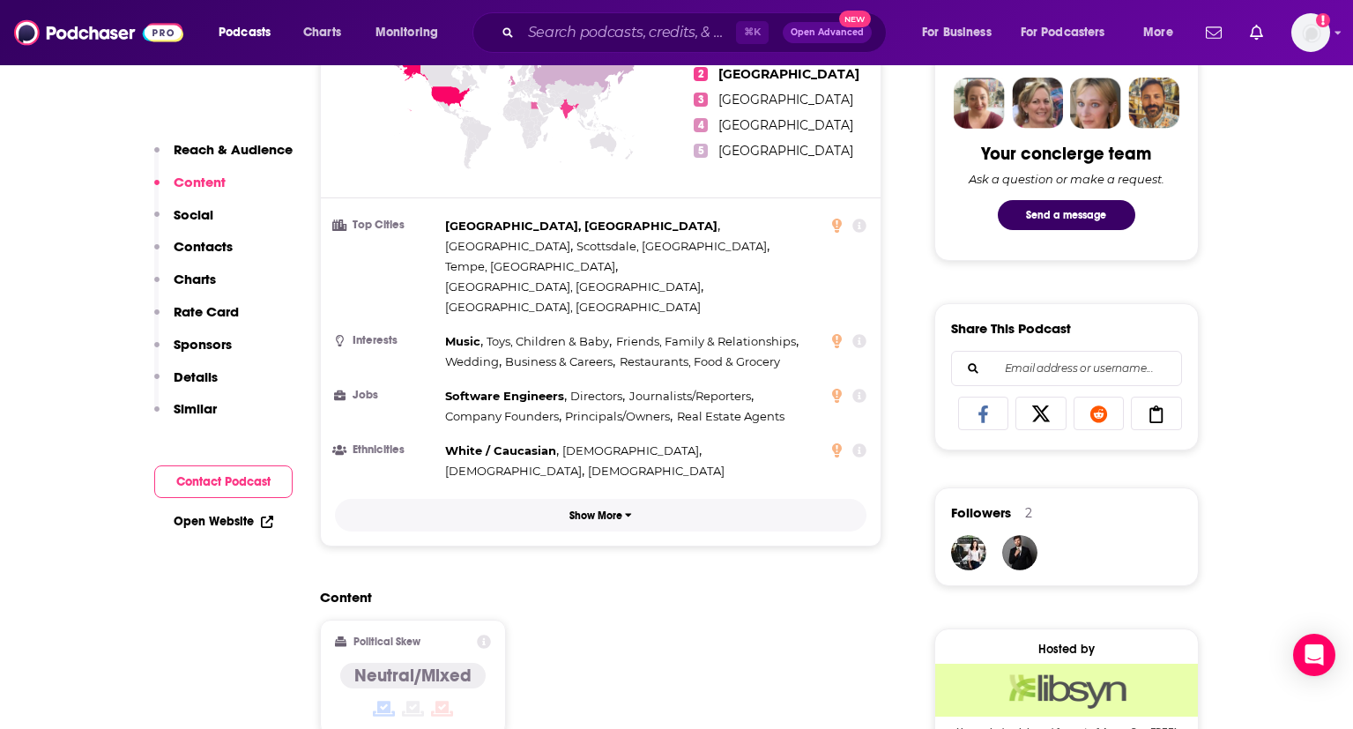
scroll to position [1402, 0]
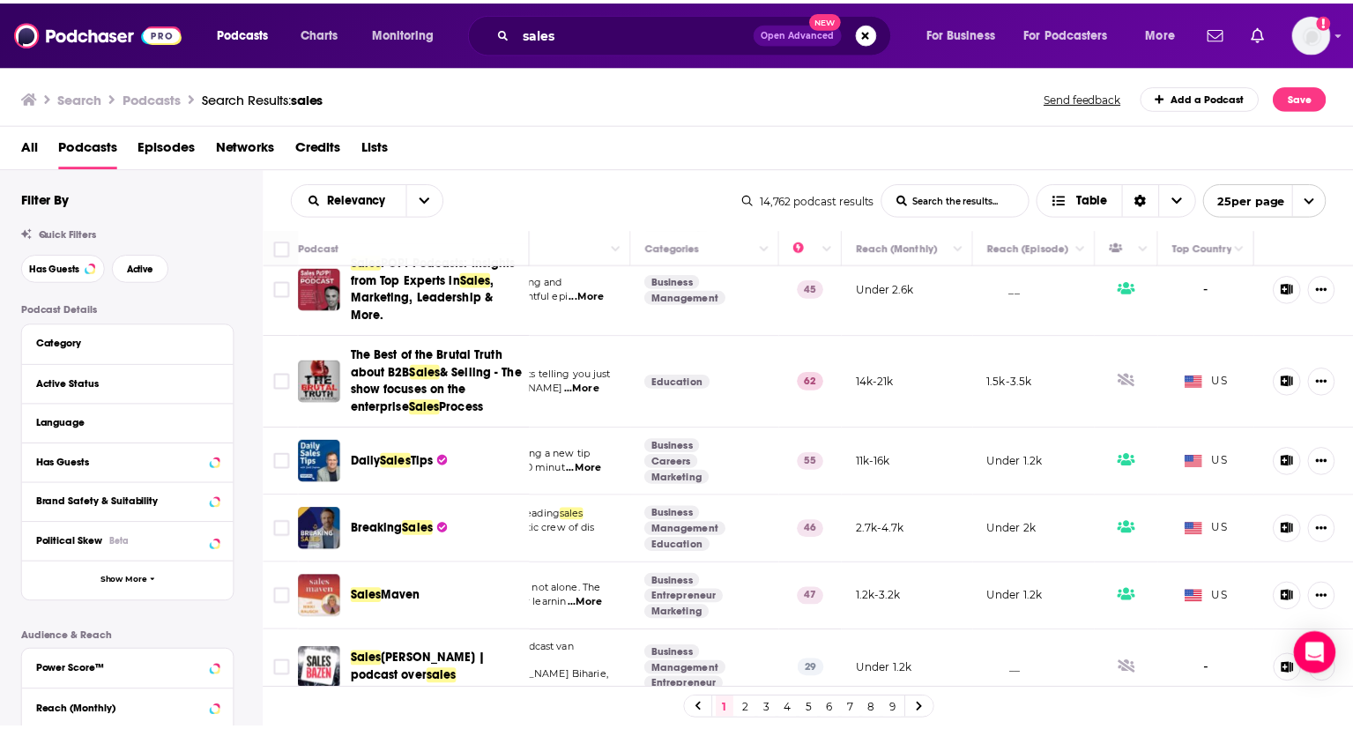
scroll to position [808, 226]
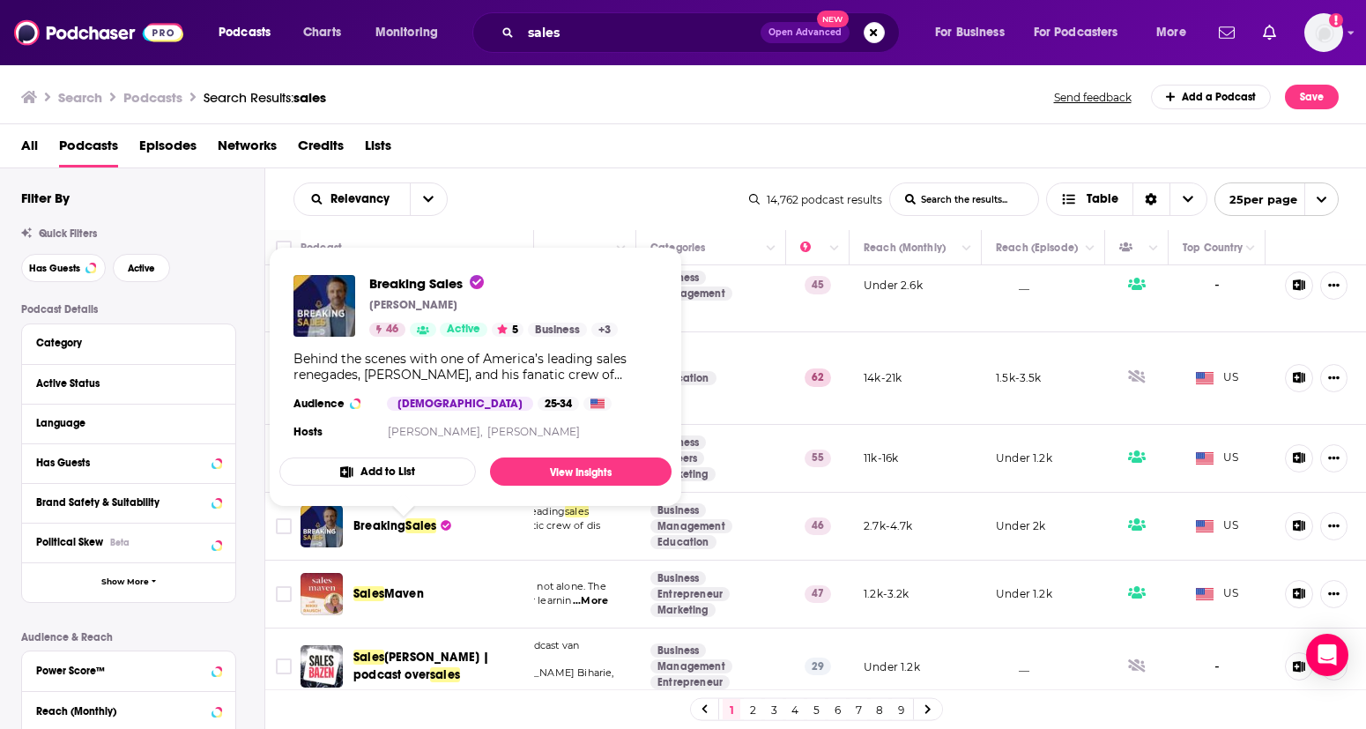
click at [565, 361] on div "Behind the scenes with one of America’s leading sales renegades, Dan Lappin, an…" at bounding box center [475, 367] width 364 height 32
click at [557, 465] on link "View Insights" at bounding box center [581, 471] width 182 height 28
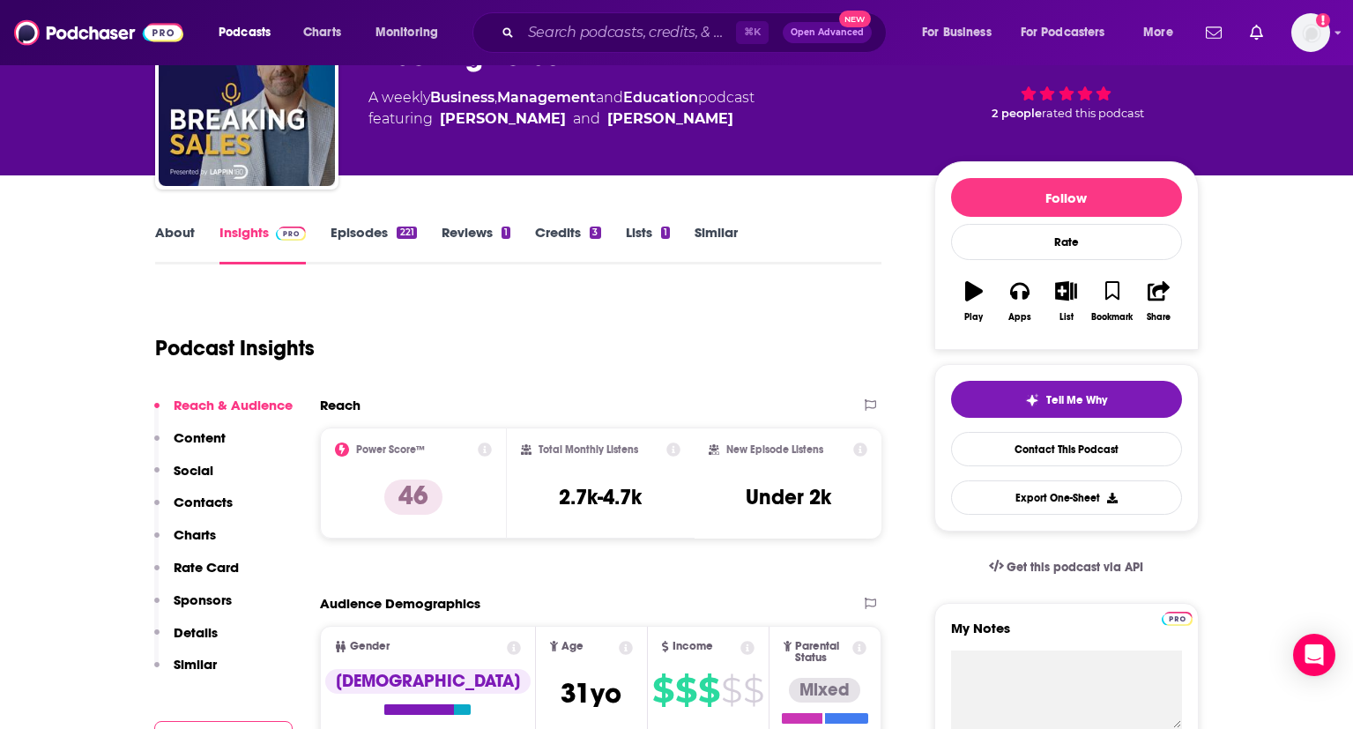
scroll to position [1, 0]
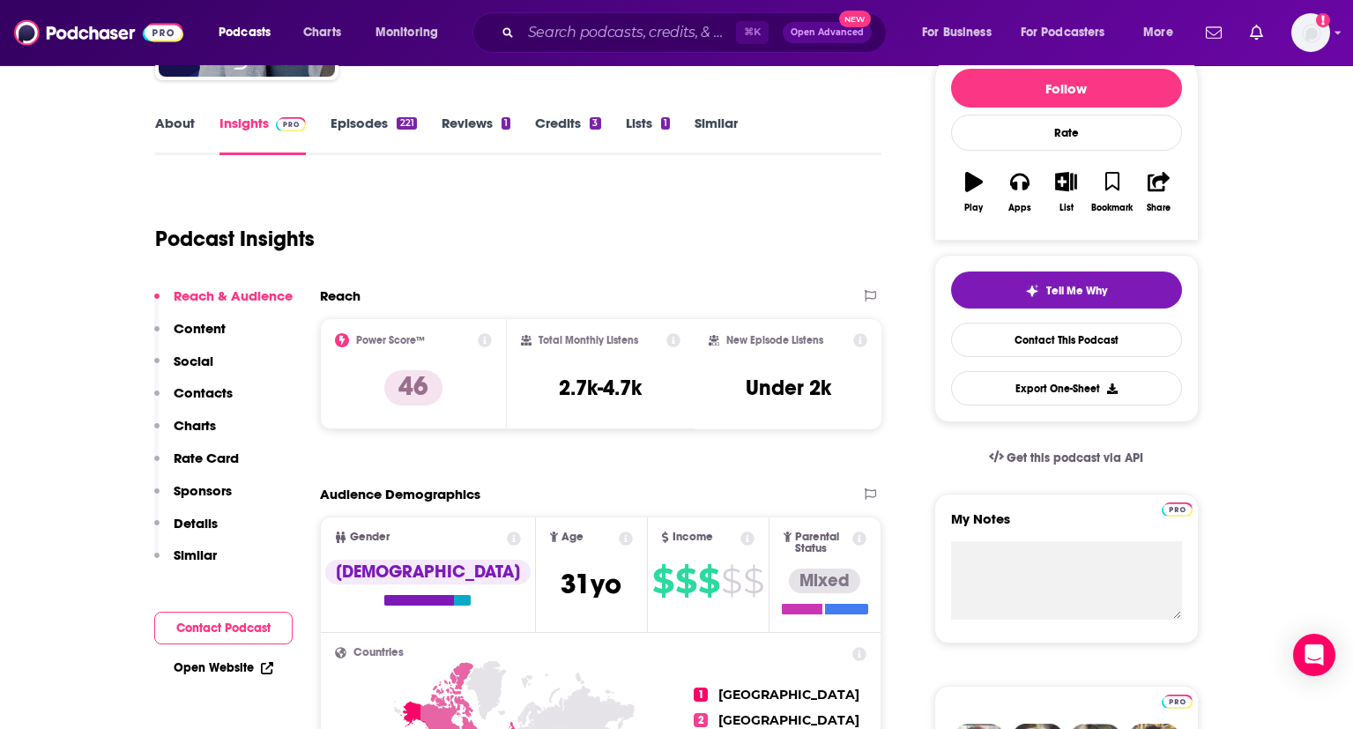
click at [212, 327] on p "Content" at bounding box center [200, 328] width 52 height 17
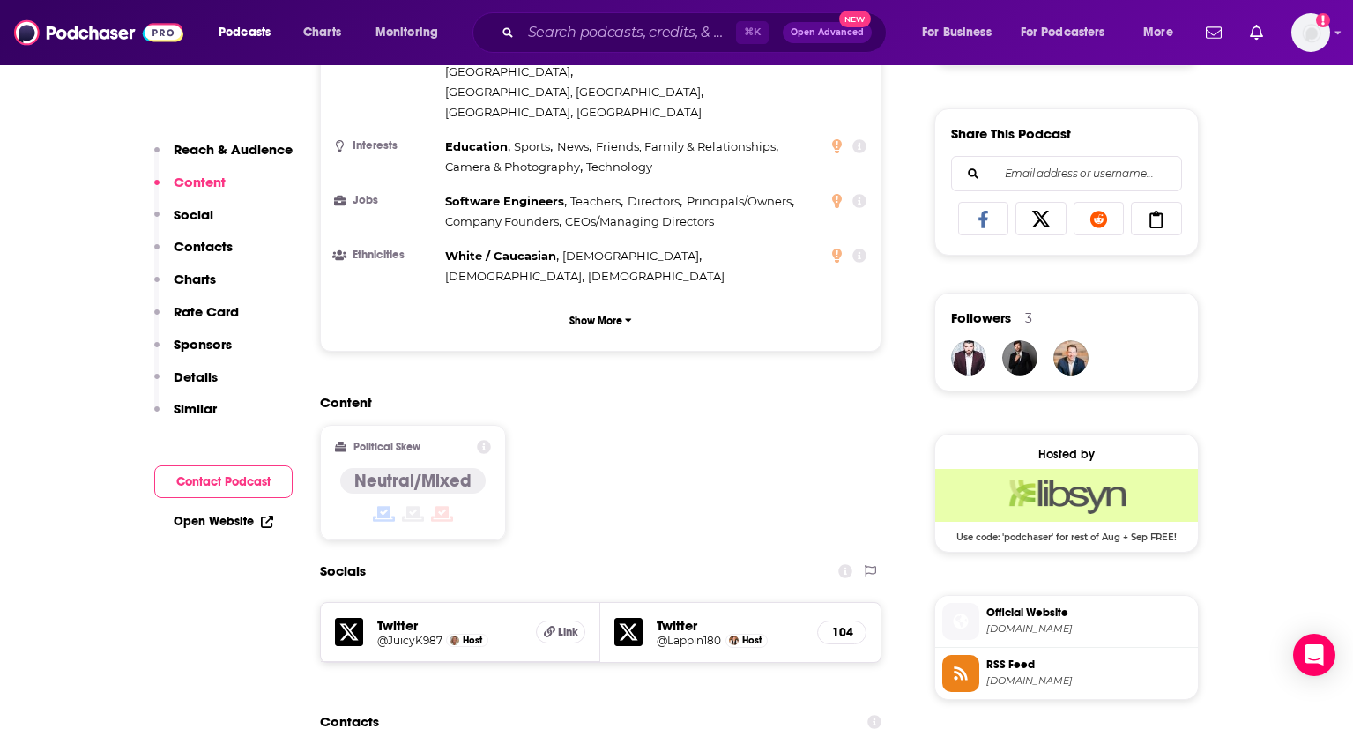
scroll to position [1241, 0]
